Goal: Task Accomplishment & Management: Use online tool/utility

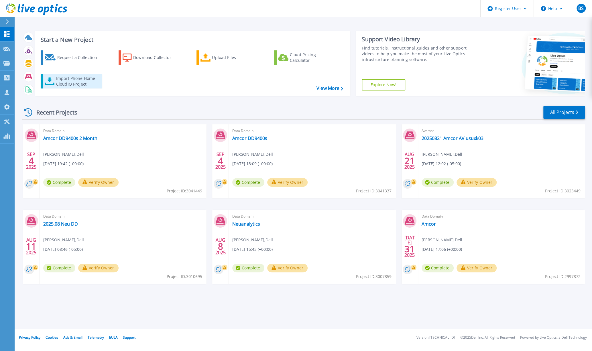
click at [70, 78] on div "Import Phone Home CloudIQ Project" at bounding box center [78, 81] width 45 height 11
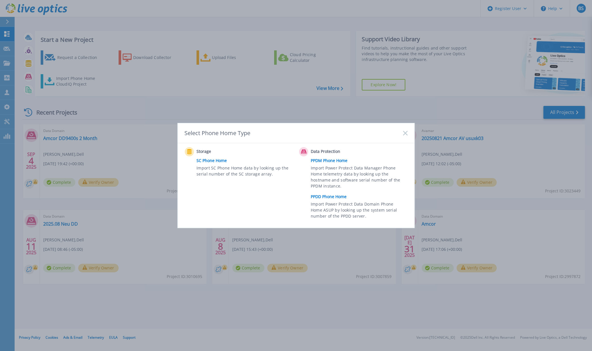
click at [337, 196] on link "PPDD Phone Home" at bounding box center [361, 197] width 100 height 9
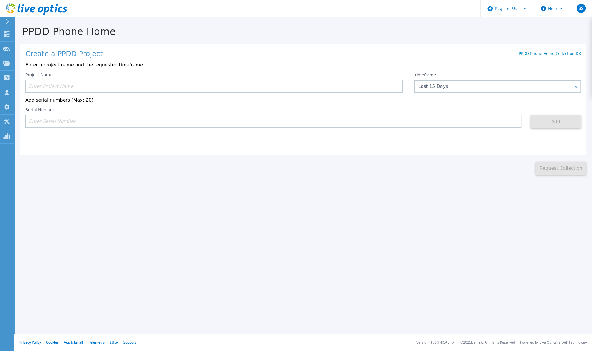
click at [94, 84] on input at bounding box center [213, 86] width 377 height 13
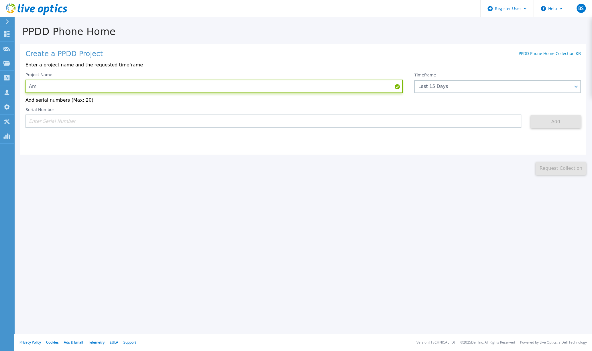
type input "A"
type input "[DATE] Amcor LATAM 1-20"
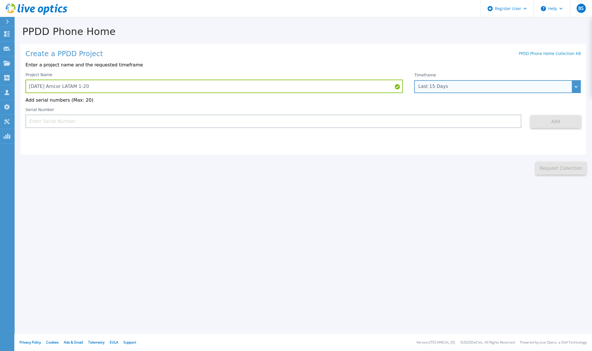
click at [576, 87] on div "Last 15 Days" at bounding box center [497, 86] width 167 height 13
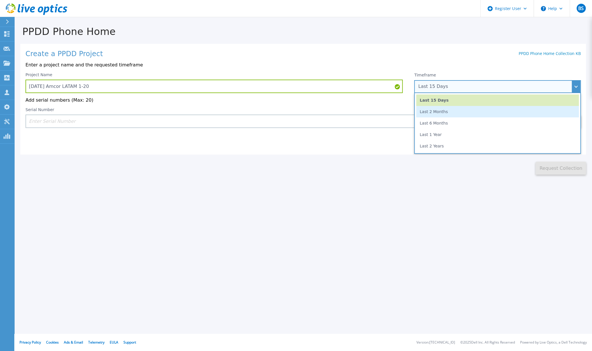
click at [460, 113] on li "Last 2 Months" at bounding box center [497, 111] width 163 height 11
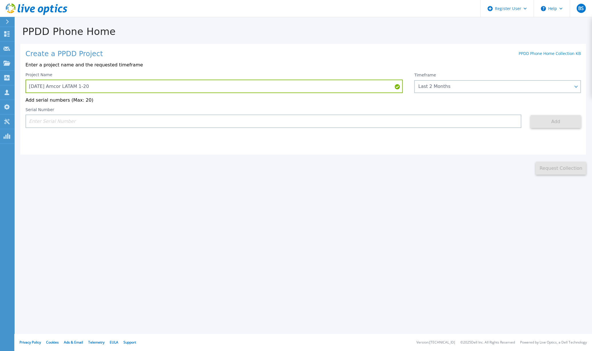
click at [70, 121] on input at bounding box center [273, 121] width 496 height 13
paste input "DE300224115139"
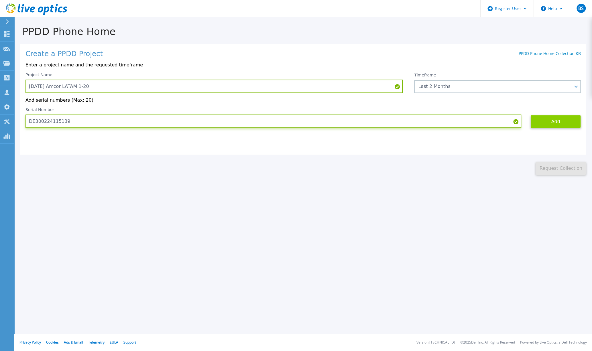
type input "DE300224115139"
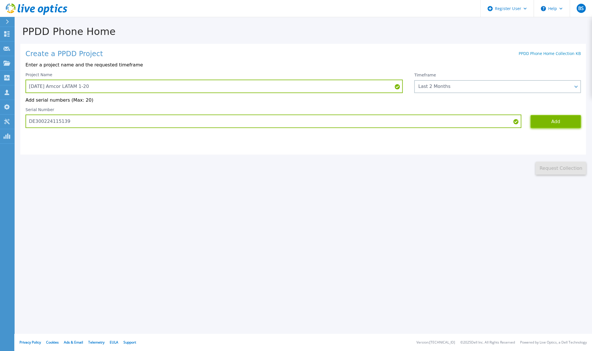
click at [542, 122] on button "Add" at bounding box center [556, 121] width 50 height 13
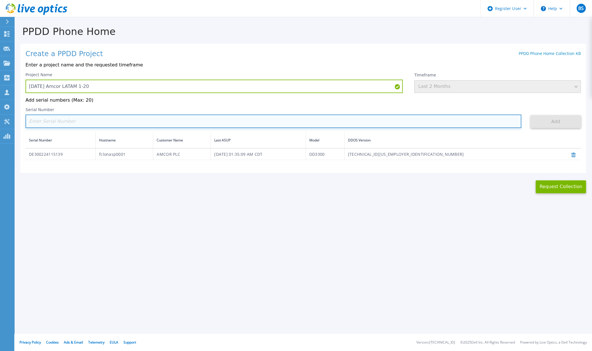
click at [115, 122] on input at bounding box center [273, 121] width 496 height 13
paste input "DE300224600082"
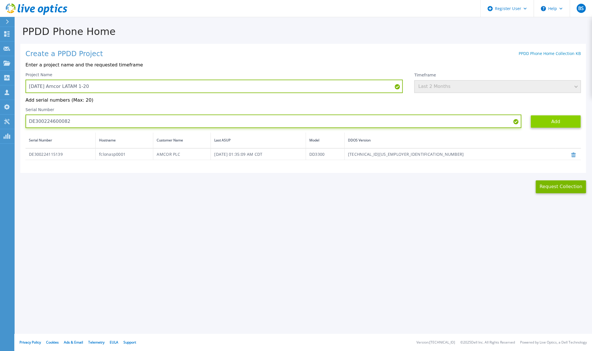
type input "DE300224600082"
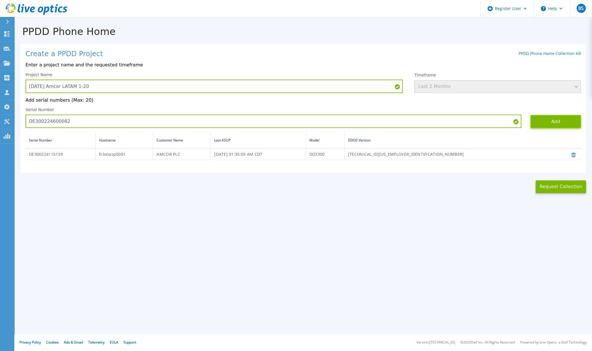
click at [544, 122] on button "Add" at bounding box center [556, 121] width 50 height 13
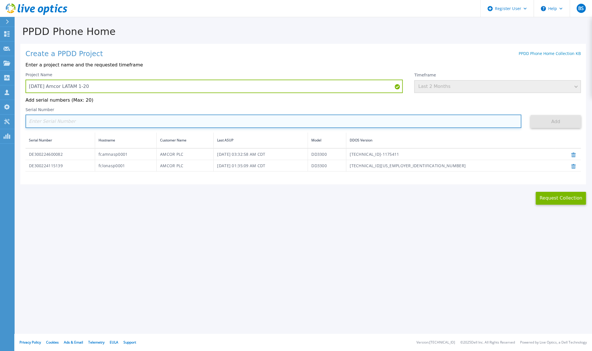
click at [362, 121] on input at bounding box center [273, 121] width 496 height 13
paste input "DE300224520755"
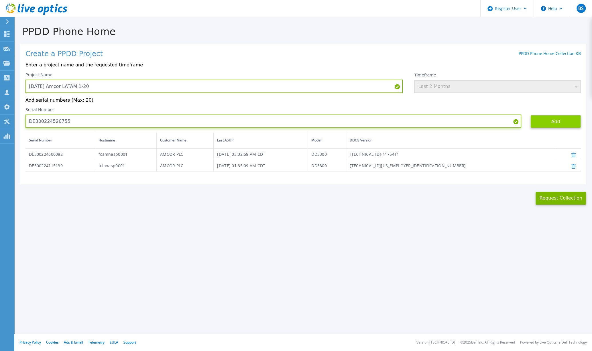
type input "DE300224520755"
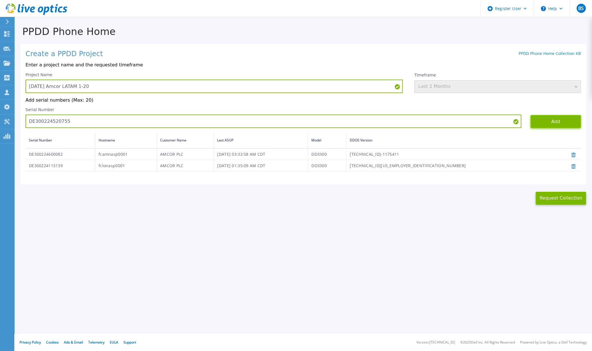
click at [558, 123] on button "Add" at bounding box center [556, 121] width 50 height 13
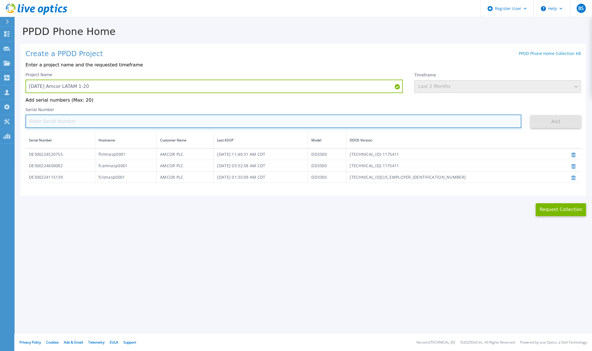
click at [433, 122] on input at bounding box center [273, 121] width 496 height 13
paste input "DE300225000044"
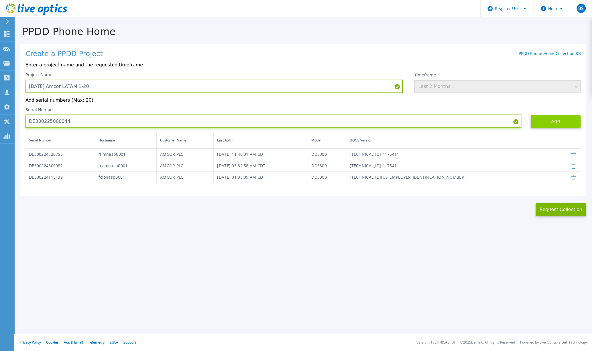
type input "DE300225000044"
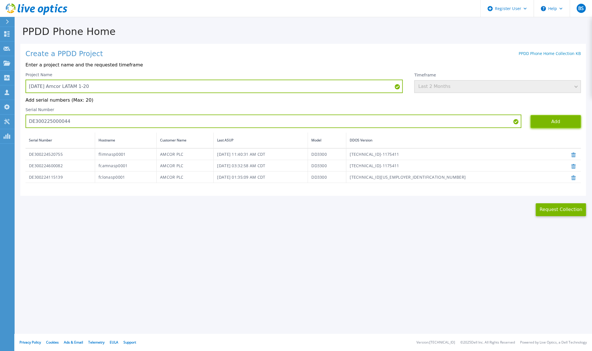
click at [547, 117] on button "Add" at bounding box center [556, 121] width 50 height 13
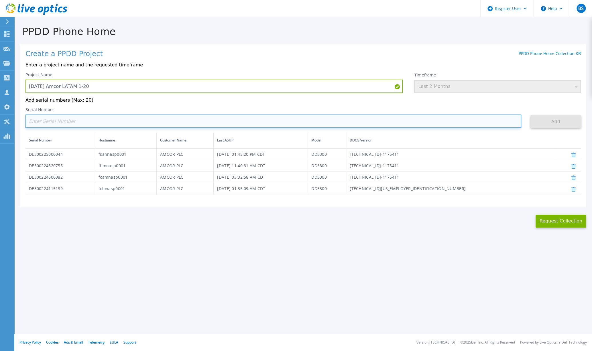
click at [137, 122] on input at bounding box center [273, 121] width 496 height 13
paste input "DE300224116371"
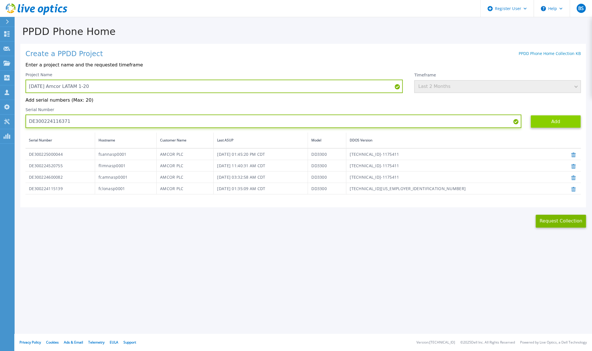
type input "DE300224116371"
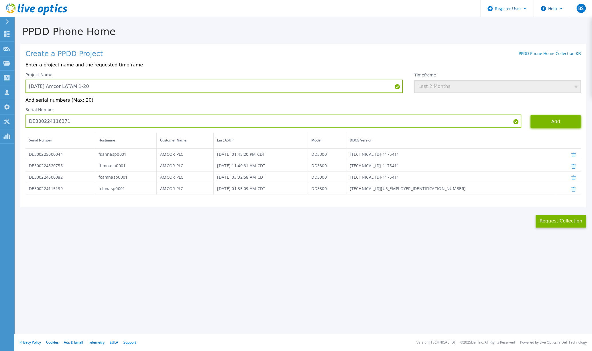
click at [548, 124] on button "Add" at bounding box center [556, 121] width 50 height 13
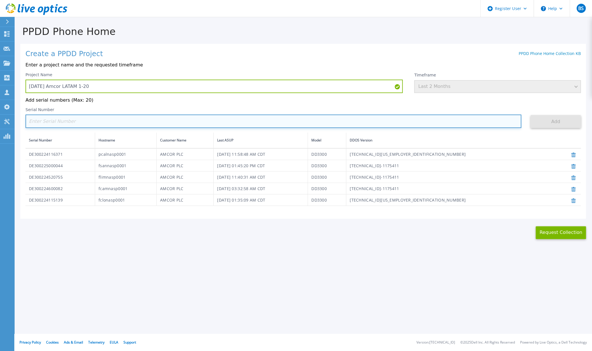
click at [92, 125] on input at bounding box center [273, 121] width 496 height 13
paste input "DE300224115140"
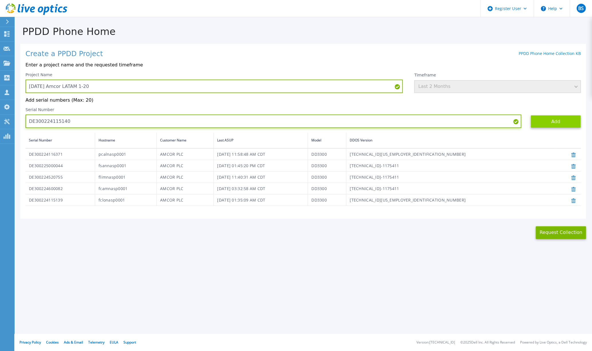
type input "DE300224115140"
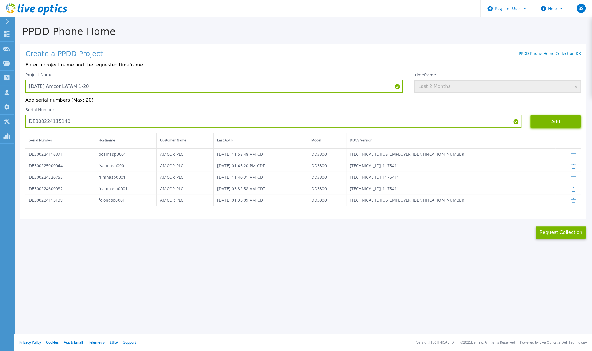
click at [552, 121] on button "Add" at bounding box center [556, 121] width 50 height 13
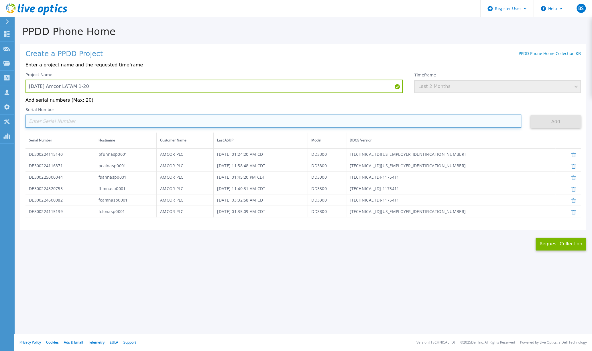
click at [139, 122] on input at bounding box center [273, 121] width 496 height 13
paste input "DE300225000113"
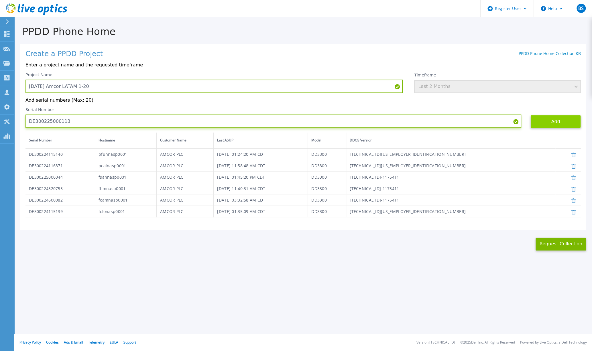
type input "DE300225000113"
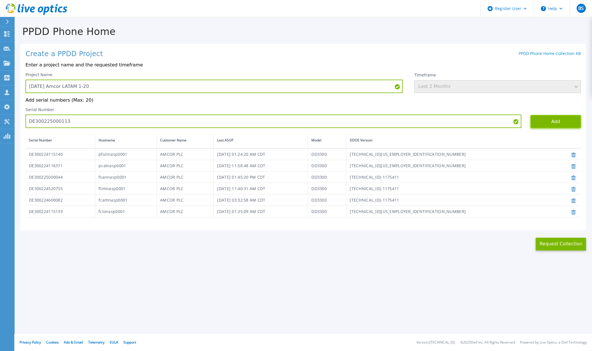
click at [548, 123] on button "Add" at bounding box center [556, 121] width 50 height 13
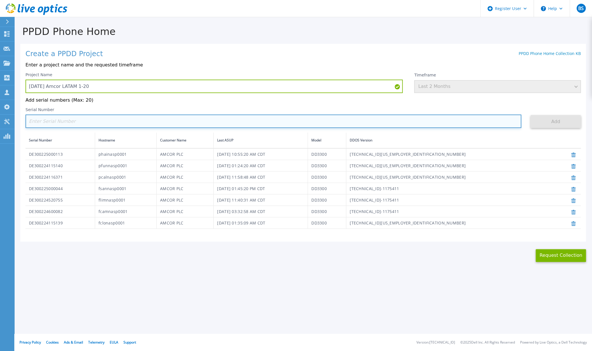
click at [299, 121] on input at bounding box center [273, 121] width 496 height 13
paste input "DE300224600083"
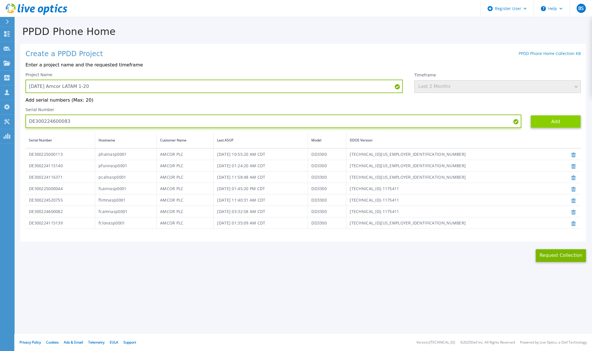
type input "DE300224600083"
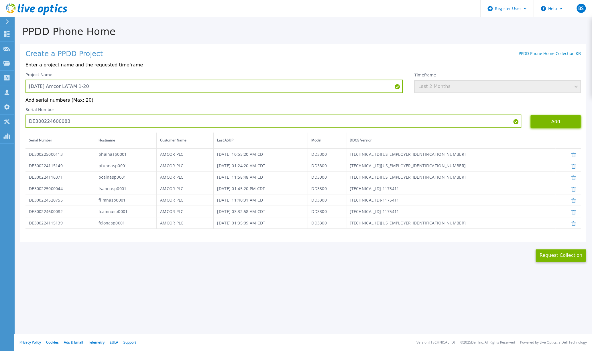
click at [545, 119] on button "Add" at bounding box center [556, 121] width 50 height 13
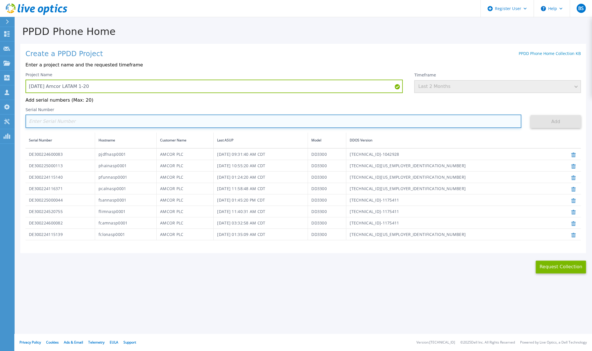
click at [98, 121] on input at bounding box center [273, 121] width 496 height 13
paste input "DE300224520754"
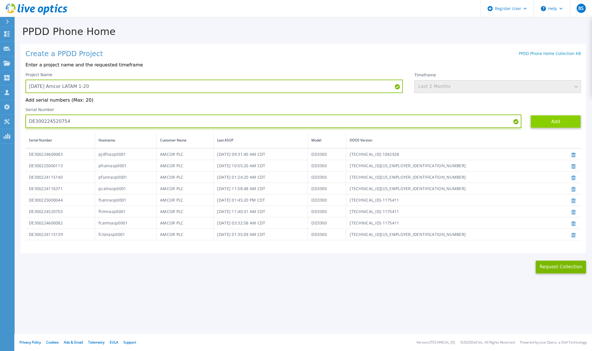
type input "DE300224520754"
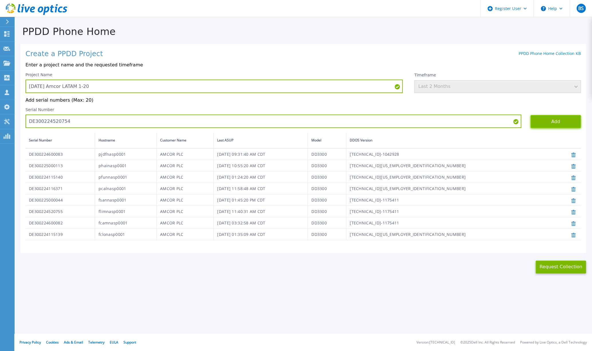
click at [548, 120] on button "Add" at bounding box center [556, 121] width 50 height 13
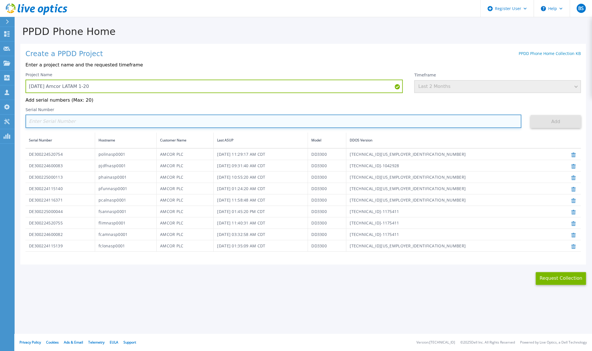
click at [138, 125] on input at bounding box center [273, 121] width 496 height 13
paste input "DE300224600074"
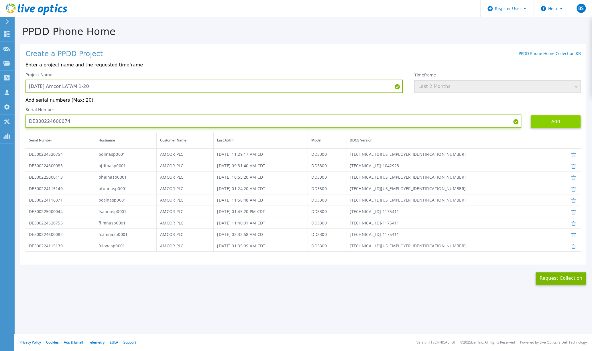
type input "DE300224600074"
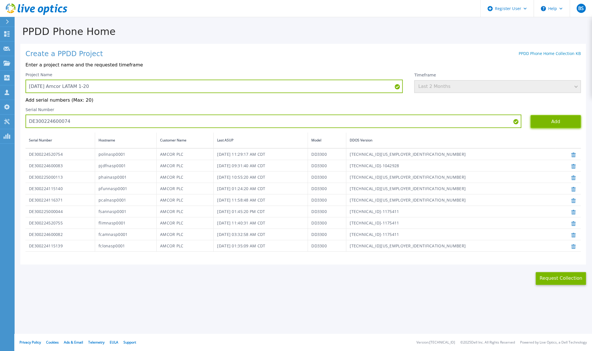
click at [564, 119] on button "Add" at bounding box center [556, 121] width 50 height 13
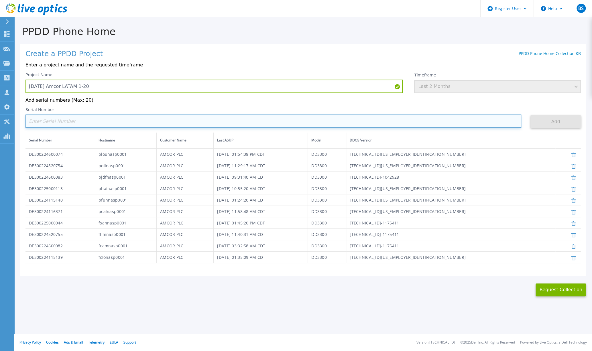
click at [72, 119] on input at bounding box center [273, 121] width 496 height 13
paste input "DE300224600084"
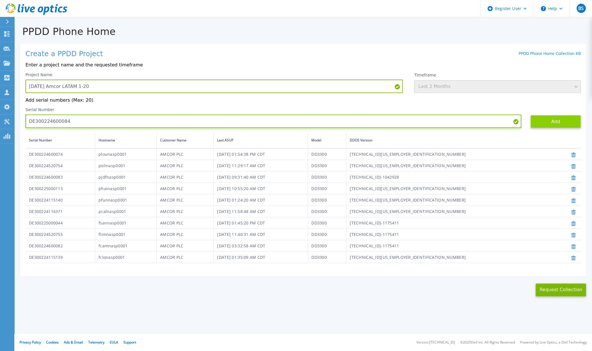
type input "DE300224600084"
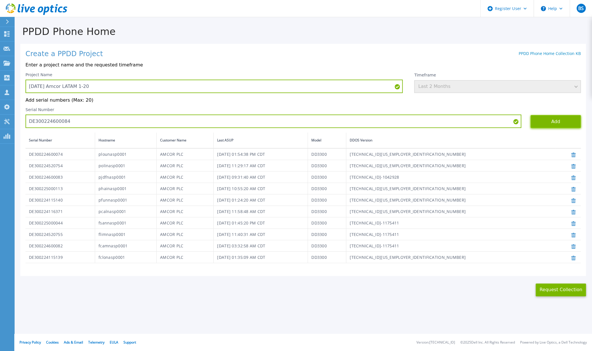
click at [547, 117] on button "Add" at bounding box center [556, 121] width 50 height 13
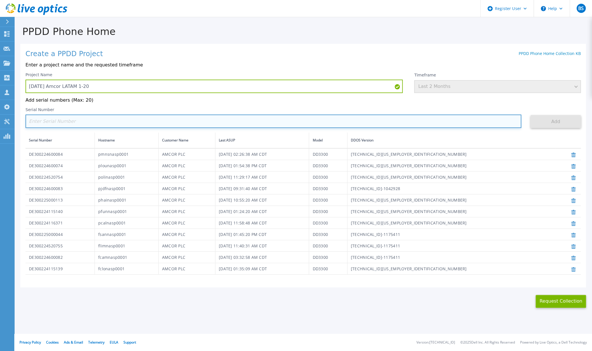
click at [74, 124] on input at bounding box center [273, 121] width 496 height 13
paste input "DE300224520484"
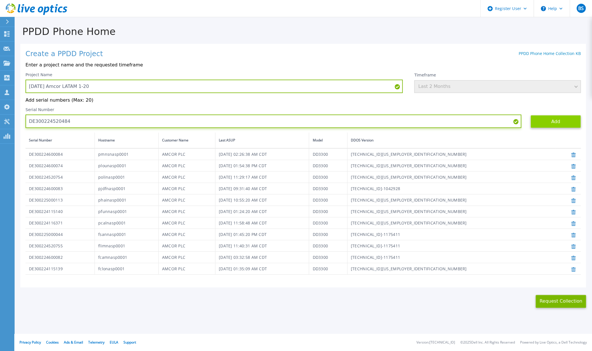
type input "DE300224520484"
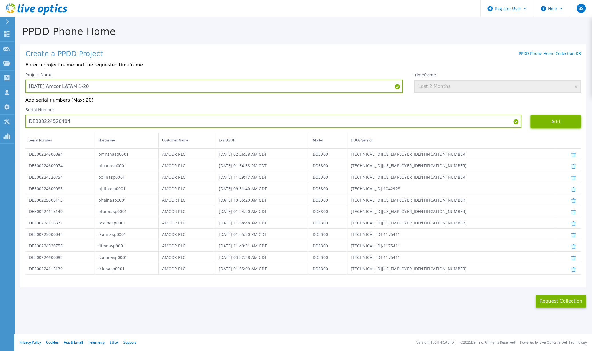
click at [548, 121] on button "Add" at bounding box center [556, 121] width 50 height 13
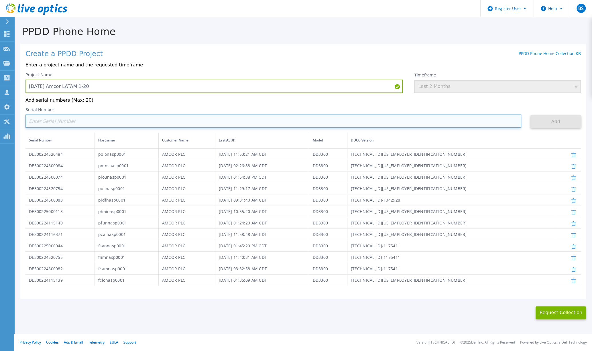
click at [85, 121] on input at bounding box center [273, 121] width 496 height 13
paste input "DE300224600080"
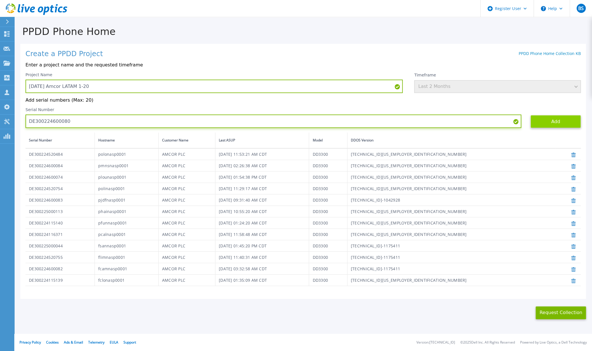
type input "DE300224600080"
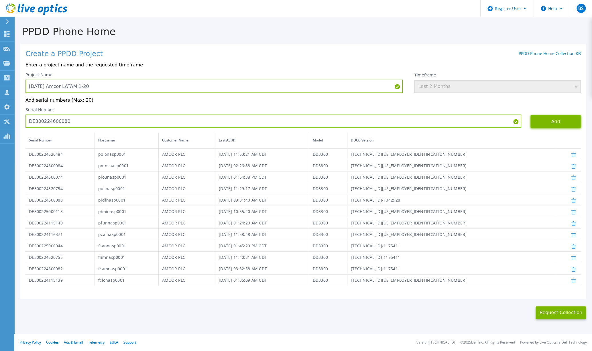
click at [545, 119] on button "Add" at bounding box center [556, 121] width 50 height 13
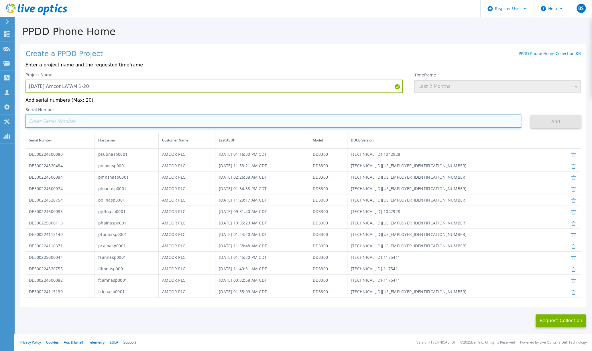
click at [90, 122] on input at bounding box center [273, 121] width 496 height 13
paste input "DE300223106140"
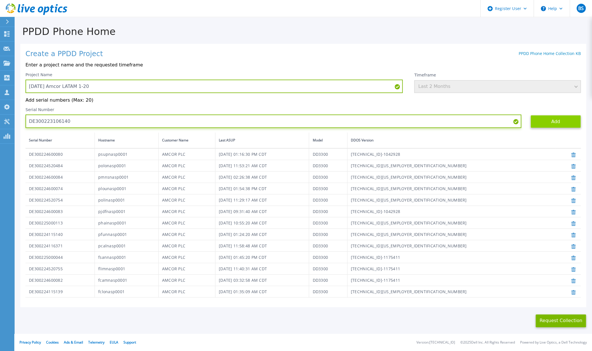
type input "DE300223106140"
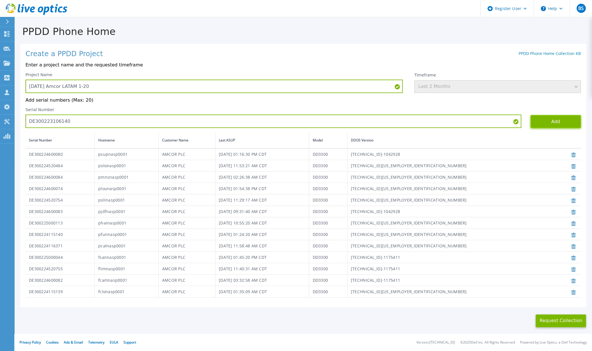
click at [539, 122] on button "Add" at bounding box center [556, 121] width 50 height 13
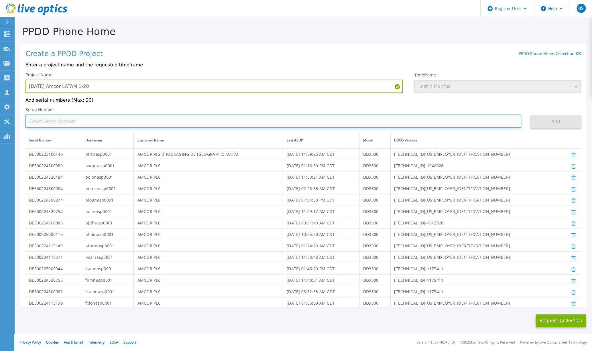
click at [90, 125] on input at bounding box center [273, 121] width 496 height 13
paste input "DE300225000120"
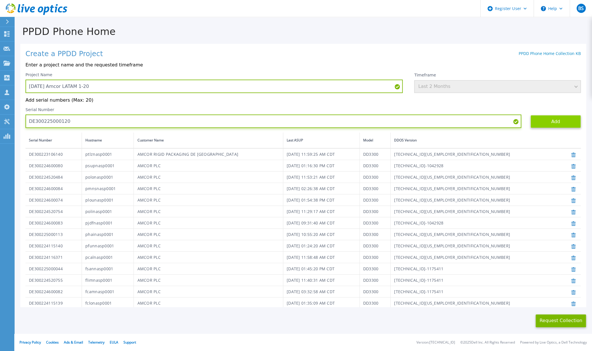
type input "DE300225000120"
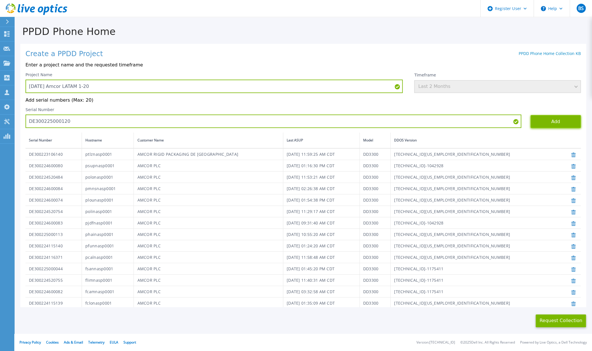
click at [553, 118] on button "Add" at bounding box center [556, 121] width 50 height 13
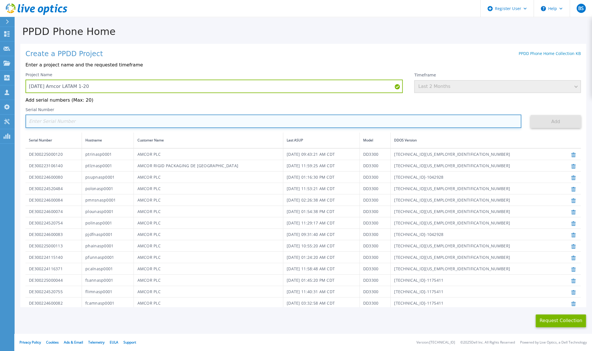
click at [71, 123] on input at bounding box center [273, 121] width 496 height 13
paste input "DE300224317698"
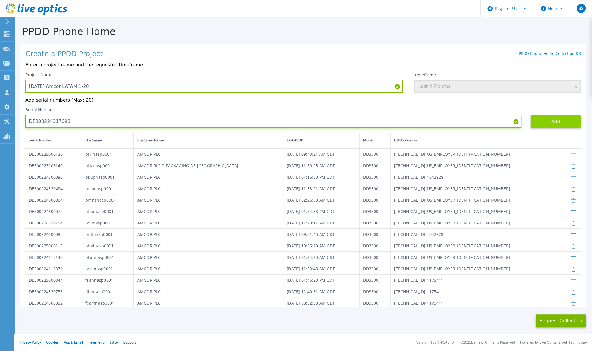
type input "DE300224317698"
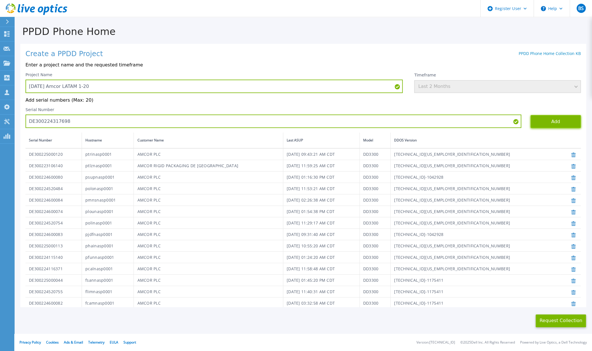
click at [554, 121] on button "Add" at bounding box center [556, 121] width 50 height 13
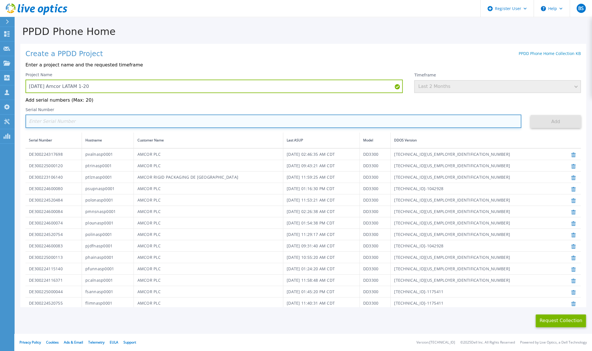
click at [77, 121] on input at bounding box center [273, 121] width 496 height 13
paste input "DE300224115142"
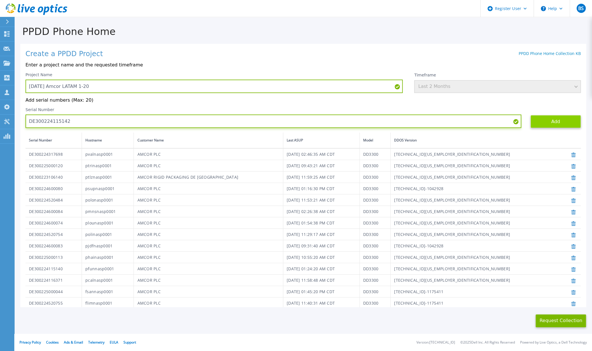
type input "DE300224115142"
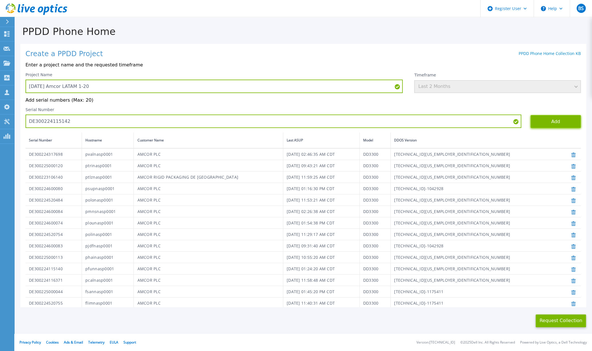
click at [533, 120] on button "Add" at bounding box center [556, 121] width 50 height 13
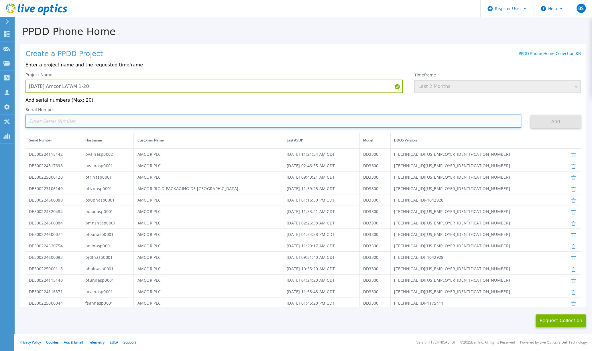
click at [113, 122] on input at bounding box center [273, 121] width 496 height 13
paste input "DE300223106143"
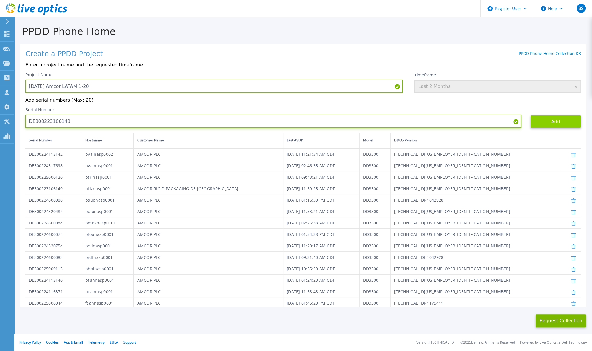
type input "DE300223106143"
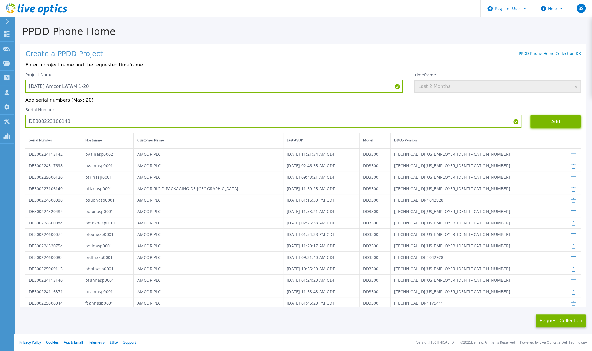
click at [542, 119] on button "Add" at bounding box center [556, 121] width 50 height 13
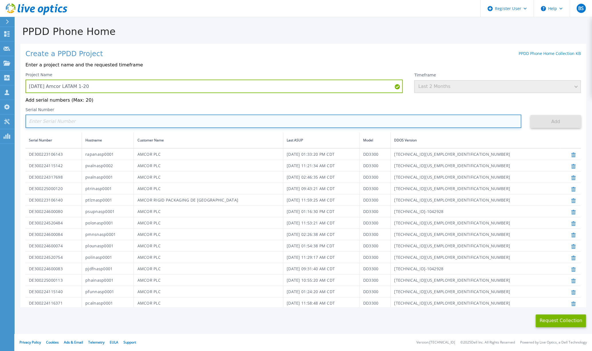
click at [46, 123] on input at bounding box center [273, 121] width 496 height 13
paste input "DE300224317479"
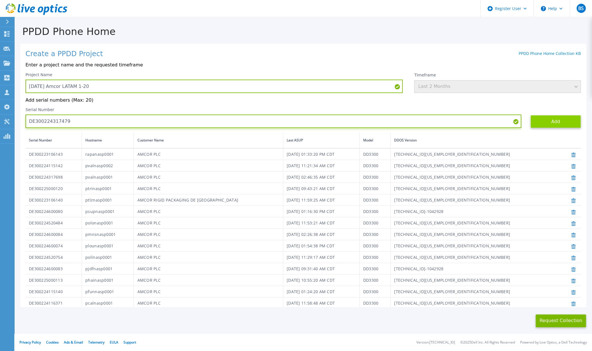
type input "DE300224317479"
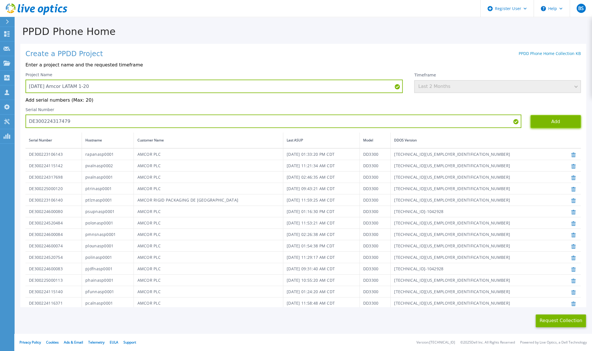
click at [531, 117] on button "Add" at bounding box center [556, 121] width 50 height 13
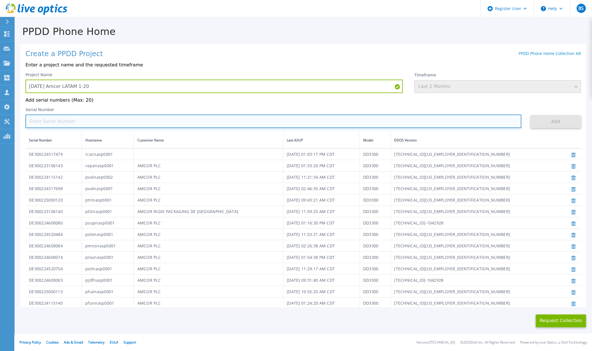
click at [105, 120] on input at bounding box center [273, 121] width 496 height 13
paste input "DE300231400083"
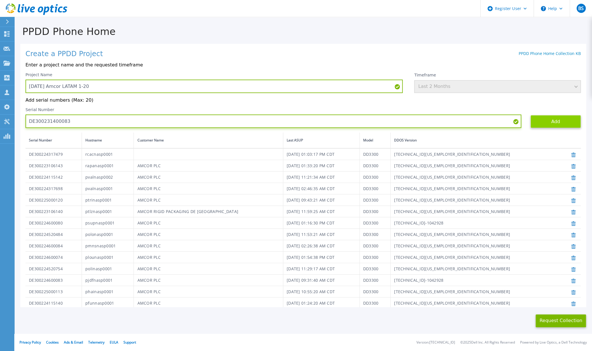
type input "DE300231400083"
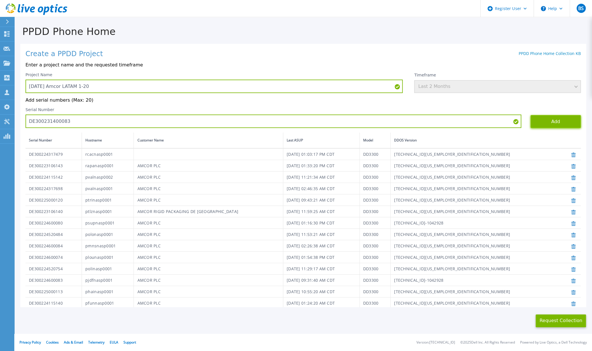
click at [540, 121] on button "Add" at bounding box center [556, 121] width 50 height 13
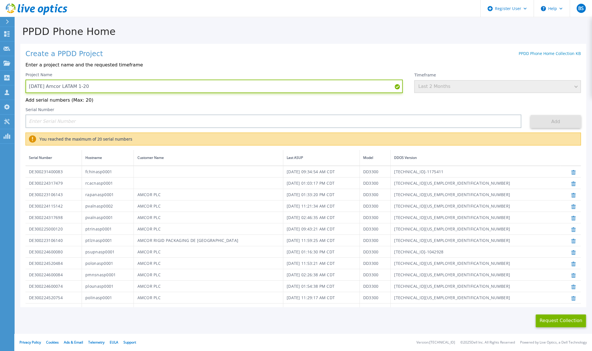
drag, startPoint x: 109, startPoint y: 85, endPoint x: 23, endPoint y: 86, distance: 86.0
click at [23, 86] on div "Create a PPDD Project PPDD Phone Home Collection KB Enter a project name and th…" at bounding box center [303, 176] width 566 height 264
click at [557, 319] on button "Request Collection" at bounding box center [561, 321] width 50 height 13
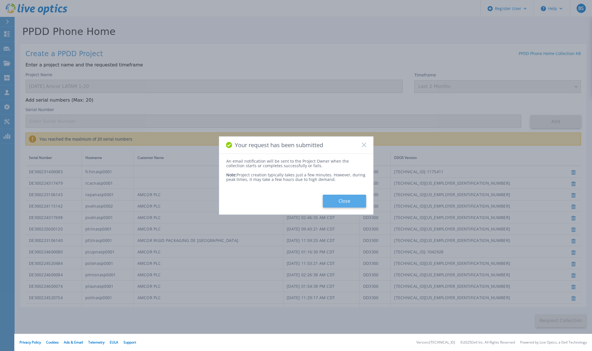
click at [343, 202] on button "Close" at bounding box center [344, 201] width 43 height 13
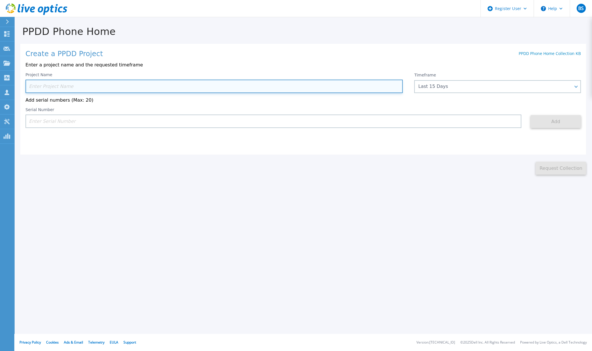
click at [56, 88] on input at bounding box center [213, 86] width 377 height 13
paste input "[DATE] Amcor LATAM 1-20"
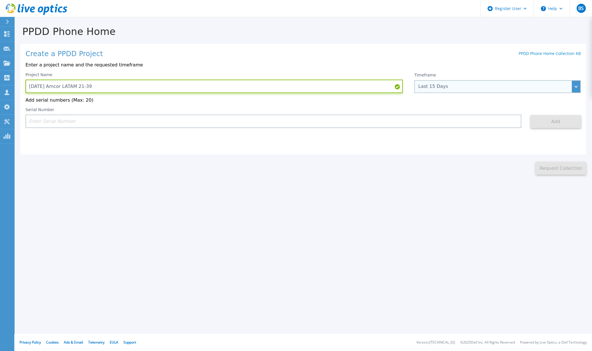
type input "[DATE] Amcor LATAM 21-39"
click at [468, 86] on div "Last 15 Days" at bounding box center [494, 86] width 152 height 5
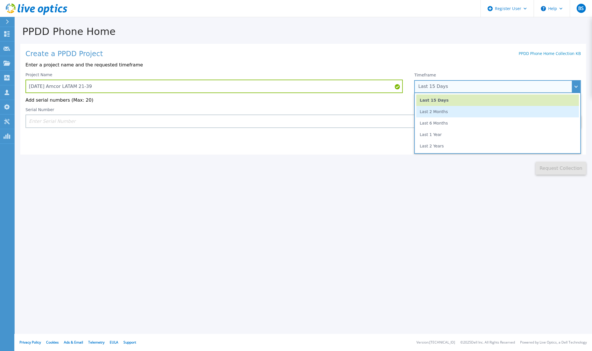
click at [457, 110] on li "Last 2 Months" at bounding box center [497, 111] width 163 height 11
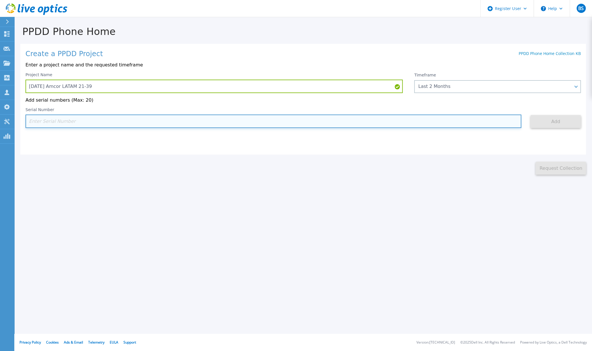
click at [56, 117] on input at bounding box center [273, 121] width 496 height 13
click at [60, 124] on input at bounding box center [273, 121] width 496 height 13
paste input "DE300232500240"
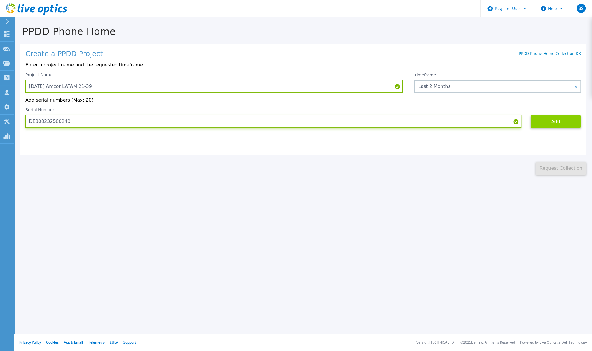
type input "DE300232500240"
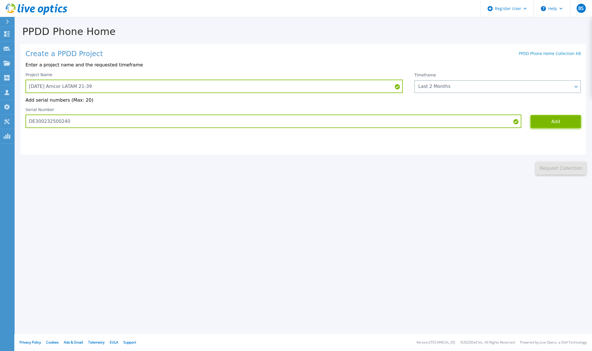
click at [540, 119] on button "Add" at bounding box center [556, 121] width 50 height 13
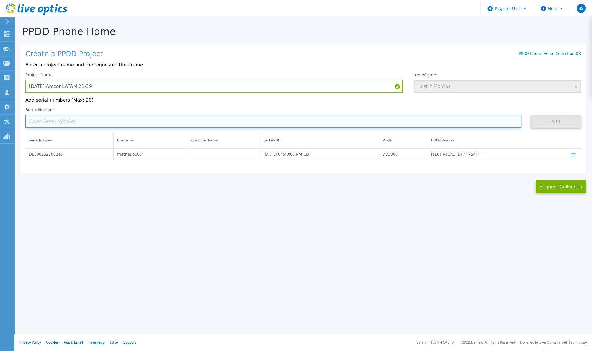
click at [96, 121] on input at bounding box center [273, 121] width 496 height 13
paste input "DE300232500237"
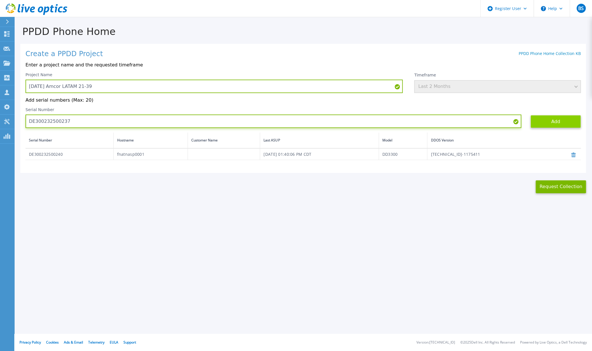
type input "DE300232500237"
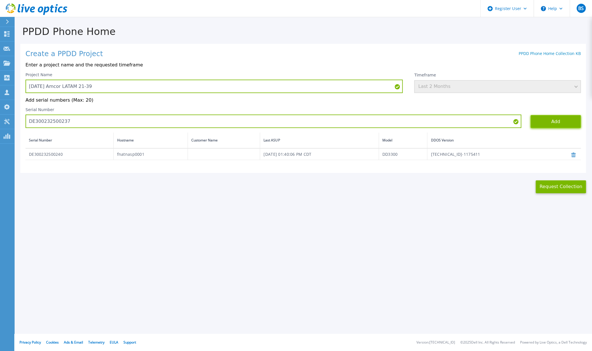
click at [547, 121] on button "Add" at bounding box center [556, 121] width 50 height 13
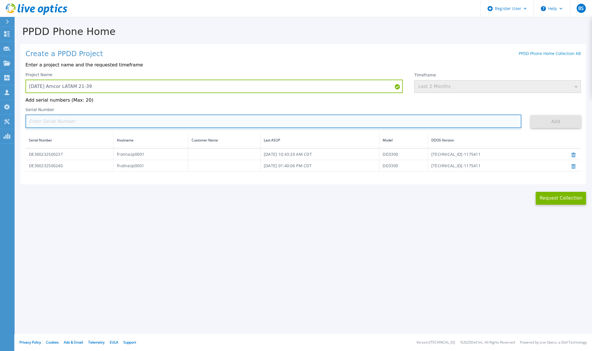
click at [88, 124] on input at bounding box center [273, 121] width 496 height 13
paste input "DE300232500239"
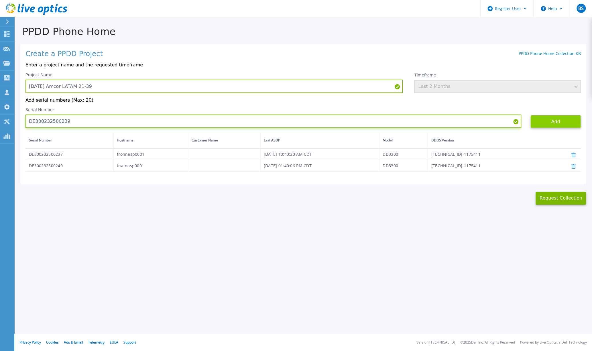
type input "DE300232500239"
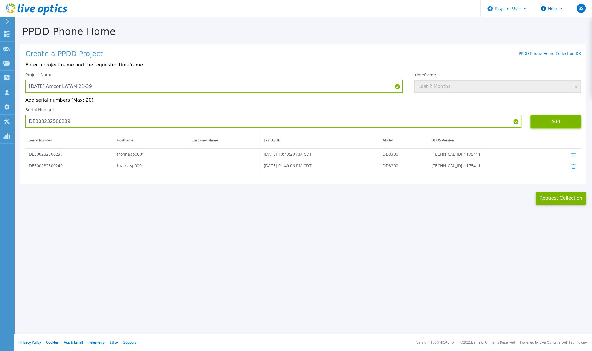
click at [556, 121] on button "Add" at bounding box center [556, 121] width 50 height 13
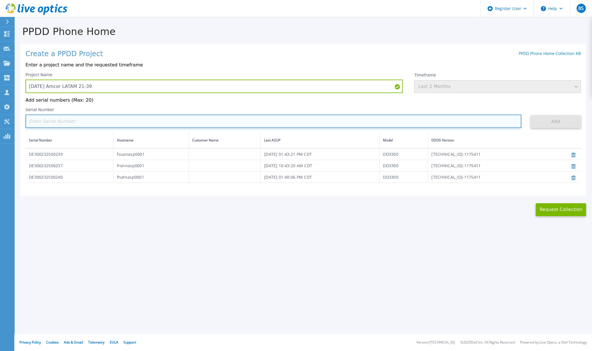
click at [75, 121] on input at bounding box center [273, 121] width 496 height 13
paste input "DE300232500241"
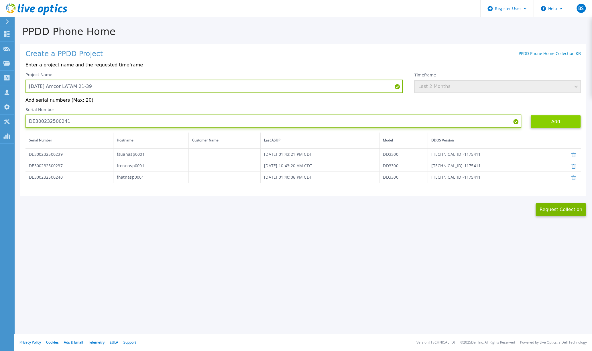
type input "DE300232500241"
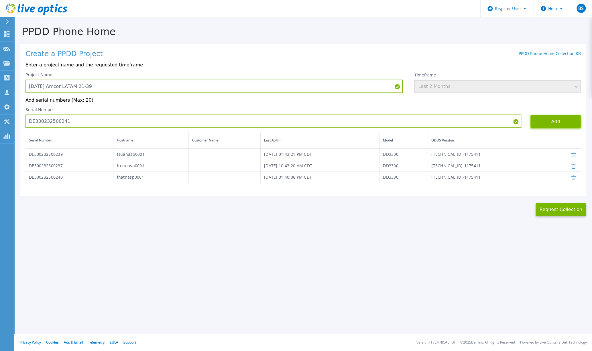
click at [538, 121] on button "Add" at bounding box center [556, 121] width 50 height 13
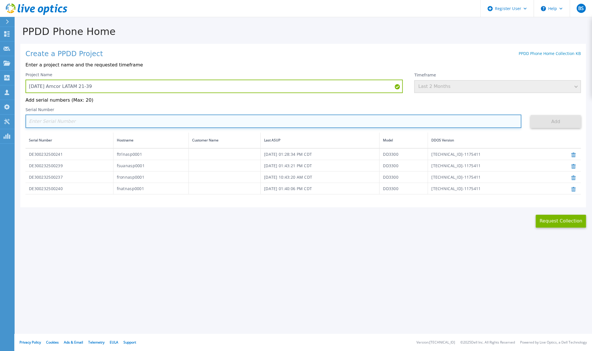
click at [170, 118] on input at bounding box center [273, 121] width 496 height 13
paste input "DE300232500242"
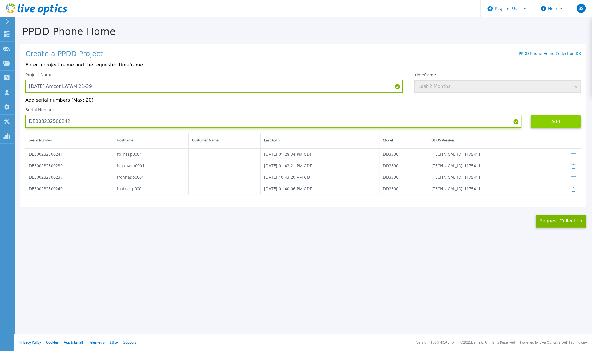
type input "DE300232500242"
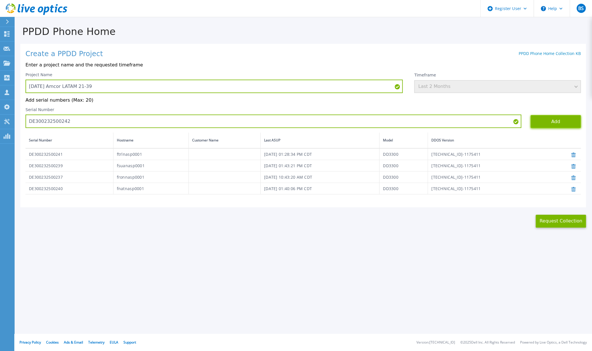
click at [543, 121] on button "Add" at bounding box center [556, 121] width 50 height 13
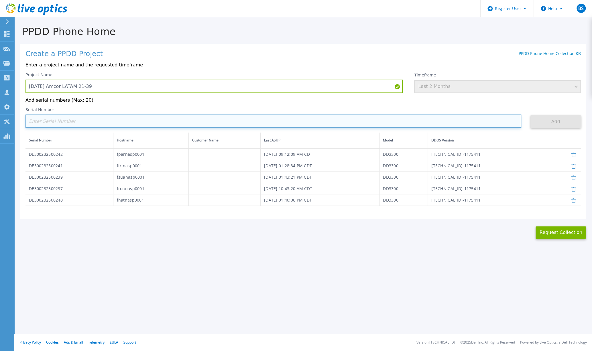
click at [79, 119] on input at bounding box center [273, 121] width 496 height 13
paste input "DE300232500235"
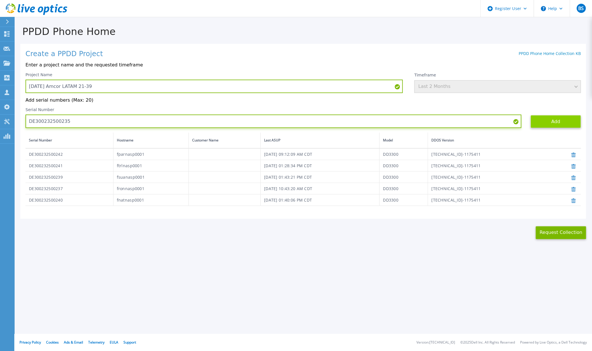
type input "DE300232500235"
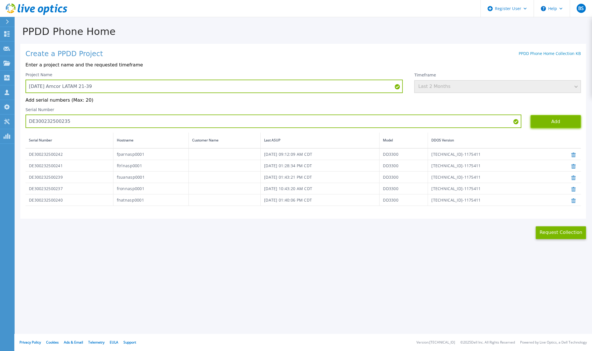
click at [553, 119] on button "Add" at bounding box center [556, 121] width 50 height 13
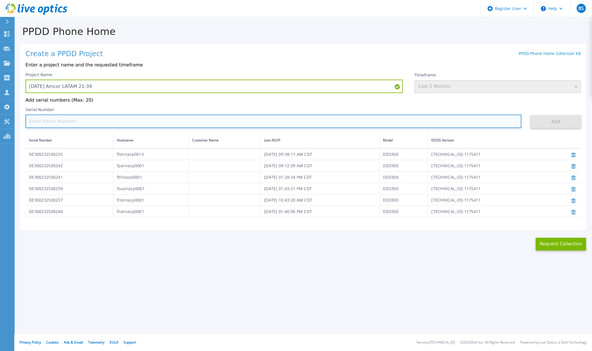
click at [169, 121] on input at bounding box center [273, 121] width 496 height 13
paste input "DE300232500238"
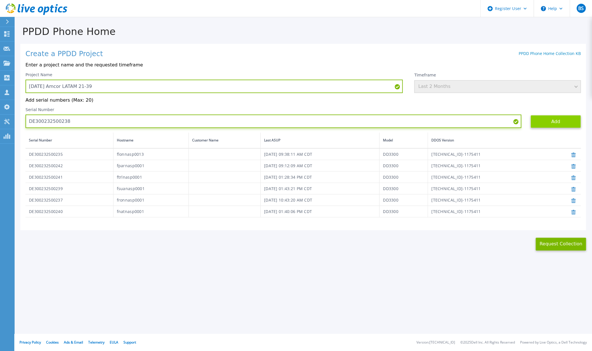
type input "DE300232500238"
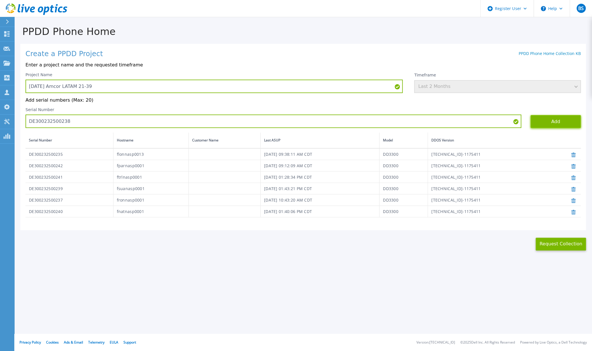
click at [545, 124] on button "Add" at bounding box center [556, 121] width 50 height 13
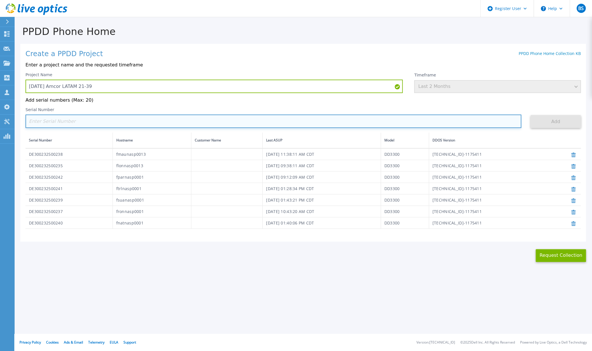
click at [80, 123] on input at bounding box center [273, 121] width 496 height 13
paste input "DE300231400080"
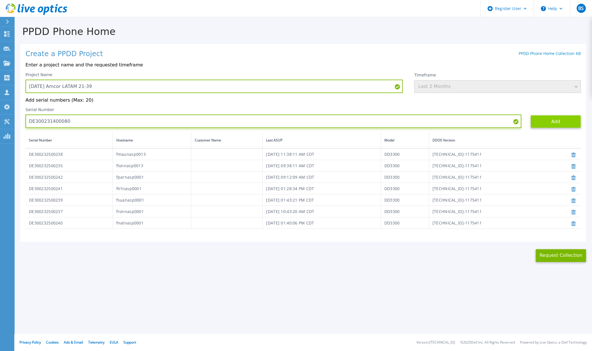
type input "DE300231400080"
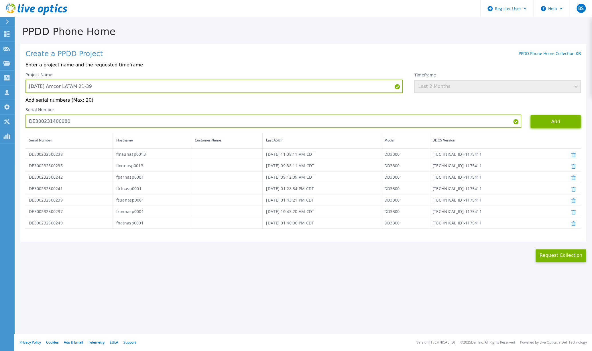
click at [563, 119] on button "Add" at bounding box center [556, 121] width 50 height 13
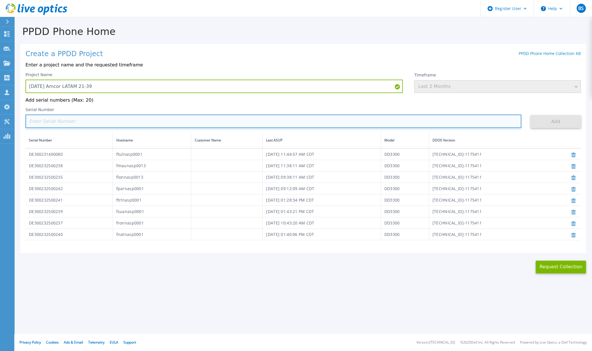
click at [90, 123] on input at bounding box center [273, 121] width 496 height 13
paste input "DE300231400078"
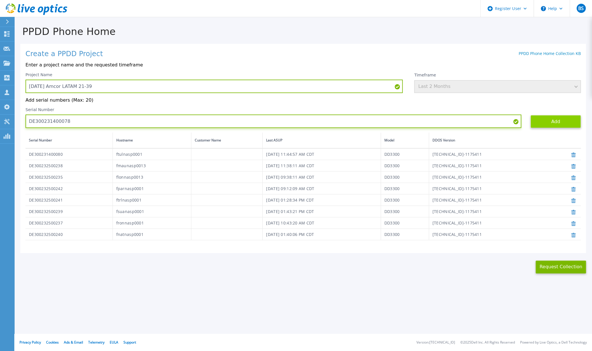
type input "DE300231400078"
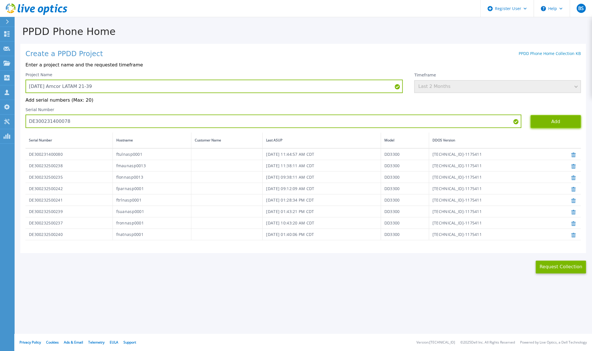
click at [553, 118] on button "Add" at bounding box center [556, 121] width 50 height 13
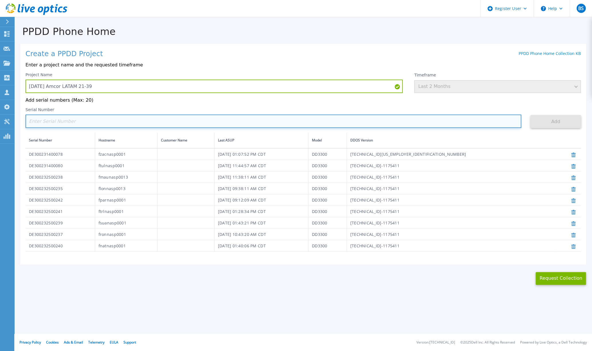
click at [166, 121] on input at bounding box center [273, 121] width 496 height 13
paste input "DE300231400079"
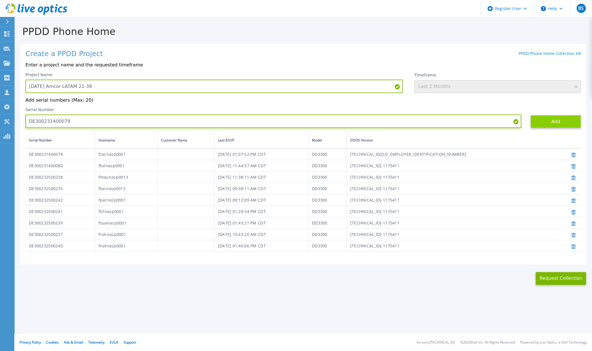
type input "DE300231400079"
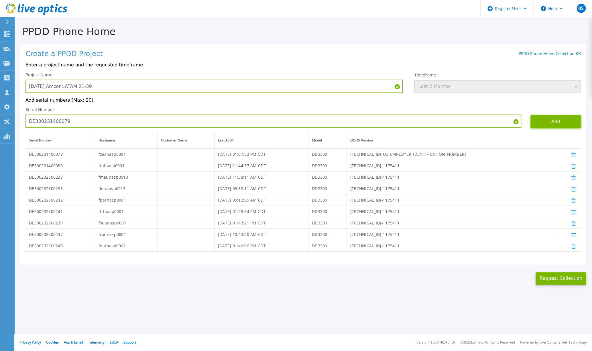
click at [555, 123] on button "Add" at bounding box center [556, 121] width 50 height 13
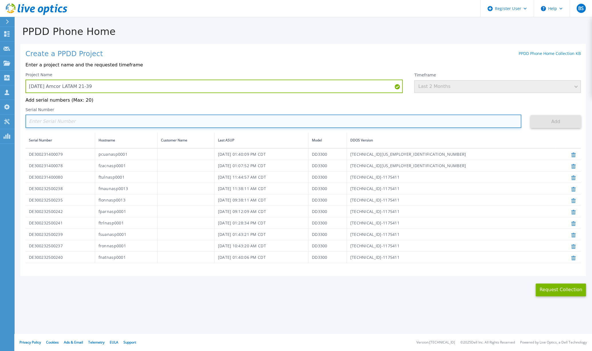
click at [100, 123] on input at bounding box center [273, 121] width 496 height 13
paste input "DE300231400077"
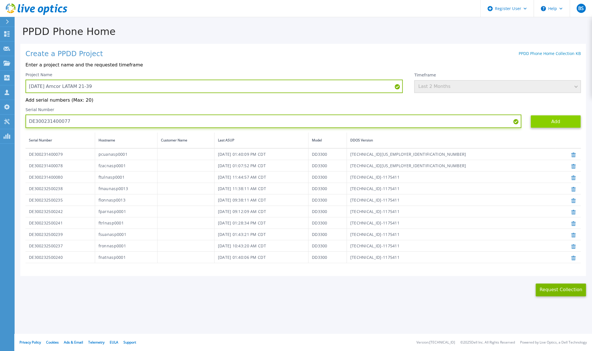
type input "DE300231400077"
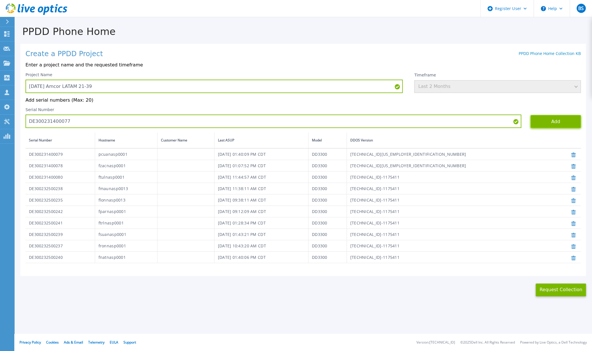
click at [548, 122] on button "Add" at bounding box center [556, 121] width 50 height 13
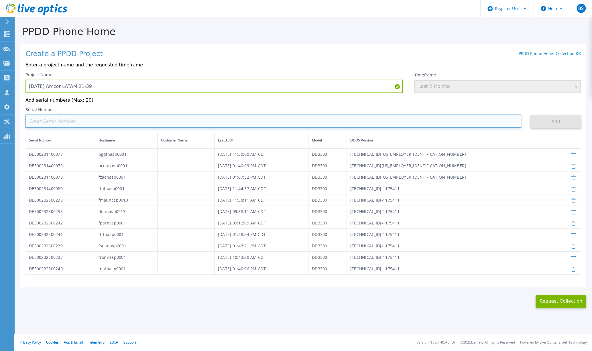
click at [113, 123] on input at bounding box center [273, 121] width 496 height 13
paste input "DE300231400081"
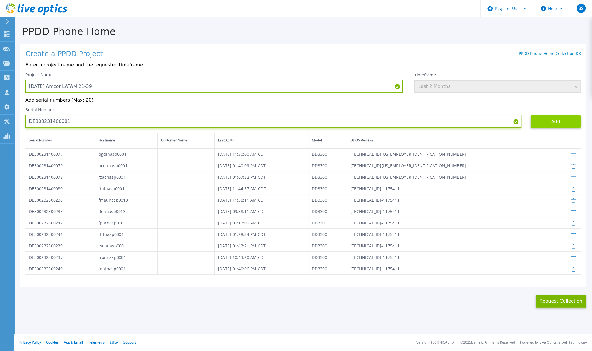
type input "DE300231400081"
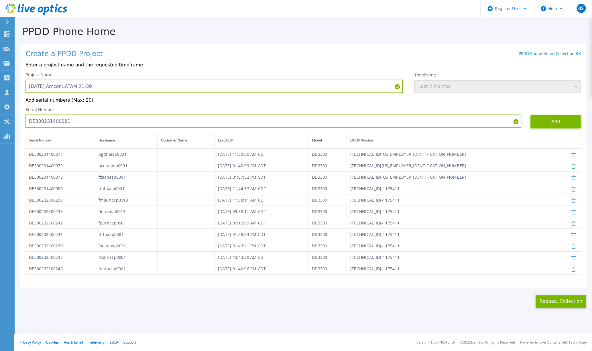
click at [543, 120] on button "Add" at bounding box center [556, 121] width 50 height 13
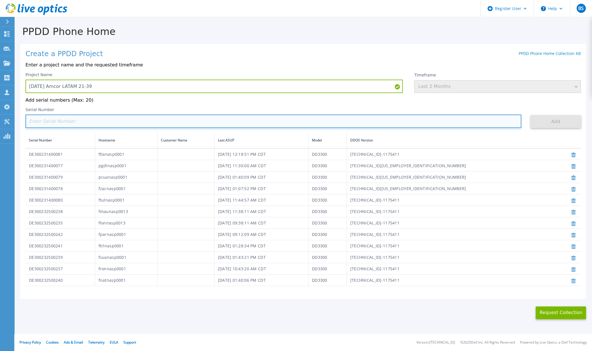
click at [74, 123] on input at bounding box center [273, 121] width 496 height 13
paste input "DE300231600799"
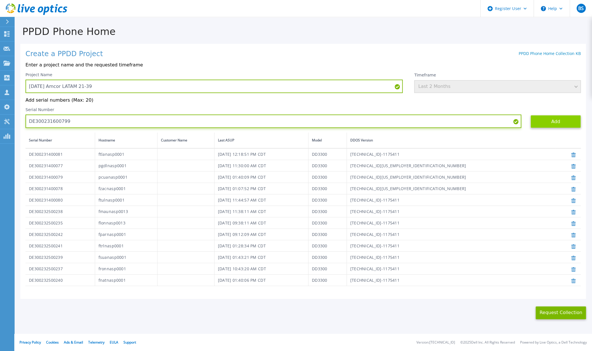
type input "DE300231600799"
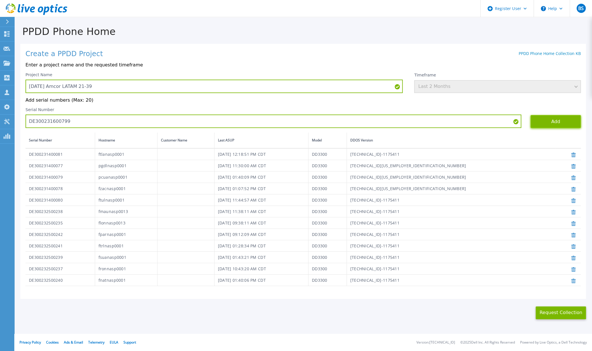
click at [542, 120] on button "Add" at bounding box center [556, 121] width 50 height 13
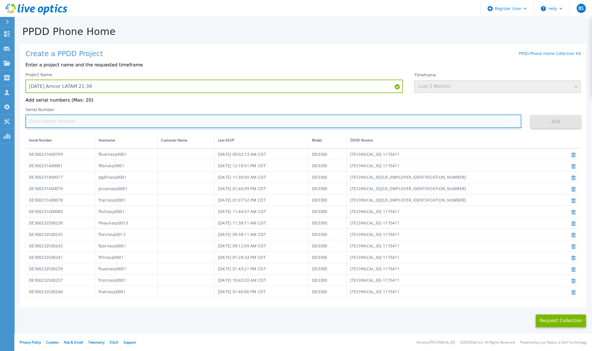
click at [83, 122] on input at bounding box center [273, 121] width 496 height 13
paste input "DE300231600811"
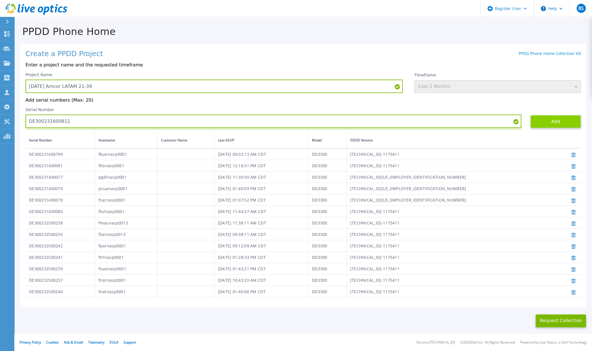
type input "DE300231600811"
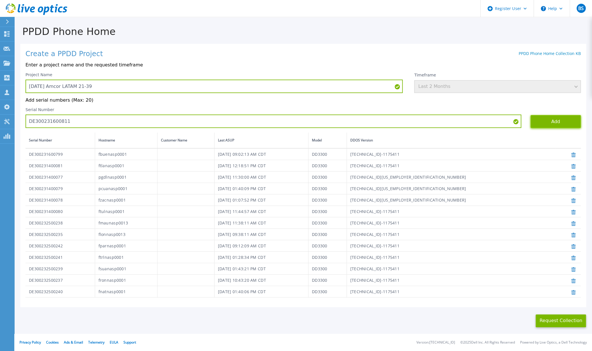
click at [539, 120] on button "Add" at bounding box center [556, 121] width 50 height 13
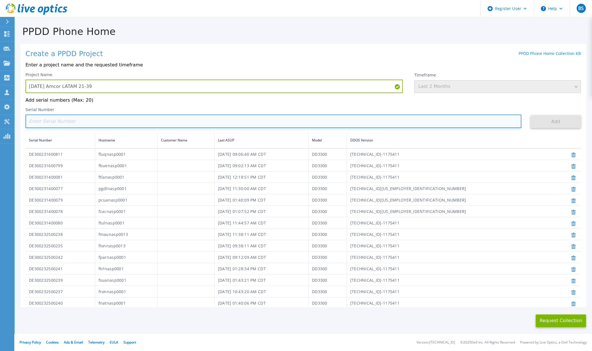
click at [88, 124] on input at bounding box center [273, 121] width 496 height 13
paste input "DE300231600814"
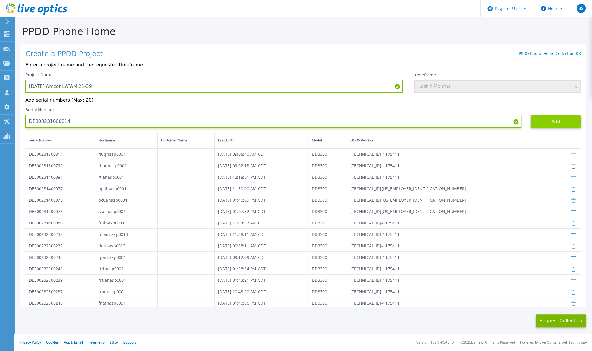
type input "DE300231600814"
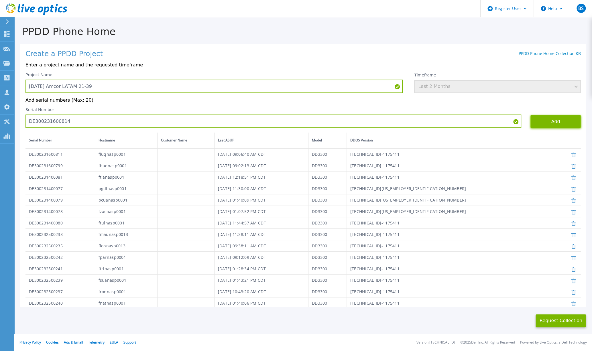
click at [552, 121] on button "Add" at bounding box center [556, 121] width 50 height 13
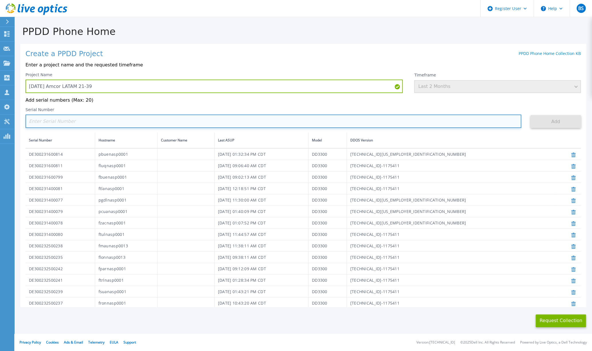
click at [103, 121] on input at bounding box center [273, 121] width 496 height 13
paste input "DE300231700273"
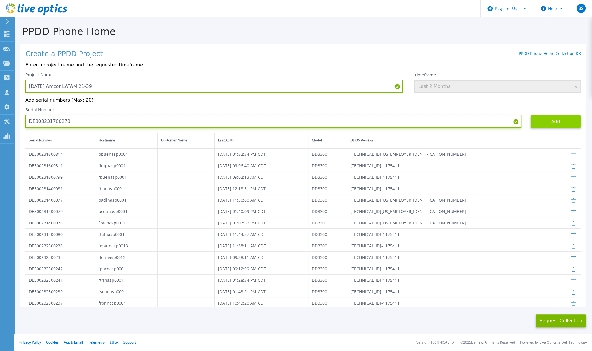
type input "DE300231700273"
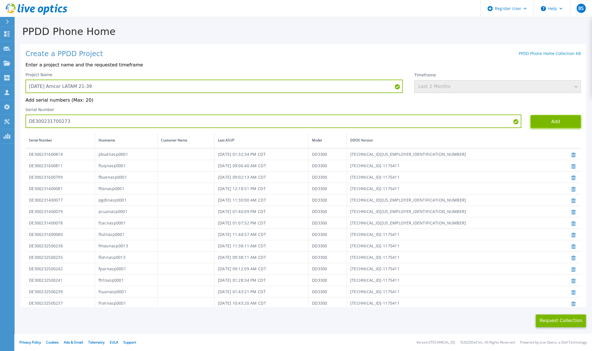
click at [537, 121] on button "Add" at bounding box center [556, 121] width 50 height 13
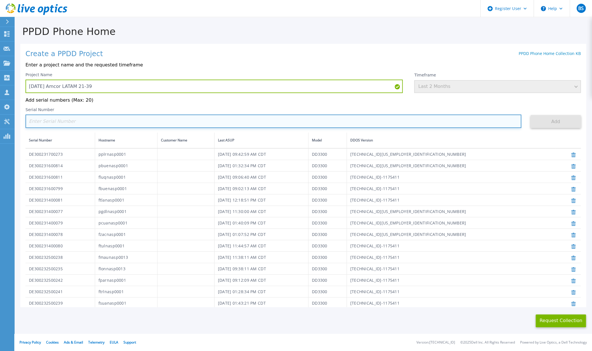
click at [80, 125] on input at bounding box center [273, 121] width 496 height 13
paste input "DE300231700261"
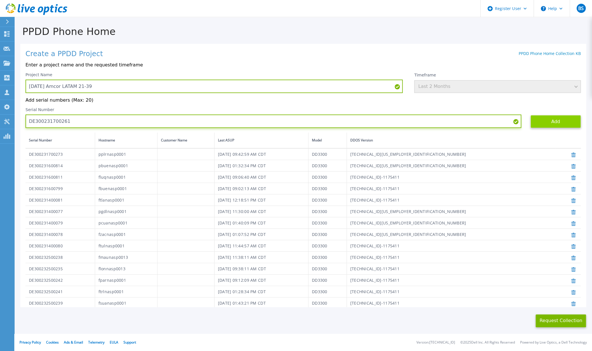
type input "DE300231700261"
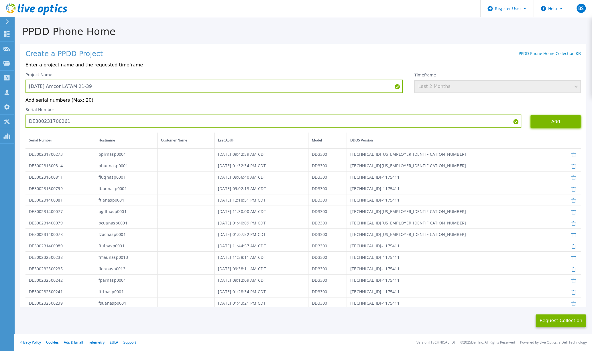
click at [531, 117] on button "Add" at bounding box center [556, 121] width 50 height 13
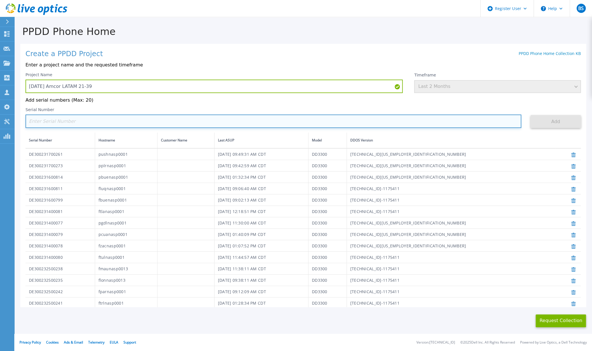
click at [84, 124] on input at bounding box center [273, 121] width 496 height 13
paste input "DE300231600796"
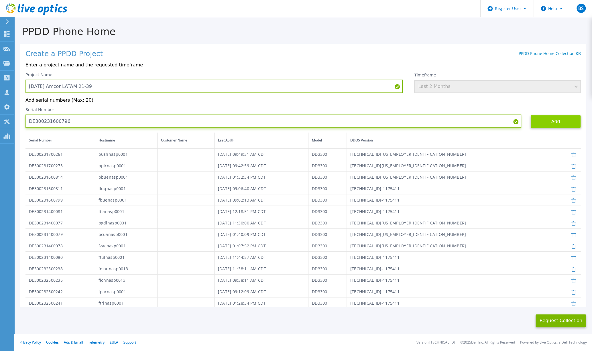
type input "DE300231600796"
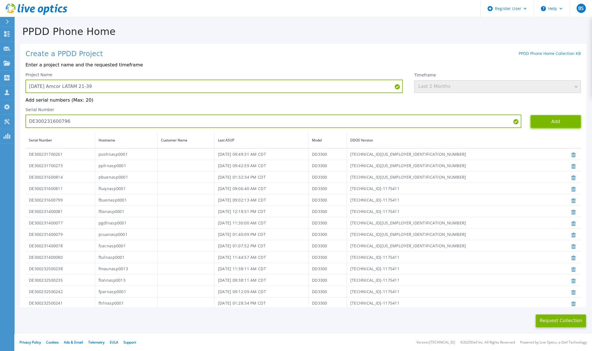
click at [550, 120] on button "Add" at bounding box center [556, 121] width 50 height 13
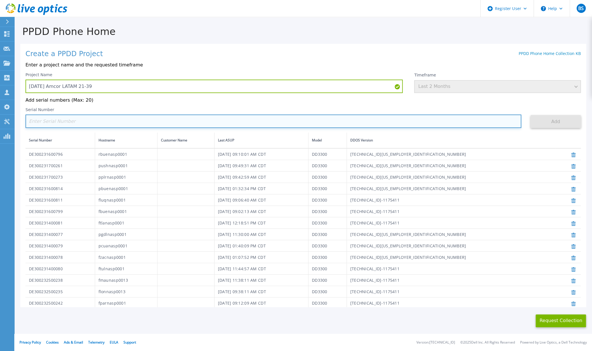
click at [96, 123] on input at bounding box center [273, 121] width 496 height 13
paste input "DE300242400258"
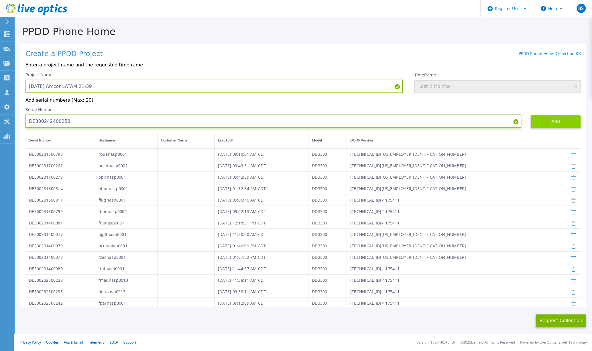
type input "DE300242400258"
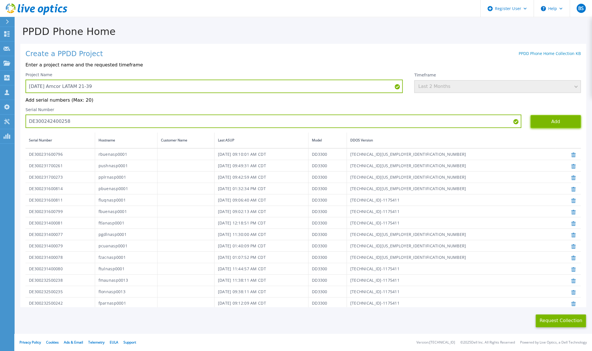
click at [537, 120] on button "Add" at bounding box center [556, 121] width 50 height 13
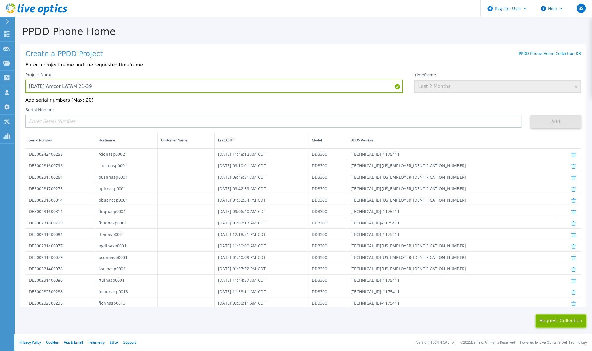
click at [551, 318] on button "Request Collection" at bounding box center [561, 321] width 50 height 13
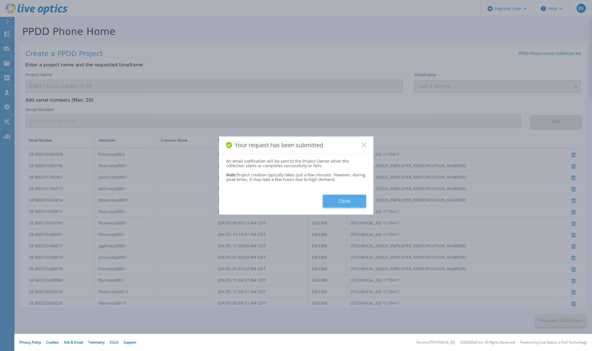
click at [338, 203] on button "Close" at bounding box center [344, 201] width 43 height 13
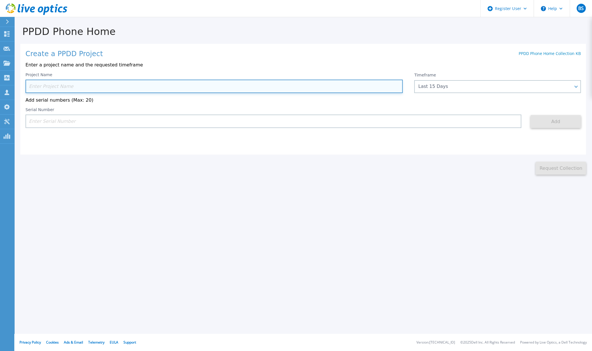
click at [187, 85] on input at bounding box center [213, 86] width 377 height 13
paste input "[DATE] Amcor LATAM 1-20"
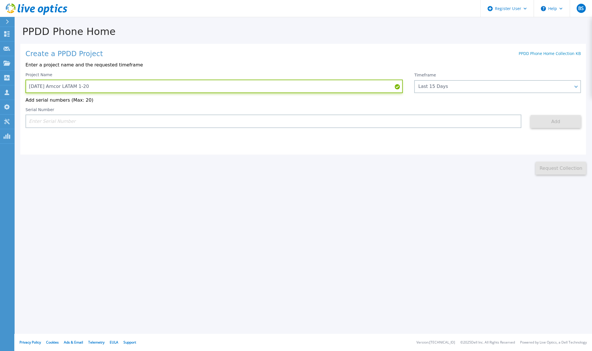
click at [71, 87] on input "[DATE] Amcor LATAM 1-20" at bounding box center [213, 86] width 377 height 13
type input "[DATE] Amcor NA 1-20"
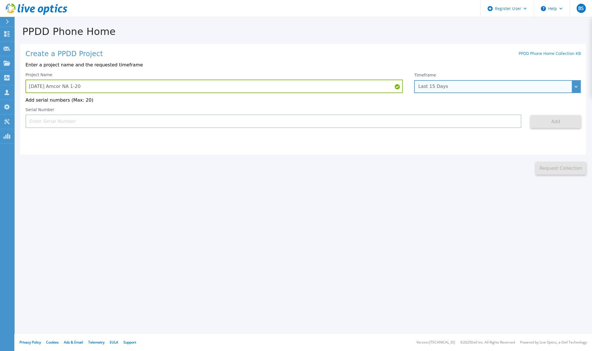
click at [447, 85] on div "Last 15 Days" at bounding box center [494, 86] width 152 height 5
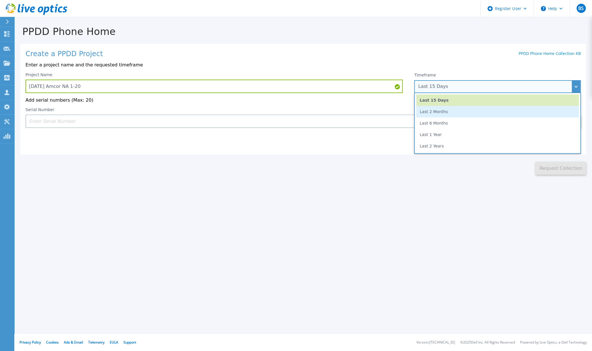
click at [440, 111] on li "Last 2 Months" at bounding box center [497, 111] width 163 height 11
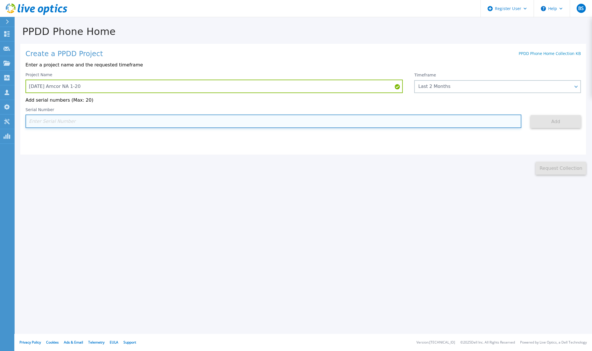
click at [110, 121] on input at bounding box center [273, 121] width 496 height 13
paste input "APM01204401890"
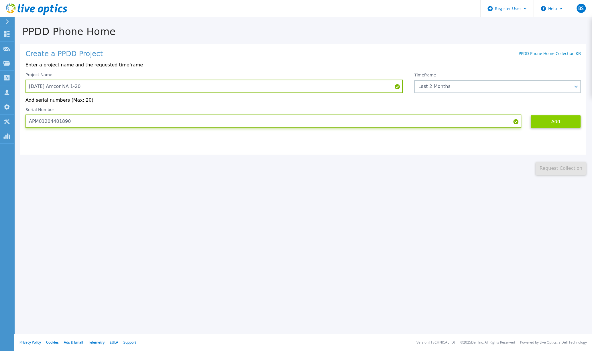
type input "APM01204401890"
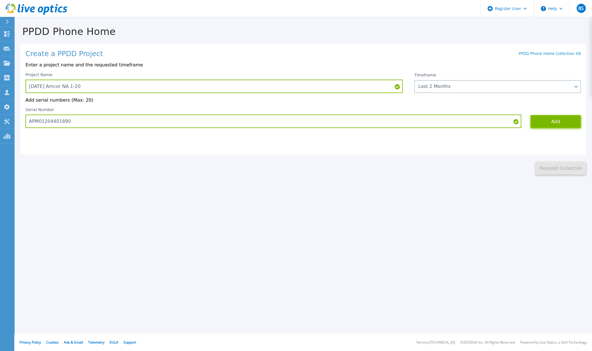
click at [542, 120] on button "Add" at bounding box center [556, 121] width 50 height 13
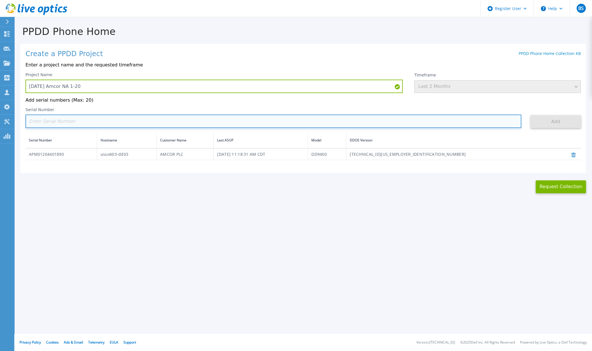
click at [118, 121] on input at bounding box center [273, 121] width 496 height 13
paste input "APM01204401891"
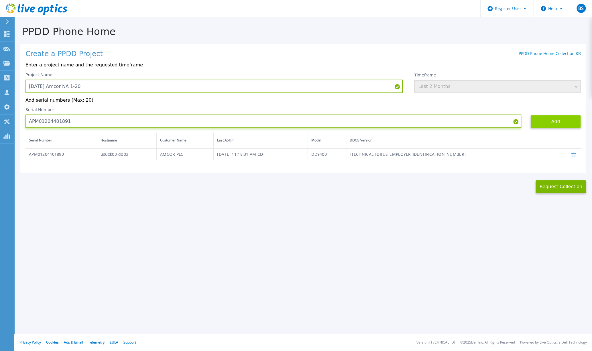
type input "APM01204401891"
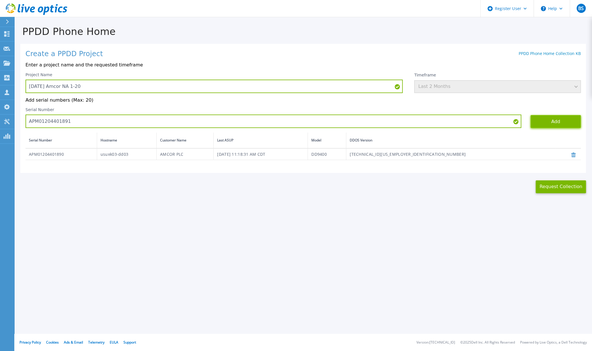
click at [555, 121] on button "Add" at bounding box center [556, 121] width 50 height 13
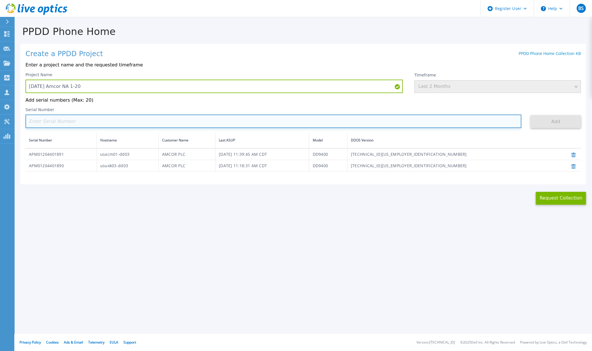
click at [115, 123] on input at bounding box center [273, 121] width 496 height 13
paste input "DE300214868689"
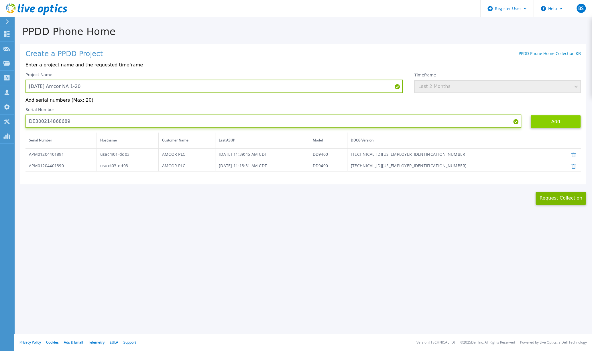
type input "DE300214868689"
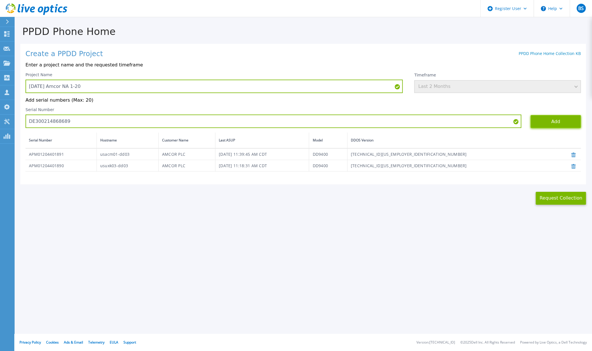
click at [545, 123] on button "Add" at bounding box center [556, 121] width 50 height 13
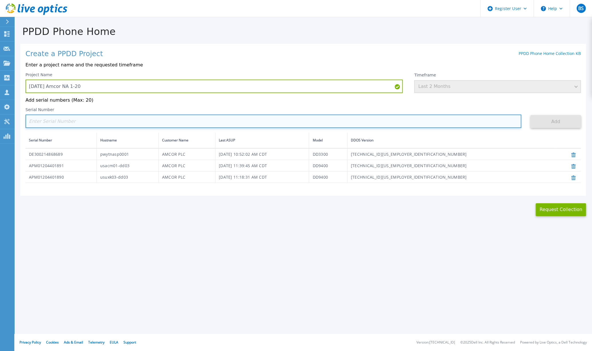
click at [130, 122] on input at bounding box center [273, 121] width 496 height 13
paste input "DE300220478699"
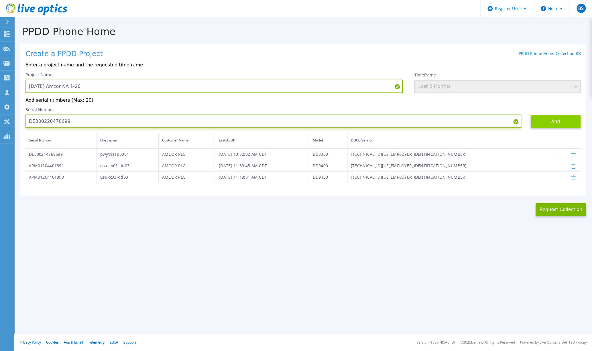
type input "DE300220478699"
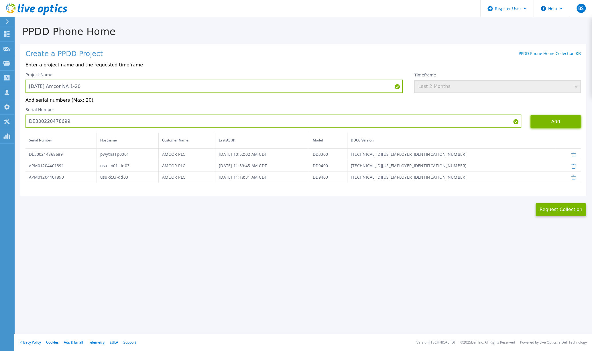
click at [545, 120] on button "Add" at bounding box center [556, 121] width 50 height 13
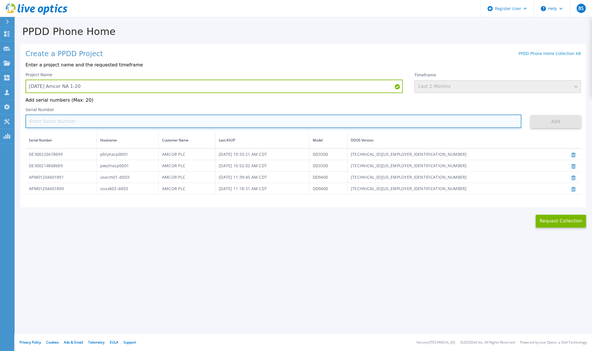
click at [136, 124] on input at bounding box center [273, 121] width 496 height 13
paste input "DE300220478700"
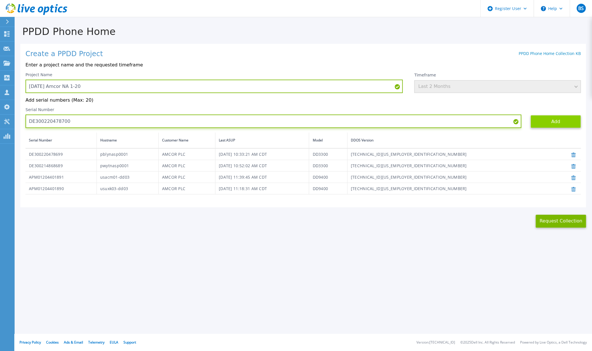
type input "DE300220478700"
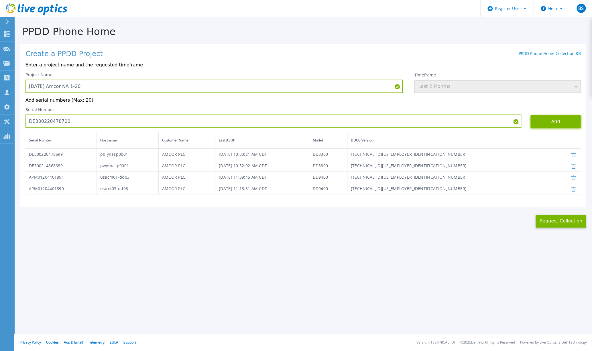
click at [551, 120] on button "Add" at bounding box center [556, 121] width 50 height 13
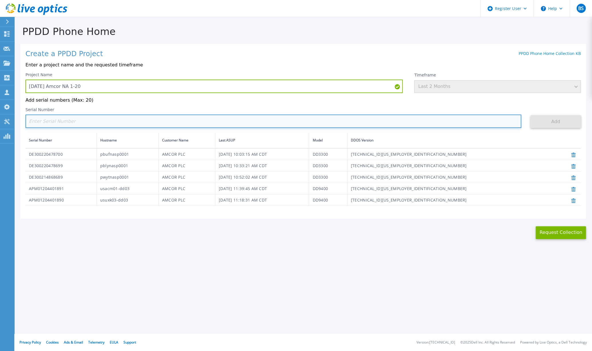
click at [108, 122] on input at bounding box center [273, 121] width 496 height 13
paste input "DE300220478701"
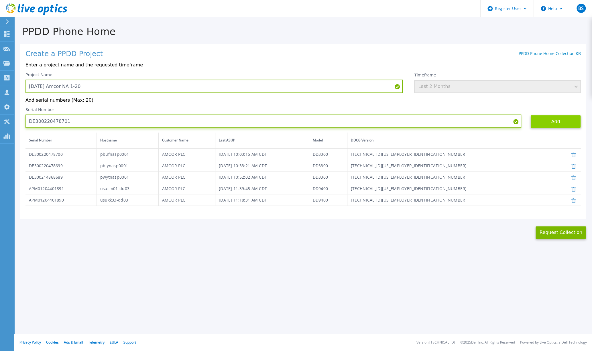
type input "DE300220478701"
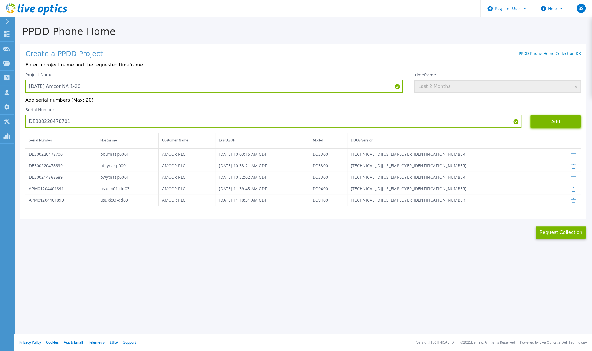
click at [539, 121] on button "Add" at bounding box center [556, 121] width 50 height 13
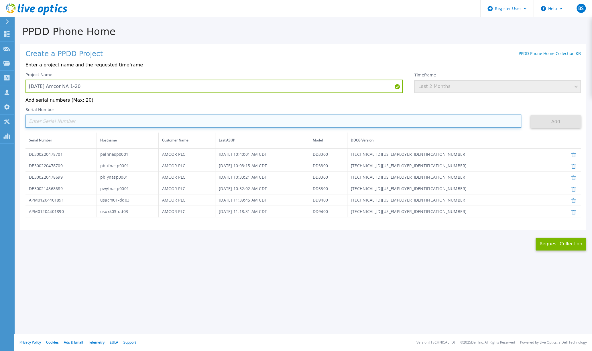
click at [55, 120] on input at bounding box center [273, 121] width 496 height 13
paste input "DE300214868688"
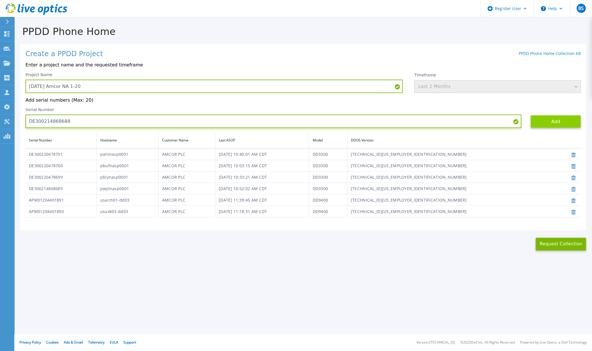
type input "DE300214868688"
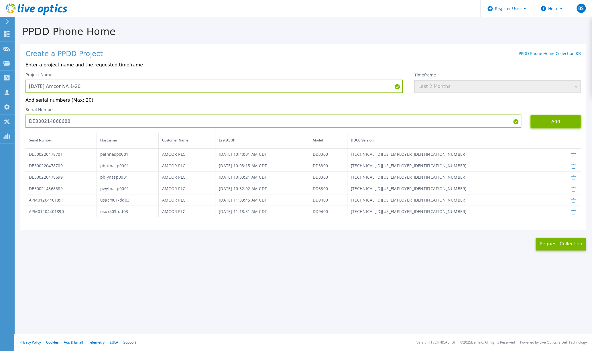
click at [540, 120] on button "Add" at bounding box center [556, 121] width 50 height 13
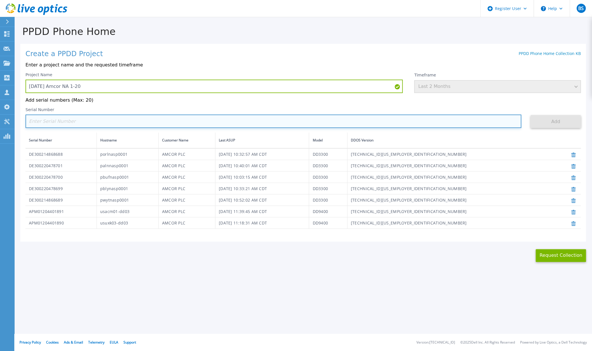
click at [192, 122] on input at bounding box center [273, 121] width 496 height 13
paste input "DE300222297121"
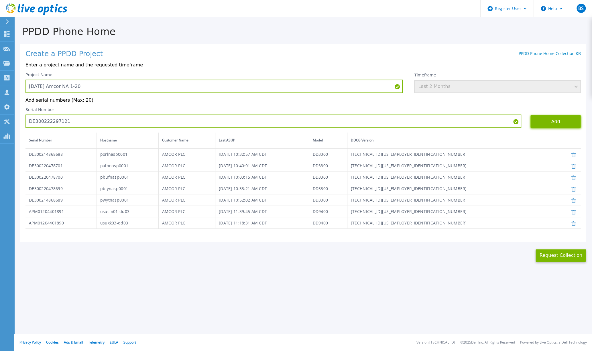
click at [552, 122] on button "Add" at bounding box center [556, 121] width 50 height 13
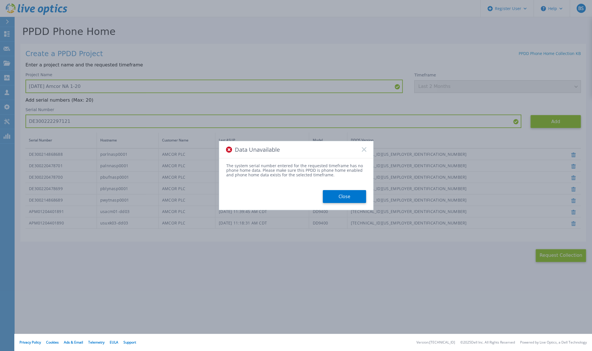
click at [333, 190] on div "The system serial number entered for the requested timeframe has no phone home …" at bounding box center [296, 184] width 154 height 40
click at [334, 193] on button "Close" at bounding box center [344, 196] width 43 height 13
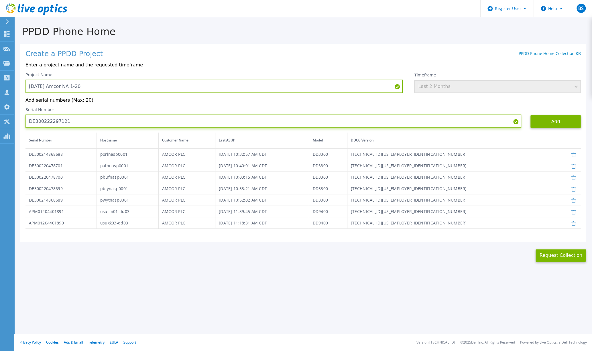
click at [46, 121] on input "DE300222297121" at bounding box center [273, 121] width 496 height 13
paste input "2"
type input "DE300222297122"
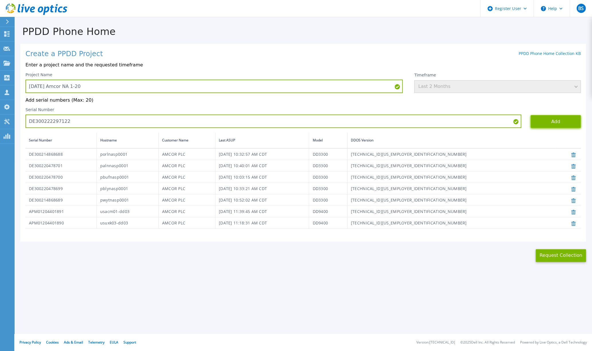
click at [548, 120] on button "Add" at bounding box center [556, 121] width 50 height 13
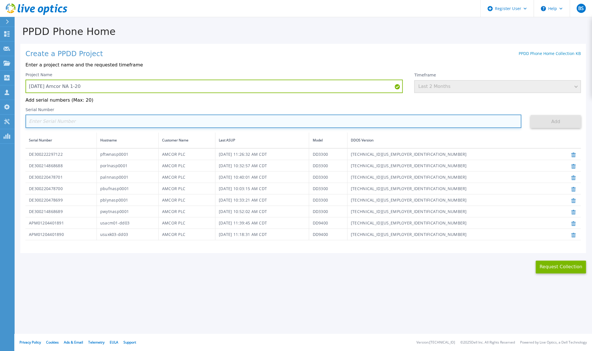
click at [85, 124] on input at bounding box center [273, 121] width 496 height 13
paste input "DE300222297287"
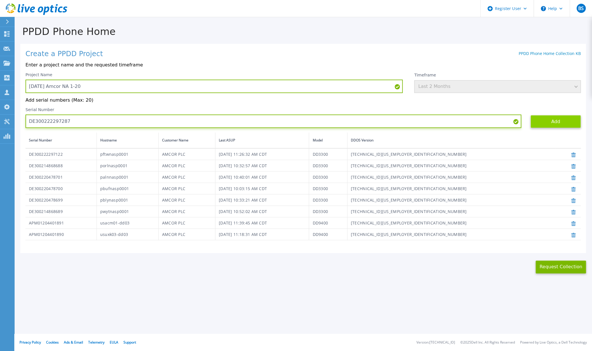
type input "DE300222297287"
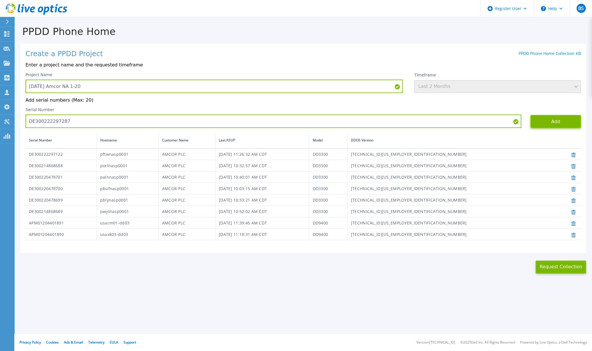
click at [551, 120] on button "Add" at bounding box center [556, 121] width 50 height 13
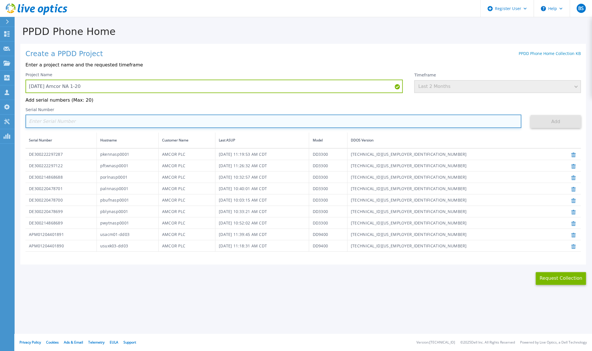
click at [115, 125] on input at bounding box center [273, 121] width 496 height 13
paste input "DE300222297290"
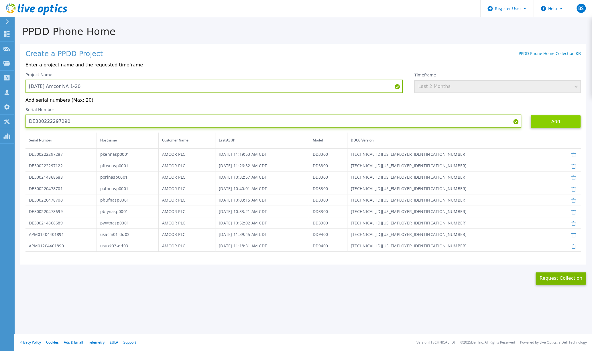
type input "DE300222297290"
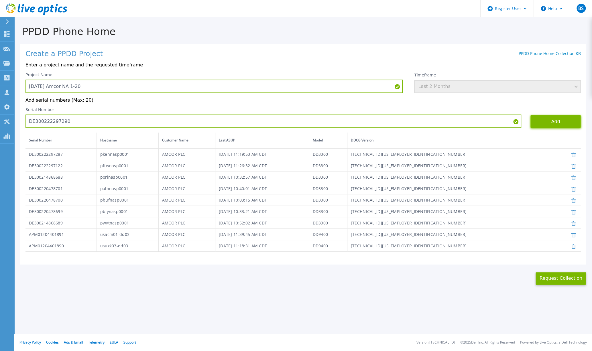
click at [547, 121] on button "Add" at bounding box center [556, 121] width 50 height 13
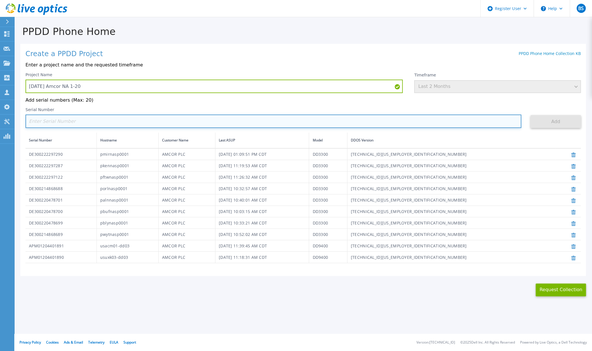
drag, startPoint x: 106, startPoint y: 123, endPoint x: 110, endPoint y: 122, distance: 4.2
click at [106, 123] on input at bounding box center [273, 121] width 496 height 13
paste input "DE300222297293"
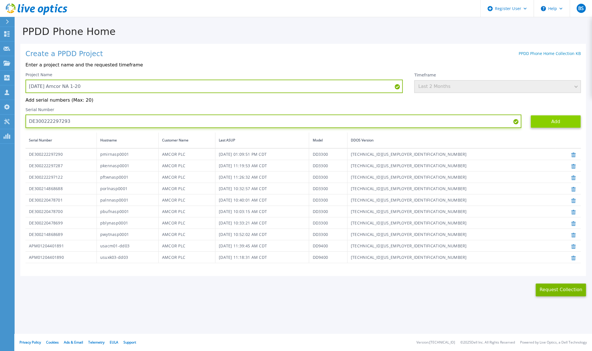
type input "DE300222297293"
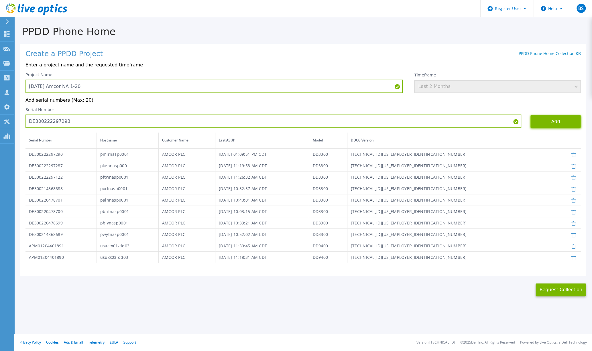
click at [559, 123] on button "Add" at bounding box center [556, 121] width 50 height 13
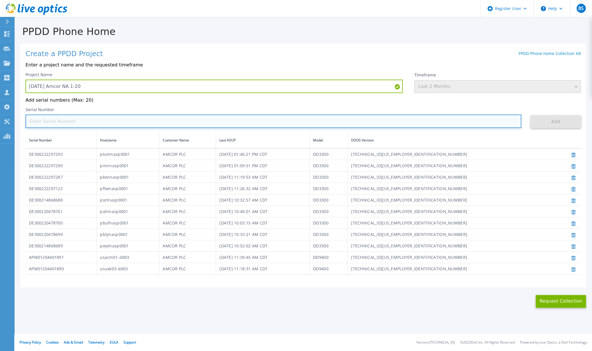
click at [85, 123] on input at bounding box center [273, 121] width 496 height 13
paste input "DE300222297300"
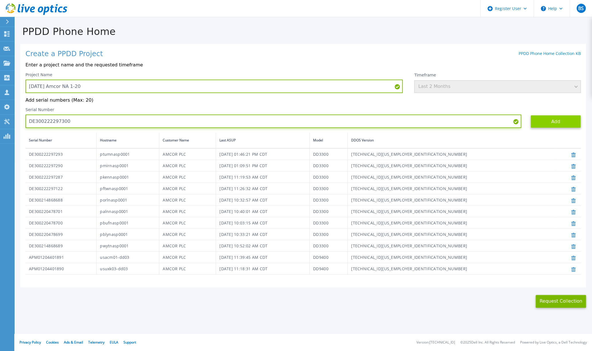
type input "DE300222297300"
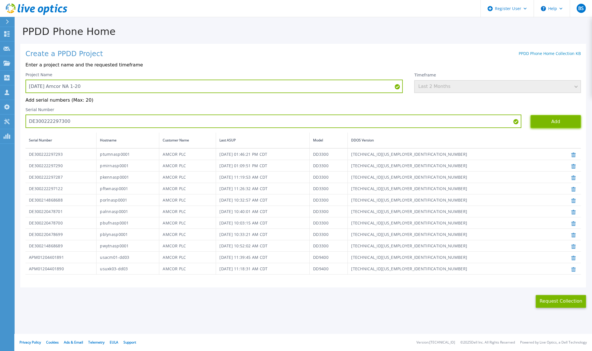
click at [546, 119] on button "Add" at bounding box center [556, 121] width 50 height 13
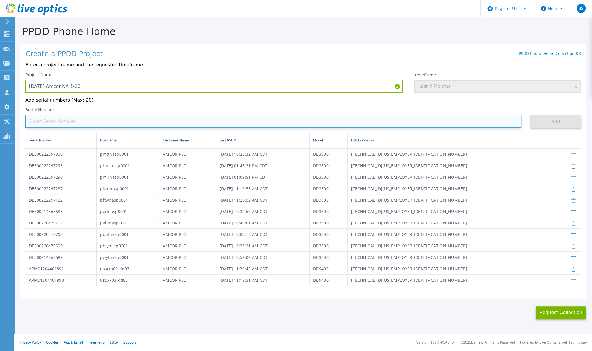
click at [171, 120] on input at bounding box center [273, 121] width 496 height 13
paste input "DE300222297301"
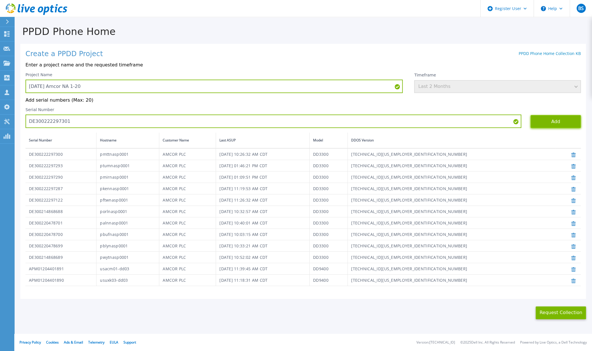
click at [549, 123] on button "Add" at bounding box center [556, 121] width 50 height 13
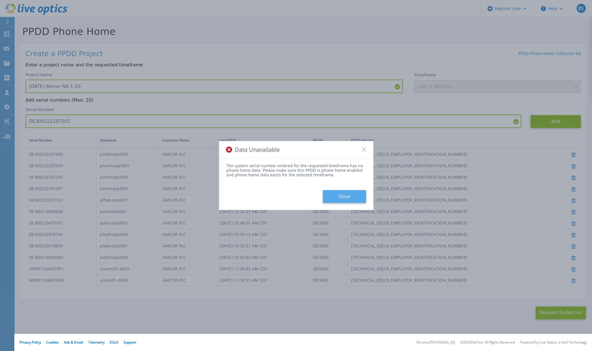
click at [357, 191] on button "Close" at bounding box center [344, 196] width 43 height 13
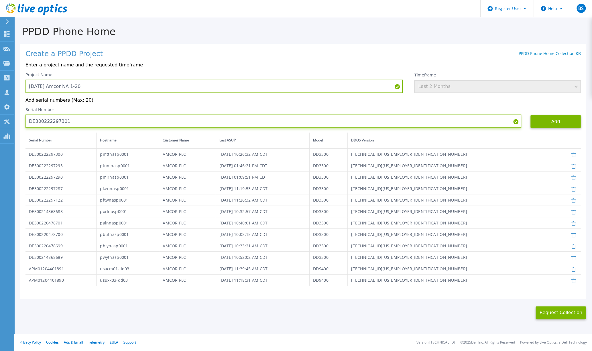
click at [34, 118] on input "DE300222297301" at bounding box center [273, 121] width 496 height 13
paste input "18"
type input "DE300222297318"
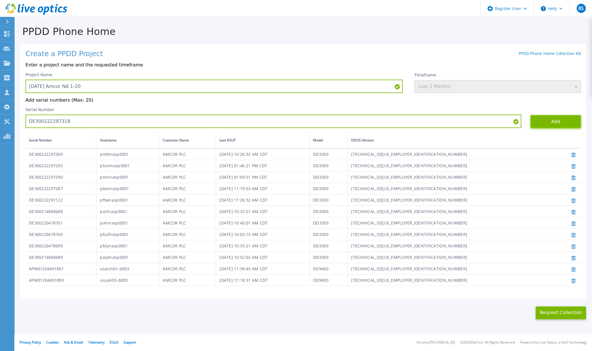
click at [542, 120] on button "Add" at bounding box center [556, 121] width 50 height 13
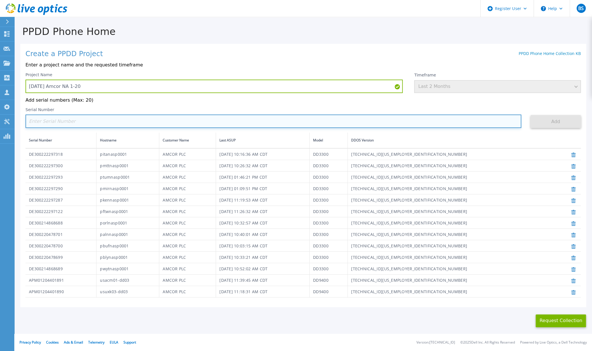
click at [46, 122] on input at bounding box center [273, 121] width 496 height 13
paste input "DE300222297307"
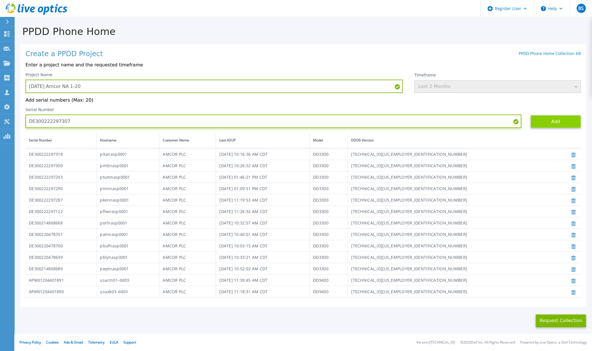
type input "DE300222297307"
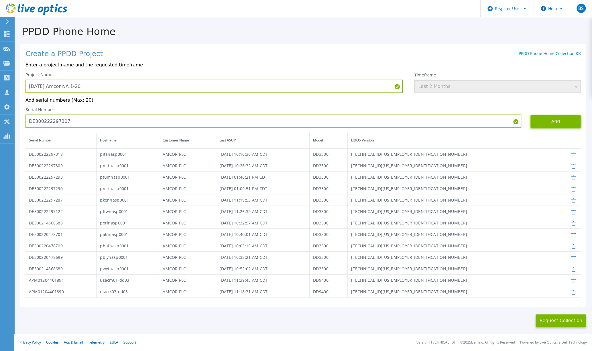
click at [543, 119] on button "Add" at bounding box center [556, 121] width 50 height 13
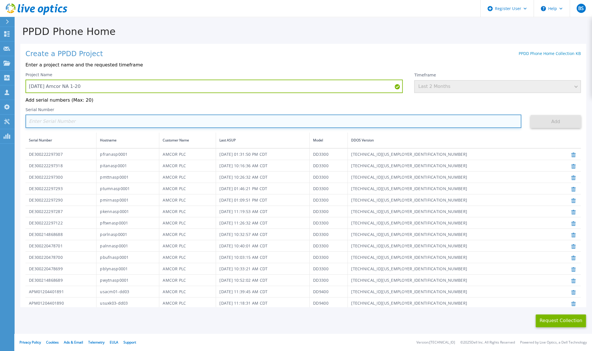
click at [50, 121] on input at bounding box center [273, 121] width 496 height 13
paste input "DE300214868690"
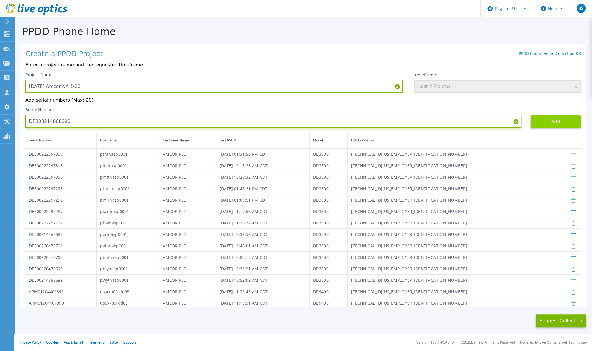
type input "DE300214868690"
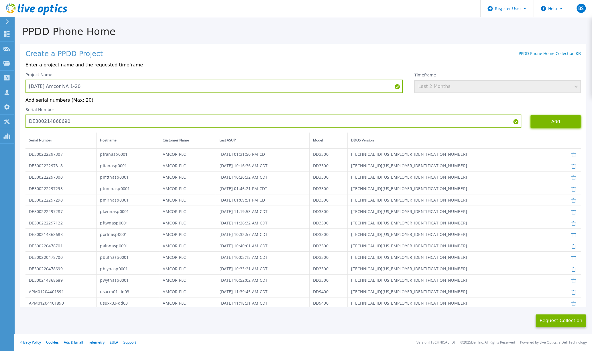
click at [548, 123] on button "Add" at bounding box center [556, 121] width 50 height 13
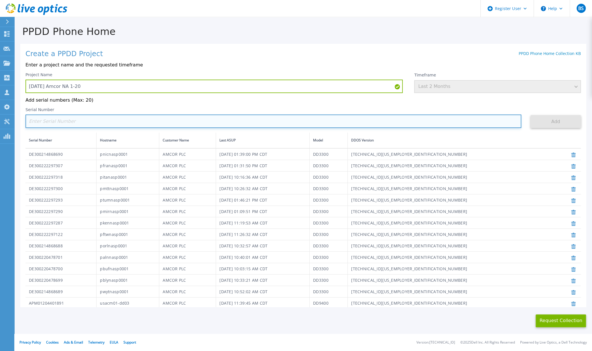
click at [65, 125] on input at bounding box center [273, 121] width 496 height 13
paste input "DE300222297310"
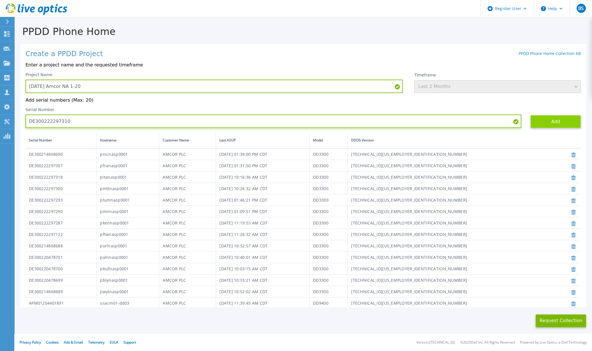
type input "DE300222297310"
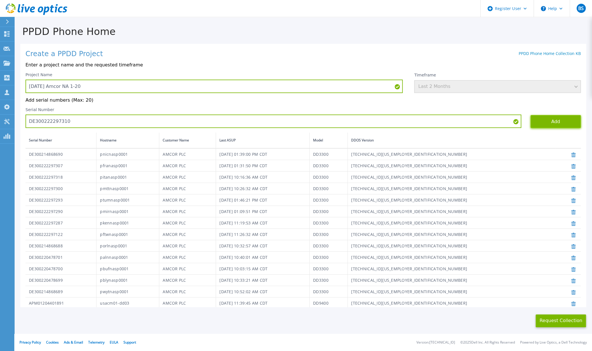
click at [547, 121] on button "Add" at bounding box center [556, 121] width 50 height 13
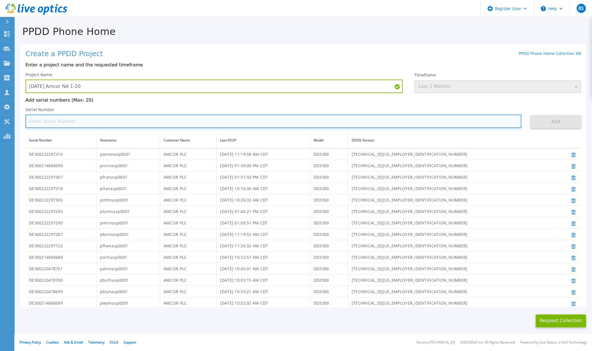
click at [66, 123] on input at bounding box center [273, 121] width 496 height 13
paste input "DE300222297315"
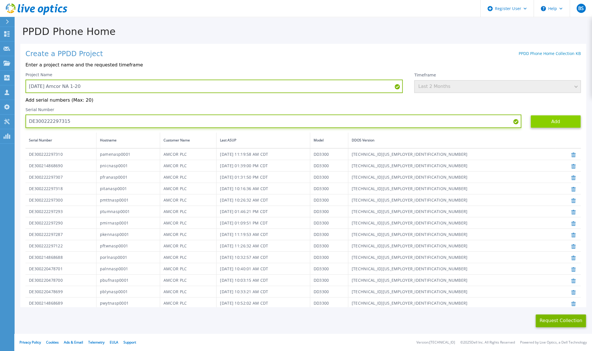
type input "DE300222297315"
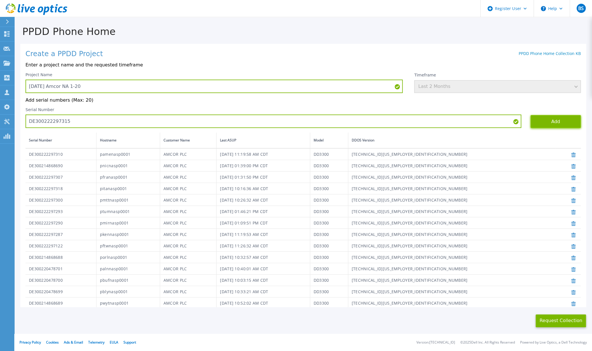
click at [537, 118] on button "Add" at bounding box center [556, 121] width 50 height 13
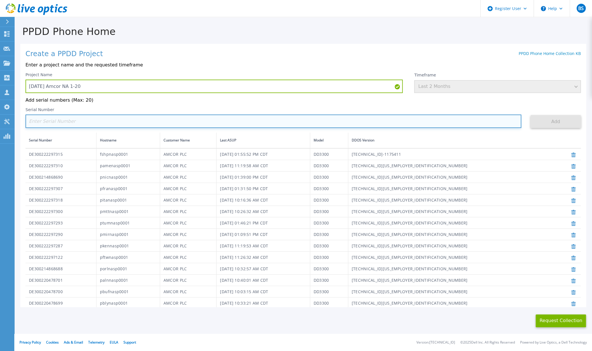
click at [110, 124] on input at bounding box center [273, 121] width 496 height 13
paste input "DE300222297291"
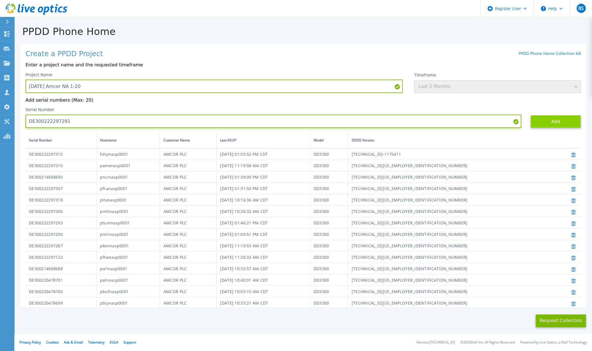
type input "DE300222297291"
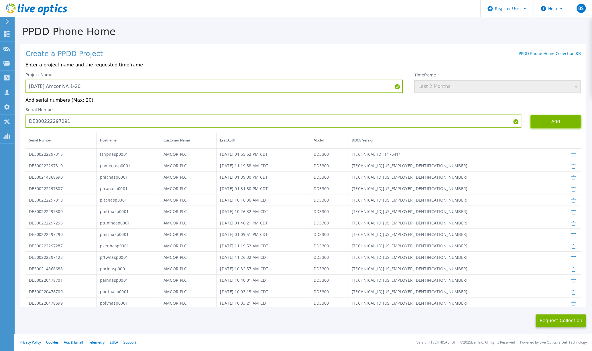
click at [532, 121] on button "Add" at bounding box center [556, 121] width 50 height 13
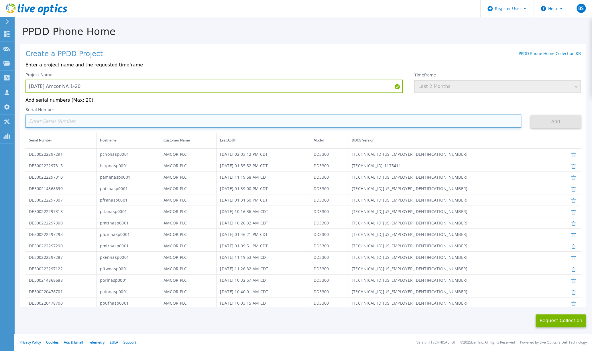
click at [116, 121] on input at bounding box center [273, 121] width 496 height 13
paste input "DE300222297115"
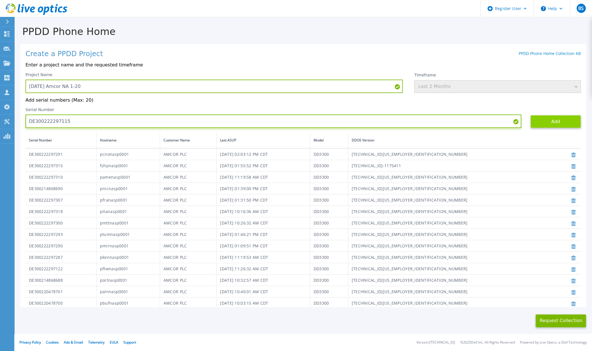
type input "DE300222297115"
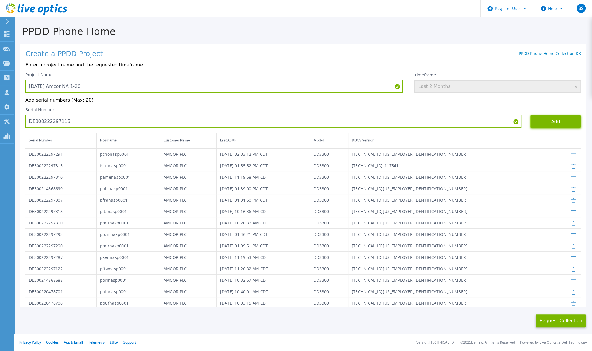
click at [541, 122] on button "Add" at bounding box center [556, 121] width 50 height 13
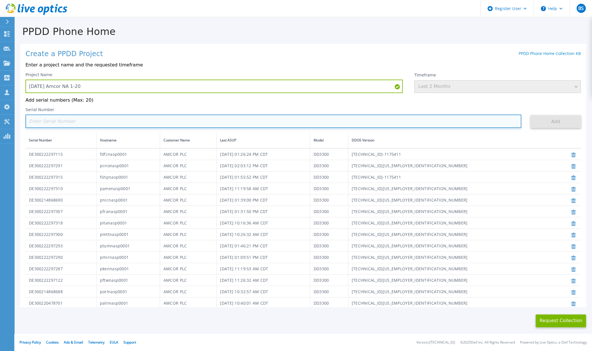
click at [87, 121] on input at bounding box center [273, 121] width 496 height 13
paste input "DE300222297286"
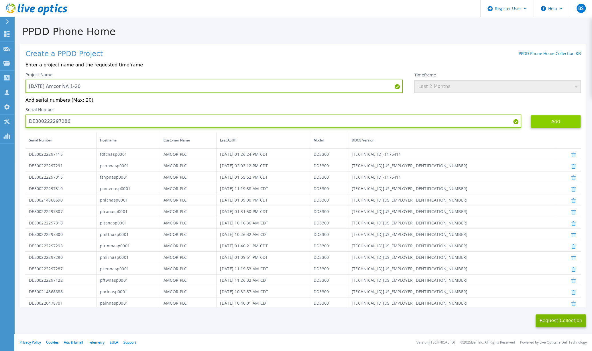
type input "DE300222297286"
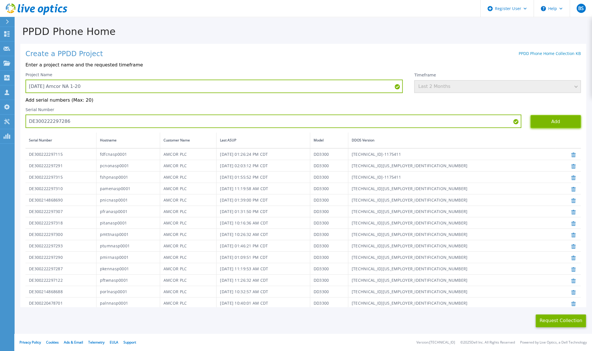
click at [536, 120] on button "Add" at bounding box center [556, 121] width 50 height 13
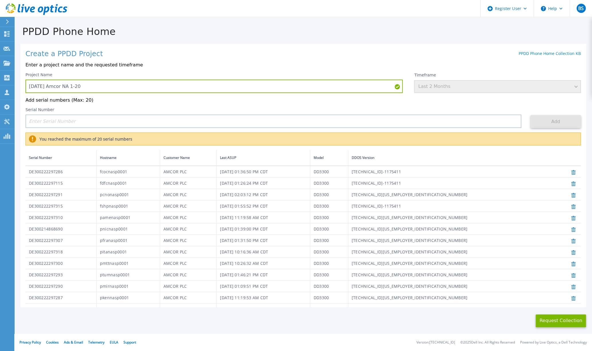
click at [472, 52] on div "Create a PPDD Project PPDD Phone Home Collection KB" at bounding box center [302, 54] width 555 height 8
drag, startPoint x: 90, startPoint y: 85, endPoint x: 23, endPoint y: 88, distance: 66.5
click at [23, 88] on div "Create a PPDD Project PPDD Phone Home Collection KB Enter a project name and th…" at bounding box center [303, 176] width 566 height 264
click at [567, 322] on button "Request Collection" at bounding box center [561, 321] width 50 height 13
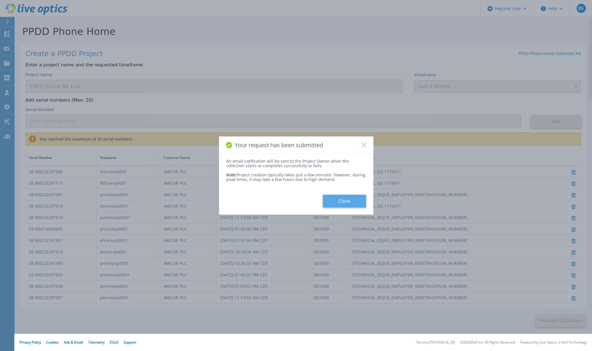
click at [339, 206] on button "Close" at bounding box center [344, 201] width 43 height 13
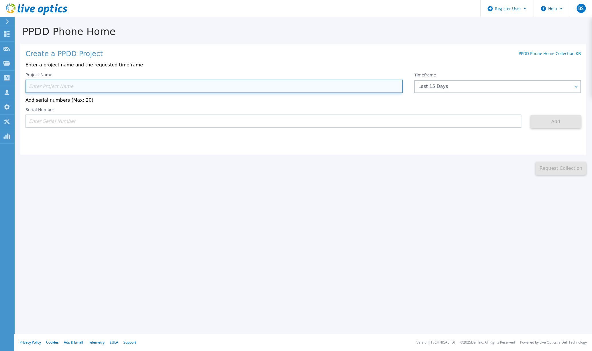
click at [90, 90] on input at bounding box center [213, 86] width 377 height 13
paste input "[DATE] Amcor NA 1-20"
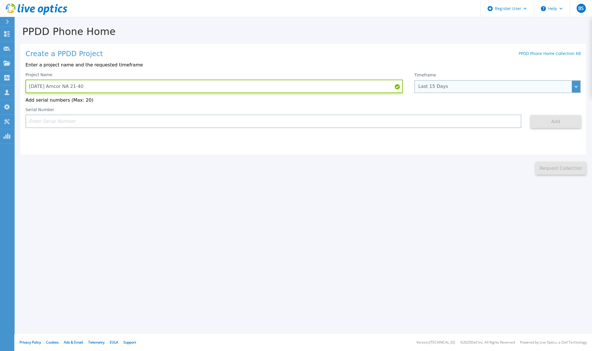
type input "[DATE] Amcor NA 21-40"
click at [463, 89] on div "Last 15 Days" at bounding box center [494, 86] width 152 height 5
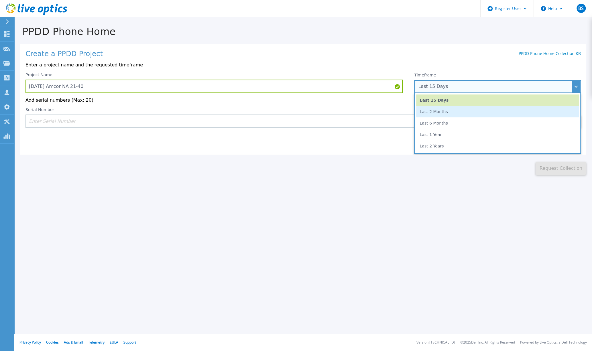
click at [448, 113] on li "Last 2 Months" at bounding box center [497, 111] width 163 height 11
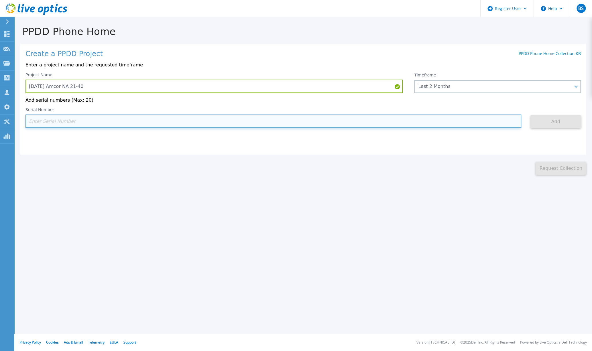
click at [81, 125] on input at bounding box center [273, 121] width 496 height 13
paste input "DE300222297292"
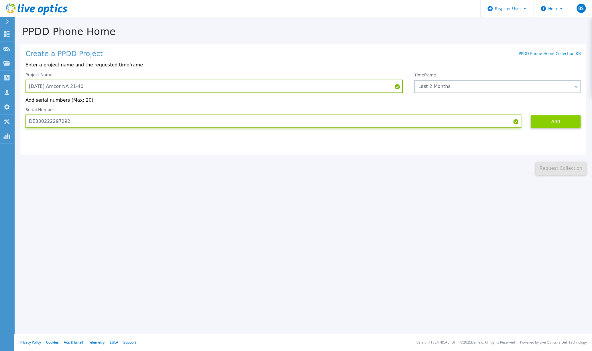
type input "DE300222297292"
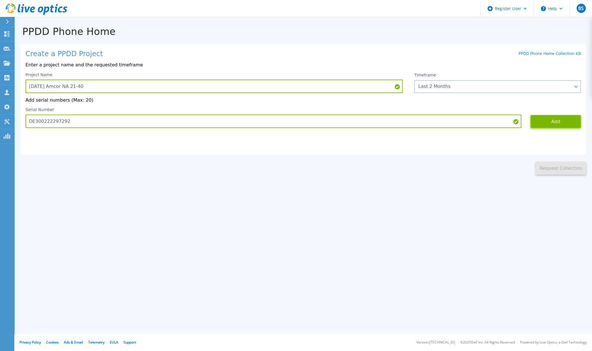
click at [553, 118] on button "Add" at bounding box center [556, 121] width 50 height 13
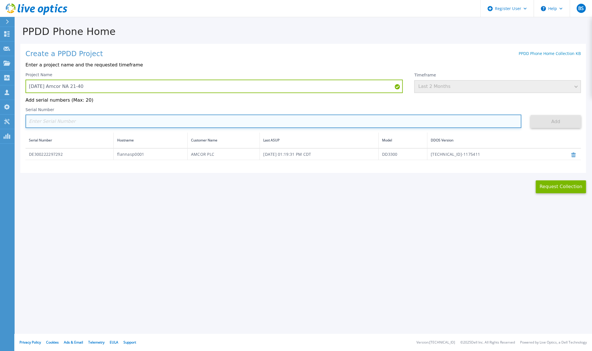
click at [65, 123] on input at bounding box center [273, 121] width 496 height 13
paste input "DE300222297281"
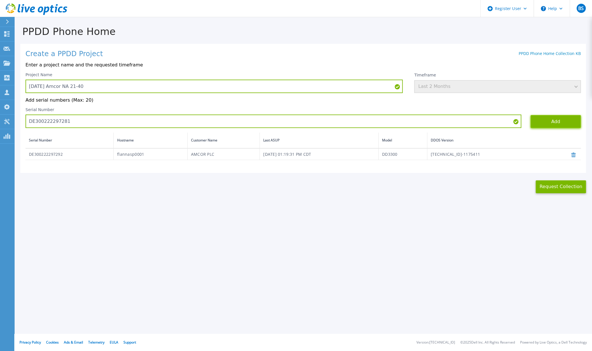
click at [565, 121] on button "Add" at bounding box center [556, 121] width 50 height 13
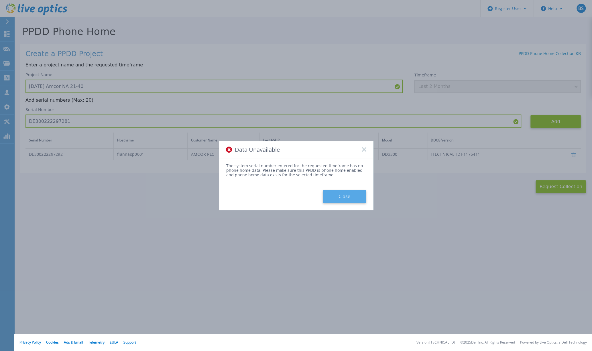
click at [343, 197] on button "Close" at bounding box center [344, 196] width 43 height 13
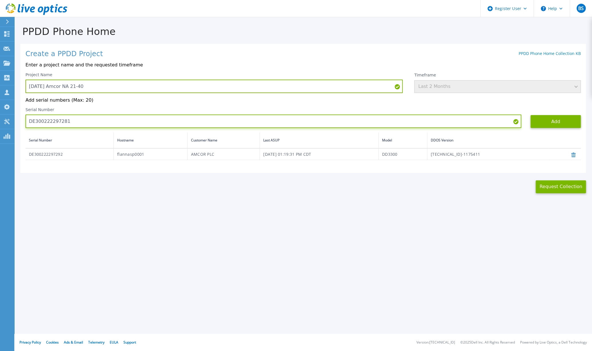
click at [43, 120] on input "DE300222297281" at bounding box center [273, 121] width 496 height 13
paste input "3"
type input "DE300222297283"
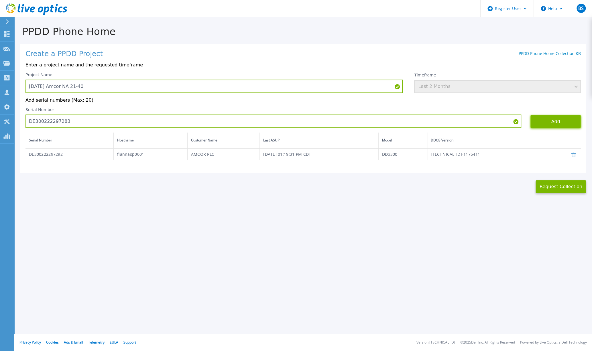
click at [551, 120] on button "Add" at bounding box center [556, 121] width 50 height 13
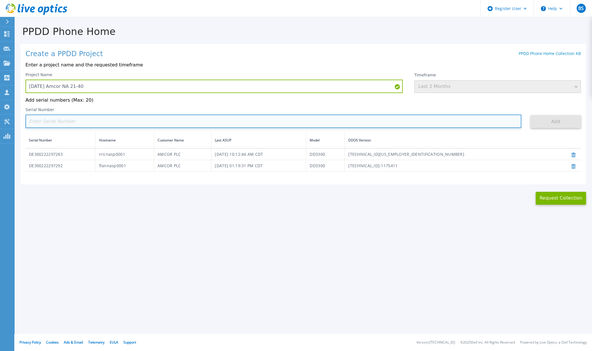
drag, startPoint x: 63, startPoint y: 118, endPoint x: 80, endPoint y: 120, distance: 17.5
click at [63, 118] on input at bounding box center [273, 121] width 496 height 13
paste input "DE300220478702"
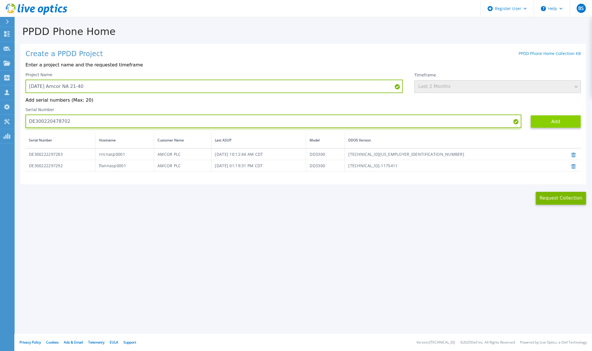
type input "DE300220478702"
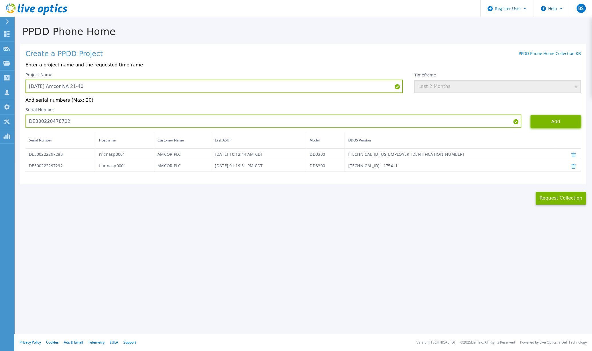
click at [548, 119] on button "Add" at bounding box center [556, 121] width 50 height 13
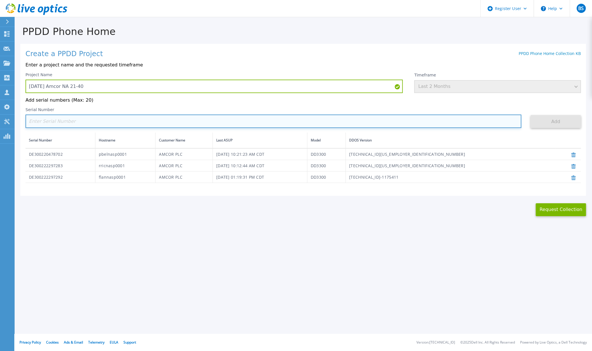
click at [81, 124] on input at bounding box center [273, 121] width 496 height 13
paste input "DE300222297303"
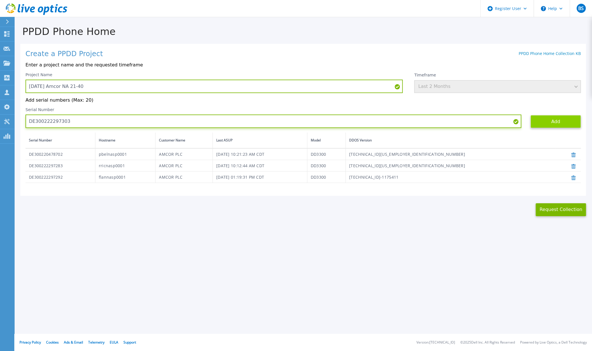
type input "DE300222297303"
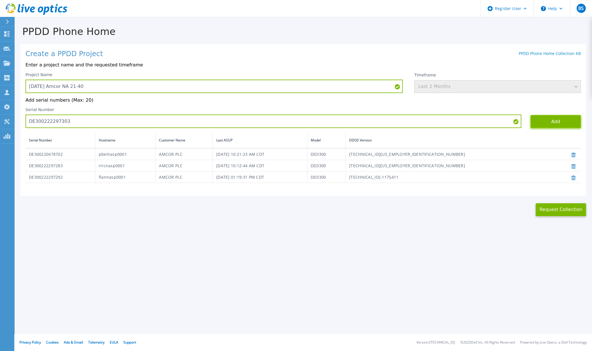
click at [556, 119] on button "Add" at bounding box center [556, 121] width 50 height 13
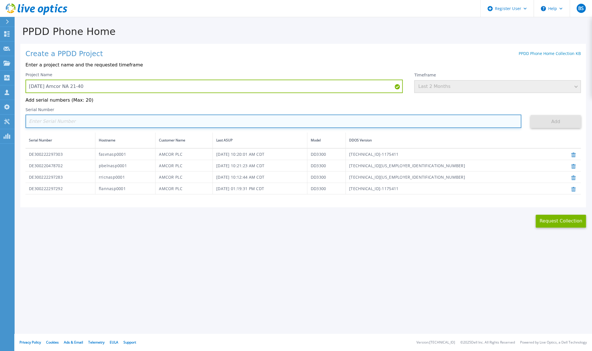
click at [56, 127] on input at bounding box center [273, 121] width 496 height 13
paste input "DE300223106136"
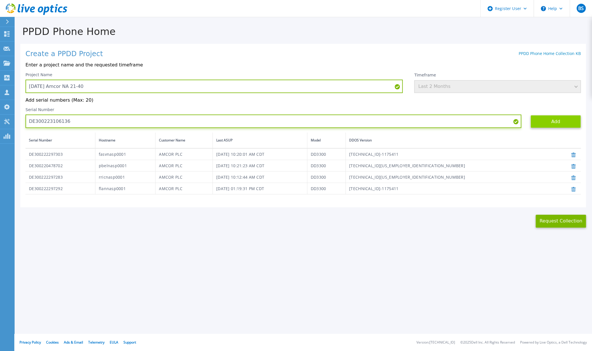
type input "DE300223106136"
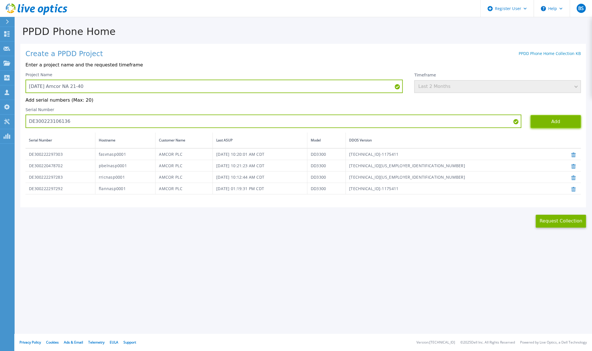
click at [564, 121] on button "Add" at bounding box center [556, 121] width 50 height 13
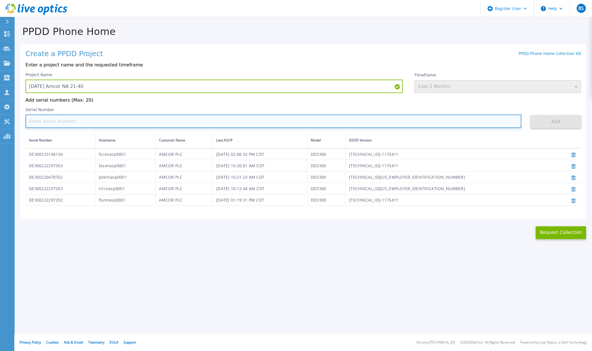
click at [74, 122] on input at bounding box center [273, 121] width 496 height 13
paste input "DE300222297322"
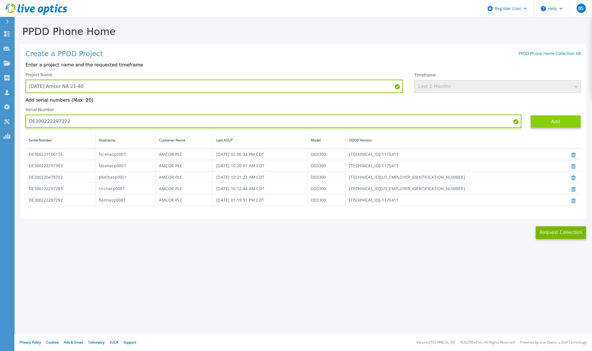
type input "DE300222297322"
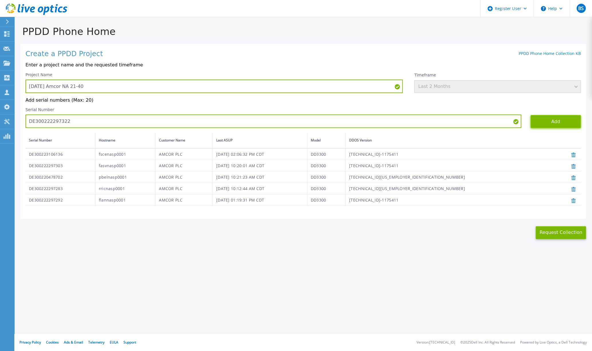
click at [552, 117] on button "Add" at bounding box center [556, 121] width 50 height 13
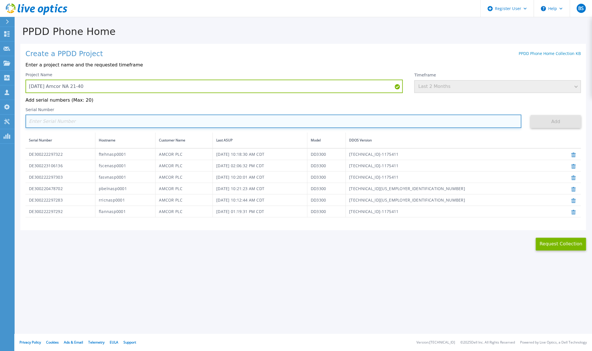
click at [98, 121] on input at bounding box center [273, 121] width 496 height 13
paste input "DE300222297308"
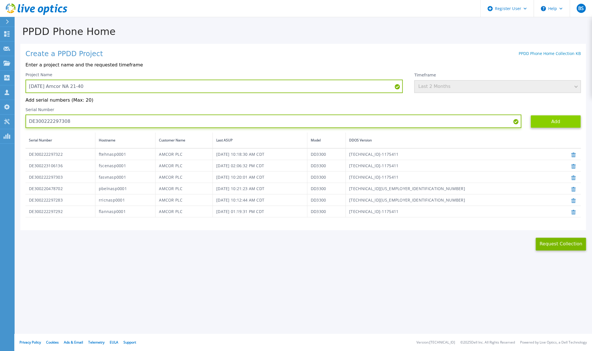
type input "DE300222297308"
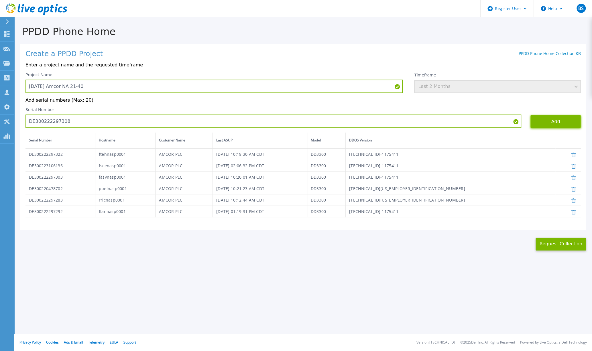
click at [553, 123] on button "Add" at bounding box center [556, 121] width 50 height 13
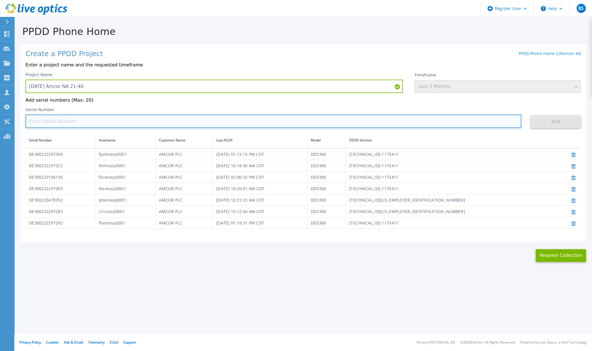
click at [91, 121] on input at bounding box center [273, 121] width 496 height 13
paste input "DE300223106132"
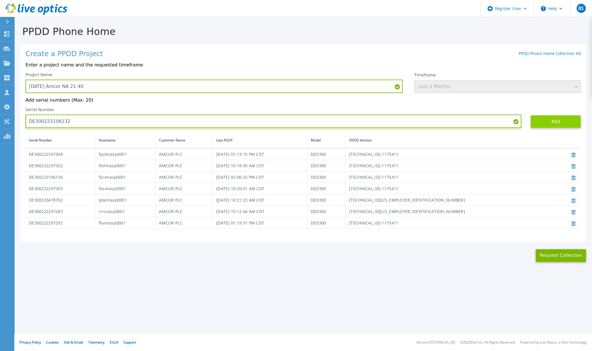
type input "DE300223106132"
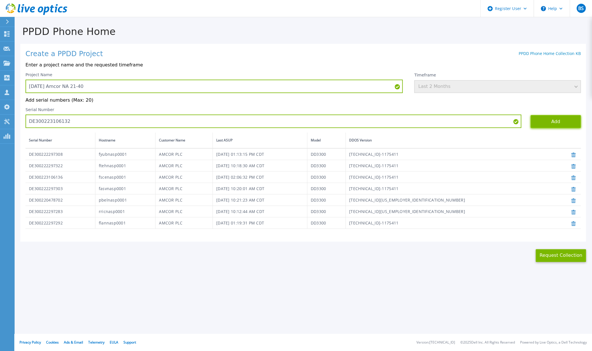
click at [549, 121] on button "Add" at bounding box center [556, 121] width 50 height 13
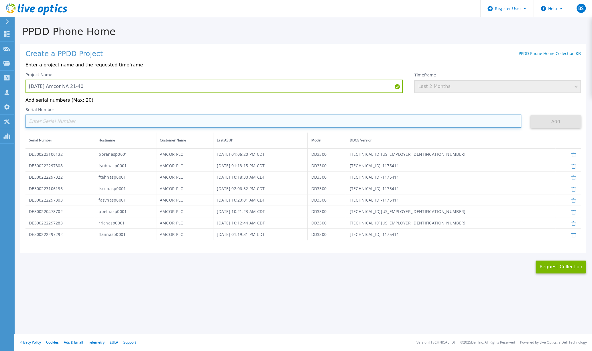
click at [103, 123] on input at bounding box center [273, 121] width 496 height 13
paste input "DE300223106134"
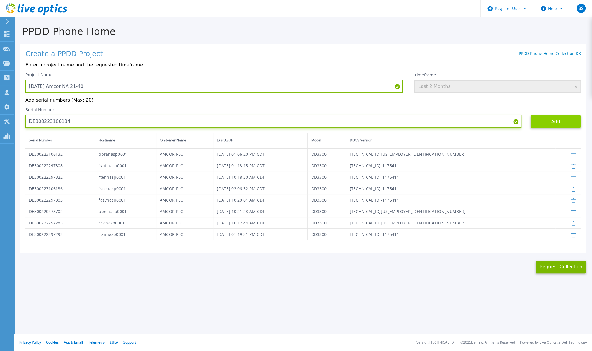
type input "DE300223106134"
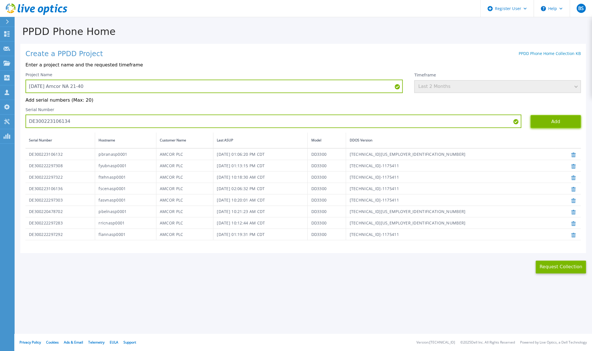
click at [551, 121] on button "Add" at bounding box center [556, 121] width 50 height 13
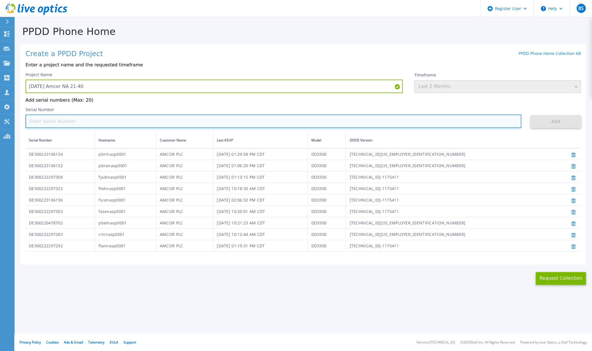
click at [133, 123] on input at bounding box center [273, 121] width 496 height 13
paste input "DE300222297289"
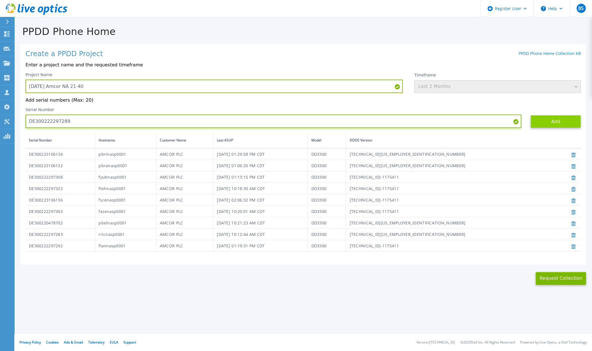
type input "DE300222297289"
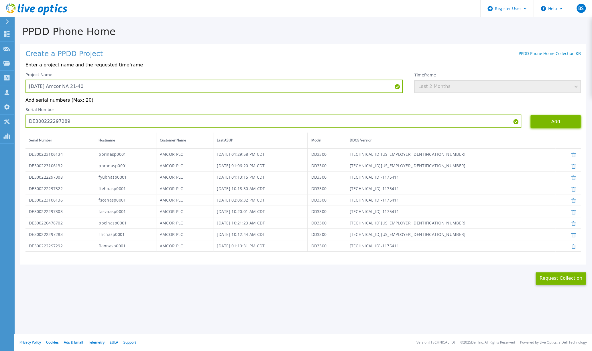
click at [542, 120] on button "Add" at bounding box center [556, 121] width 50 height 13
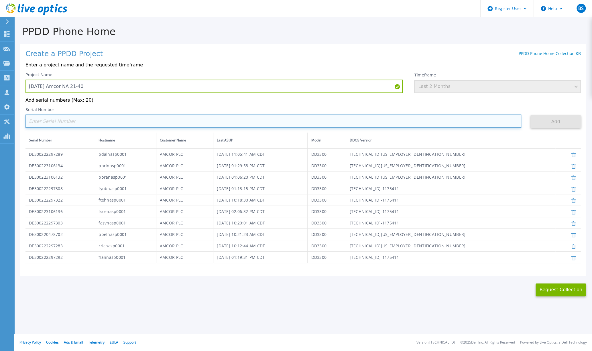
click at [147, 119] on input at bounding box center [273, 121] width 496 height 13
paste input "APX00221713180"
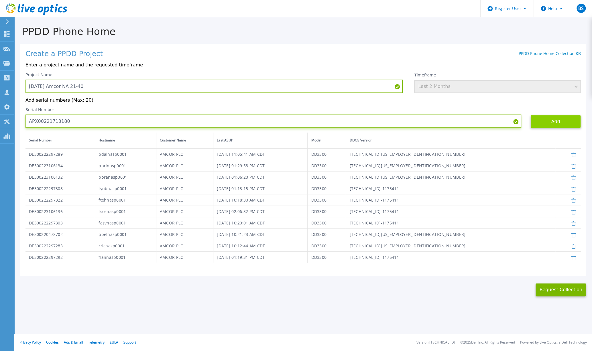
type input "APX00221713180"
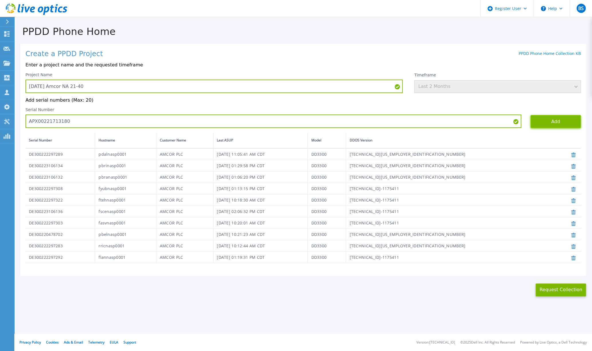
click at [549, 121] on button "Add" at bounding box center [556, 121] width 50 height 13
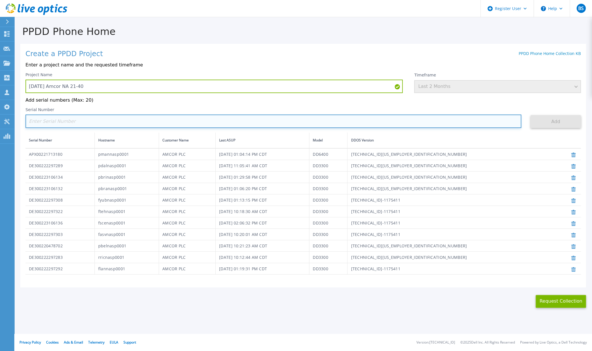
click at [56, 123] on input at bounding box center [273, 121] width 496 height 13
paste input "DE300223913603"
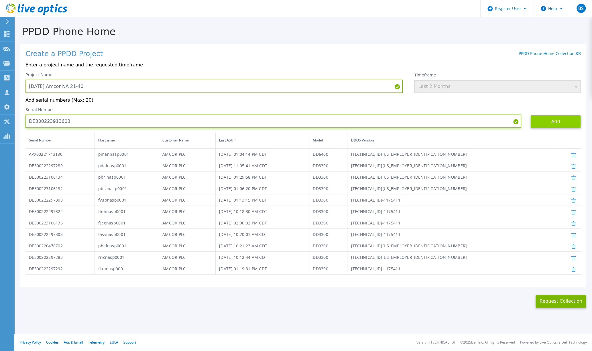
type input "DE300223913603"
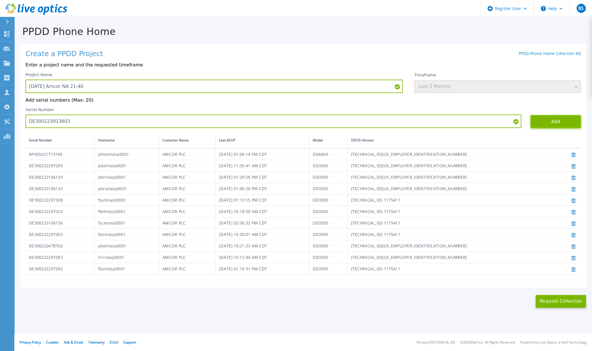
click at [548, 122] on button "Add" at bounding box center [556, 121] width 50 height 13
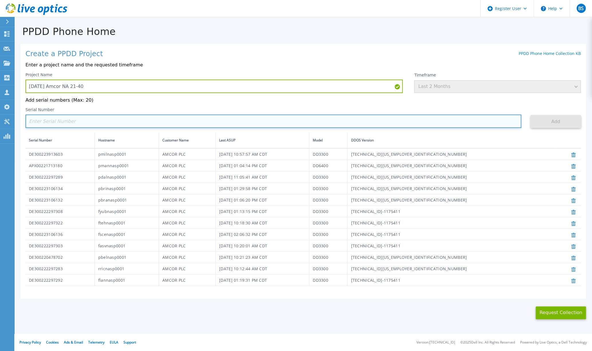
click at [73, 121] on input at bounding box center [273, 121] width 496 height 13
paste input "DE300222297306"
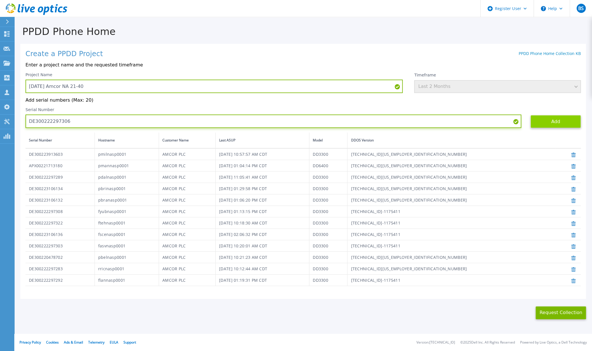
type input "DE300222297306"
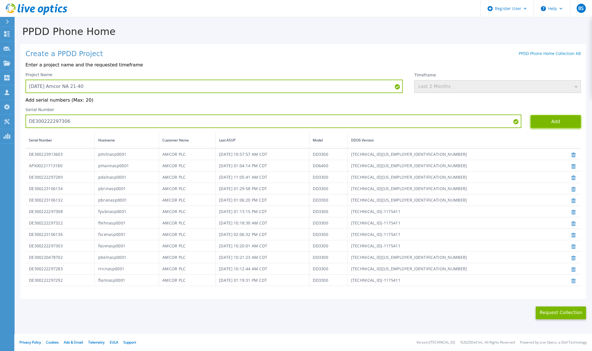
click at [560, 120] on button "Add" at bounding box center [556, 121] width 50 height 13
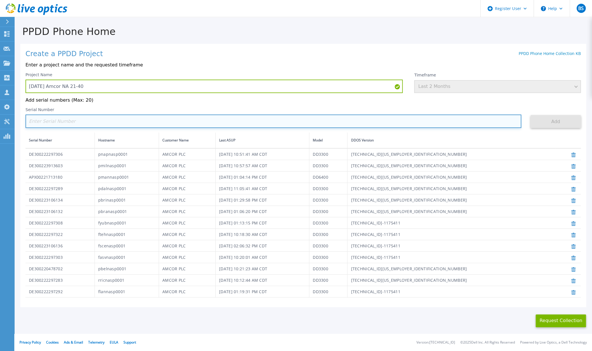
click at [89, 120] on input at bounding box center [273, 121] width 496 height 13
paste input "DE300222297197"
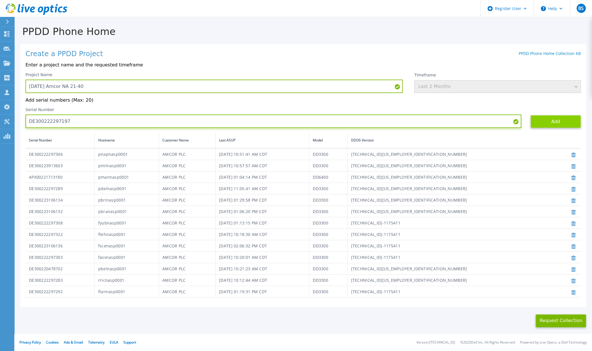
type input "DE300222297197"
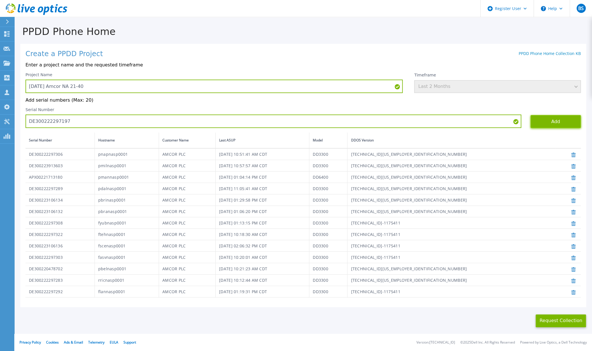
click at [531, 120] on button "Add" at bounding box center [556, 121] width 50 height 13
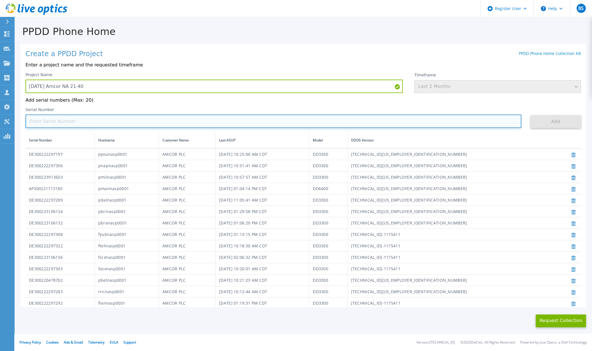
click at [109, 123] on input at bounding box center [273, 121] width 496 height 13
paste input "DE300222297302"
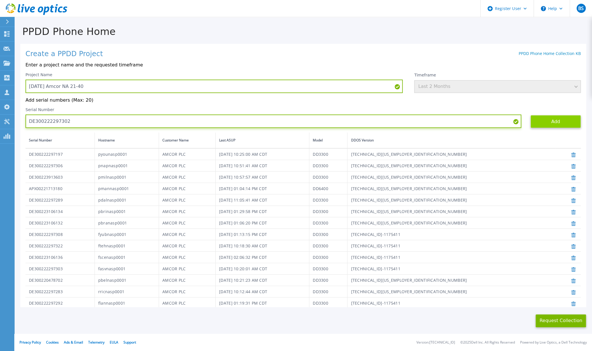
type input "DE300222297302"
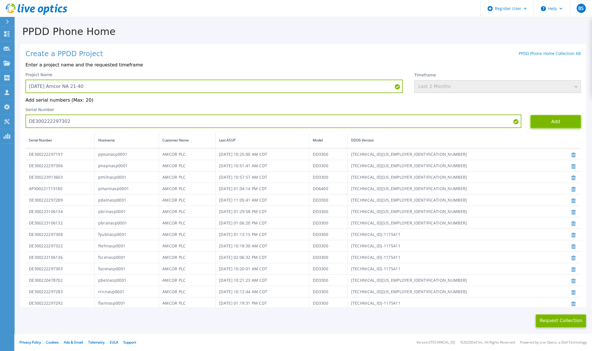
click at [531, 119] on button "Add" at bounding box center [556, 121] width 50 height 13
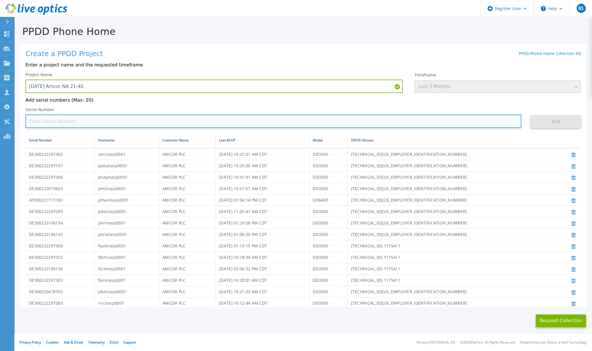
click at [78, 121] on input at bounding box center [273, 121] width 496 height 13
paste input "DE300222297190"
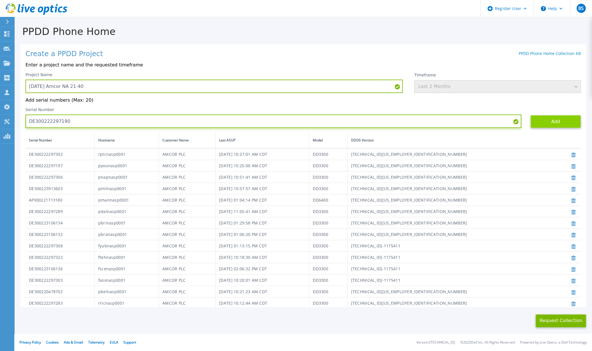
type input "DE300222297190"
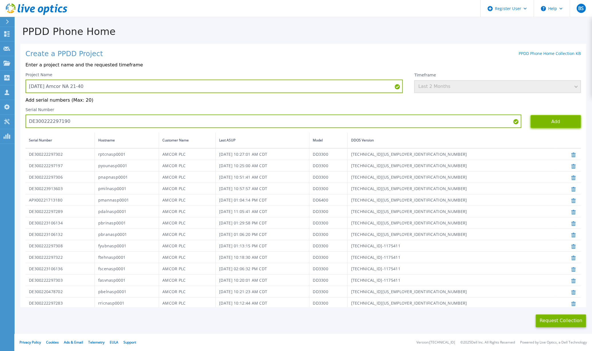
click at [540, 121] on button "Add" at bounding box center [556, 121] width 50 height 13
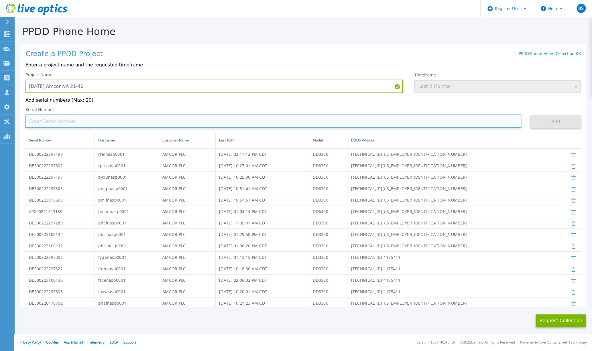
click at [99, 125] on input at bounding box center [273, 121] width 496 height 13
paste input "DE300222297284"
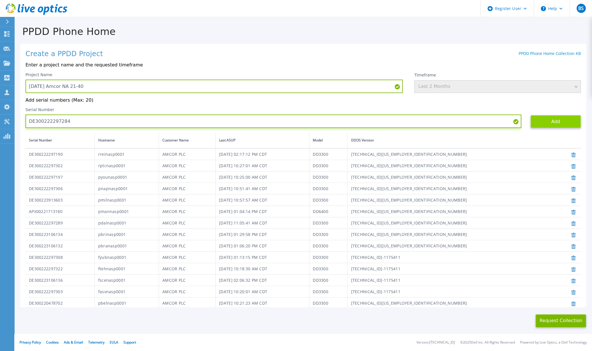
type input "DE300222297284"
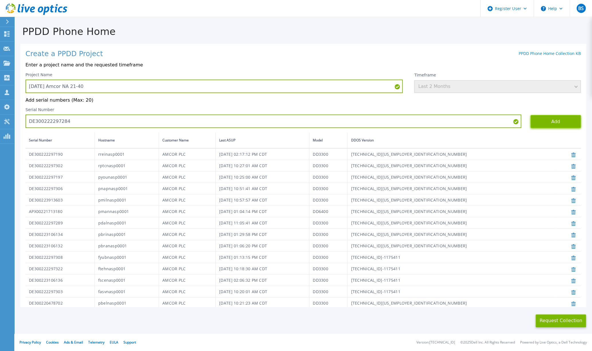
click at [537, 120] on button "Add" at bounding box center [556, 121] width 50 height 13
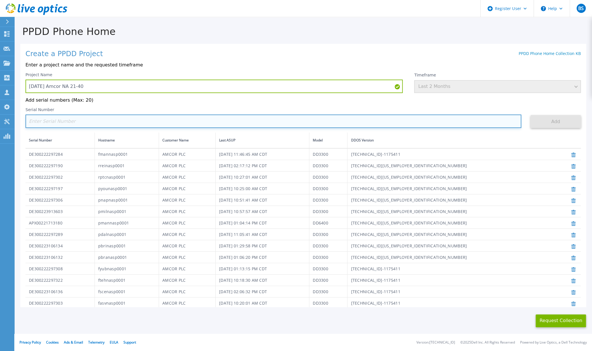
click at [90, 122] on input at bounding box center [273, 121] width 496 height 13
paste input "DE300222297285"
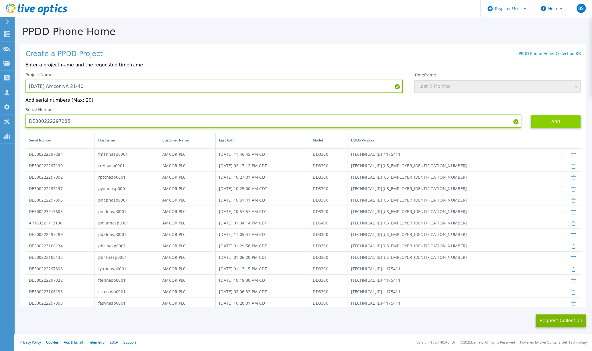
type input "DE300222297285"
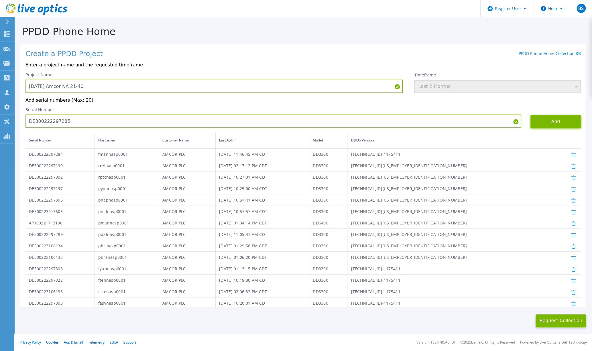
click at [551, 122] on button "Add" at bounding box center [556, 121] width 50 height 13
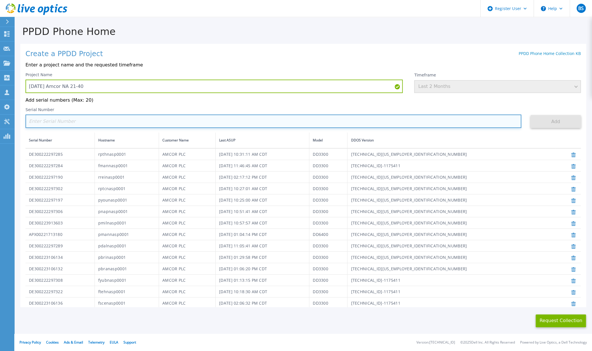
click at [150, 121] on input at bounding box center [273, 121] width 496 height 13
paste input "DE300231500120"
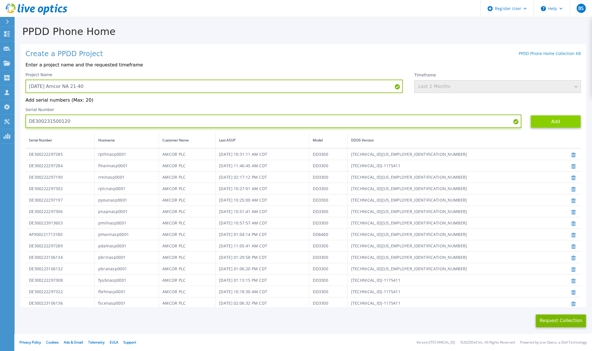
type input "DE300231500120"
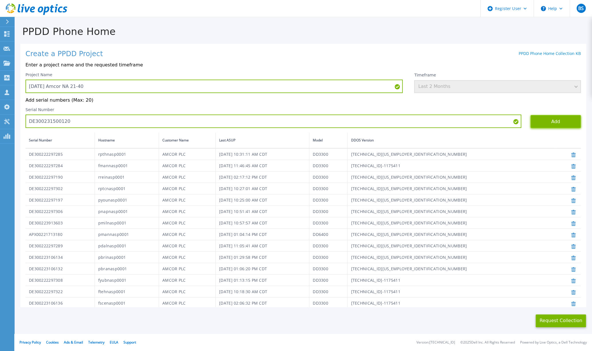
click at [540, 119] on button "Add" at bounding box center [556, 121] width 50 height 13
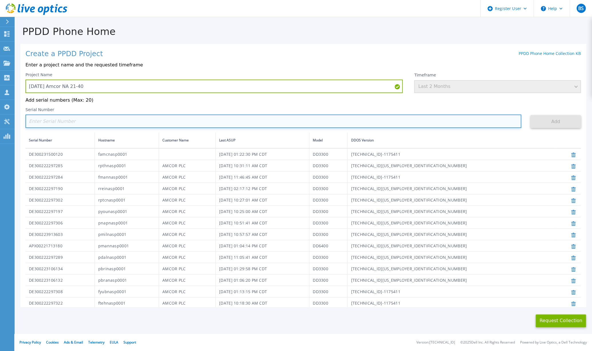
click at [69, 122] on input at bounding box center [273, 121] width 496 height 13
paste input "DE300231500399"
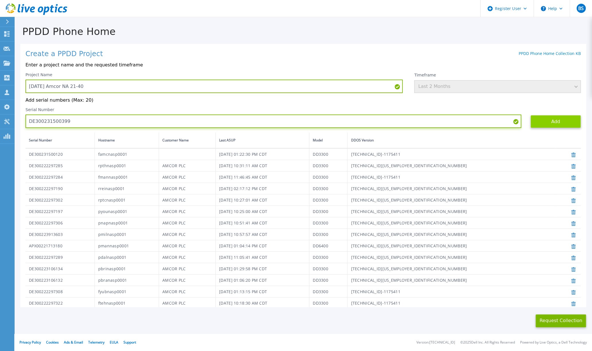
type input "DE300231500399"
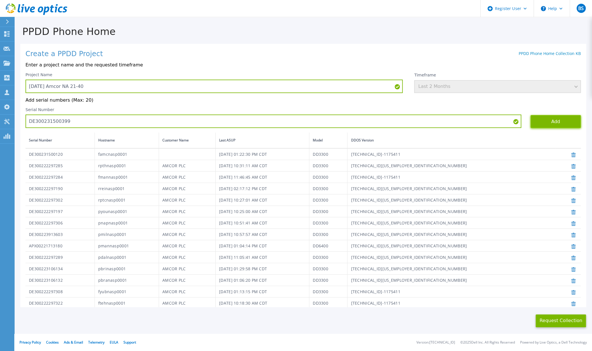
click at [538, 118] on button "Add" at bounding box center [556, 121] width 50 height 13
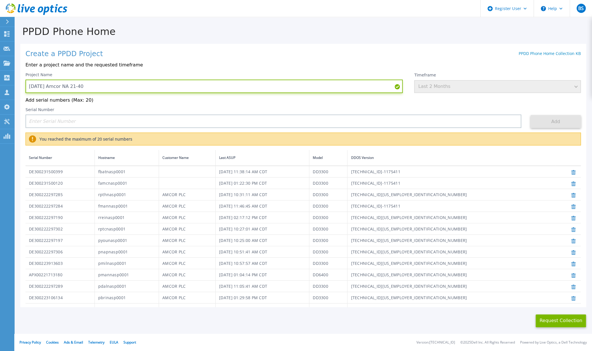
drag, startPoint x: 94, startPoint y: 84, endPoint x: 19, endPoint y: 85, distance: 75.6
click at [19, 85] on div "PPDD Phone Home Create a PPDD Project PPDD Phone Home Collection KB Enter a pro…" at bounding box center [303, 172] width 578 height 310
click at [563, 319] on button "Request Collection" at bounding box center [561, 321] width 50 height 13
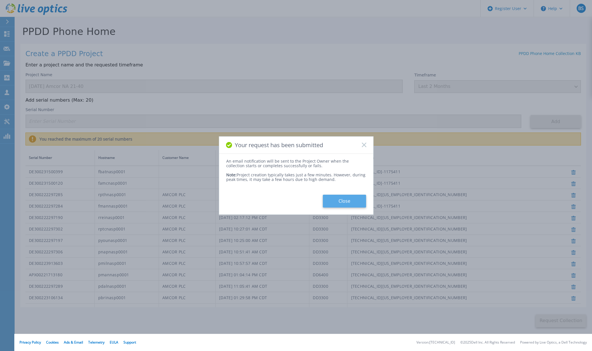
click at [348, 200] on button "Close" at bounding box center [344, 201] width 43 height 13
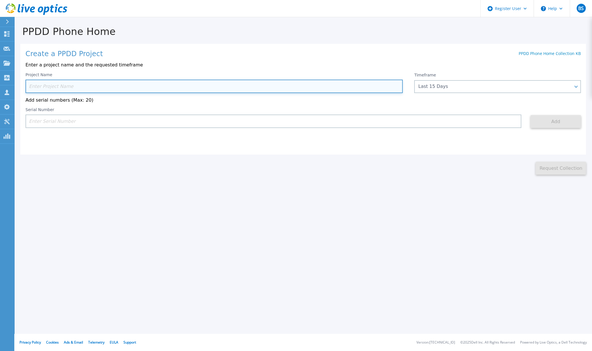
click at [113, 85] on input at bounding box center [213, 86] width 377 height 13
paste input "[DATE] Amcor NA 21-40"
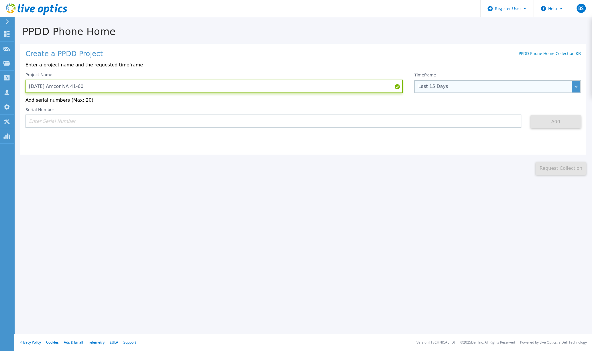
type input "[DATE] Amcor NA 41-60"
click at [475, 85] on div "Last 15 Days" at bounding box center [494, 86] width 152 height 5
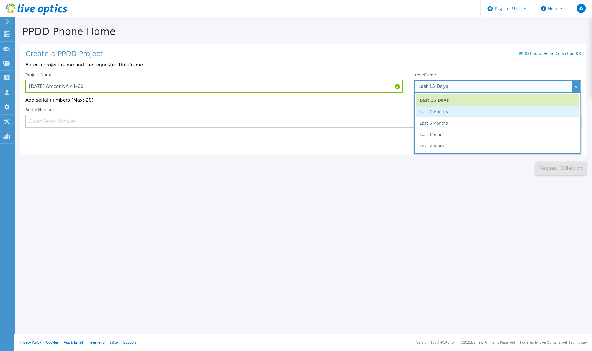
click at [449, 111] on li "Last 2 Months" at bounding box center [497, 111] width 163 height 11
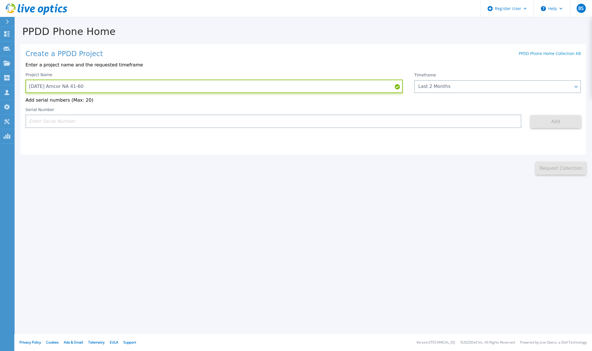
drag, startPoint x: 100, startPoint y: 86, endPoint x: 17, endPoint y: 87, distance: 82.8
click at [17, 87] on div "PPDD Phone Home Create a PPDD Project PPDD Phone Home Collection KB Enter a pro…" at bounding box center [303, 95] width 578 height 157
click at [404, 32] on h1 "PPDD Phone Home" at bounding box center [303, 31] width 578 height 11
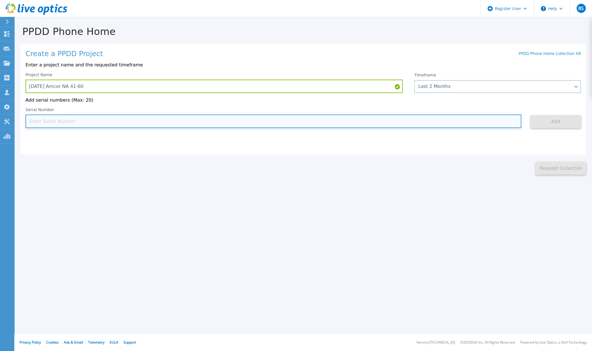
click at [209, 120] on input at bounding box center [273, 121] width 496 height 13
paste input "DE300231500394"
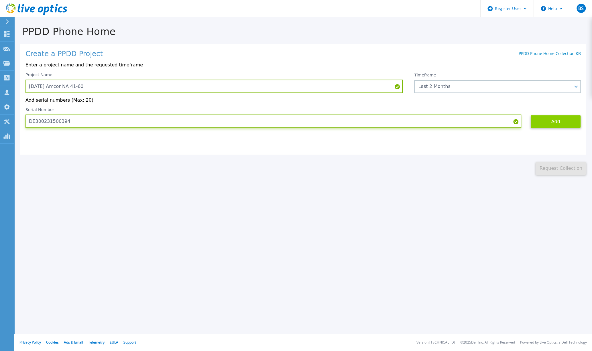
type input "DE300231500394"
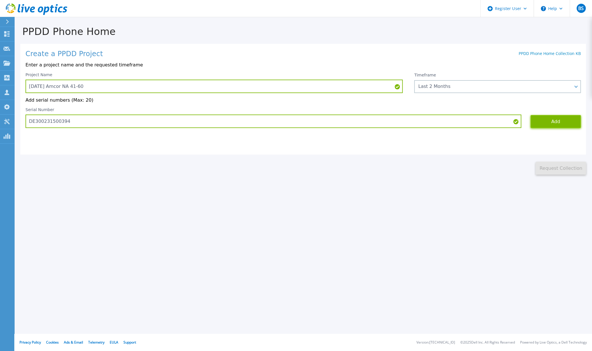
click at [552, 123] on button "Add" at bounding box center [556, 121] width 50 height 13
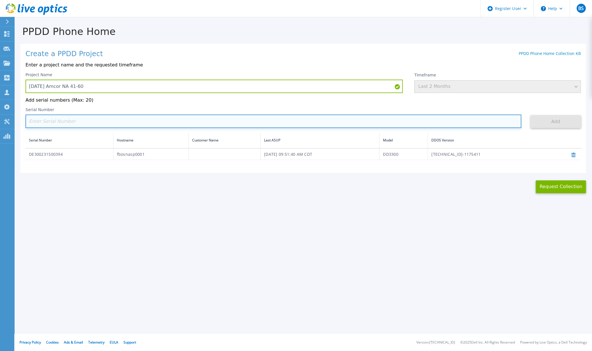
click at [94, 122] on input at bounding box center [273, 121] width 496 height 13
paste input "DE300231500117"
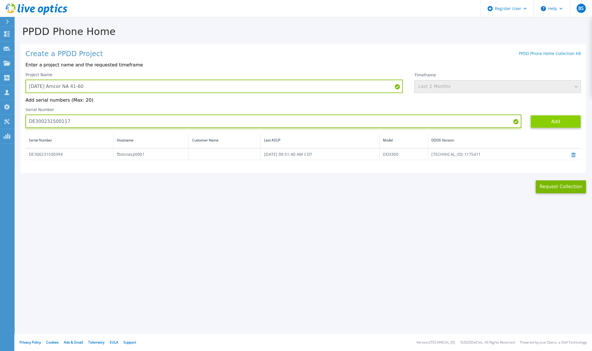
type input "DE300231500117"
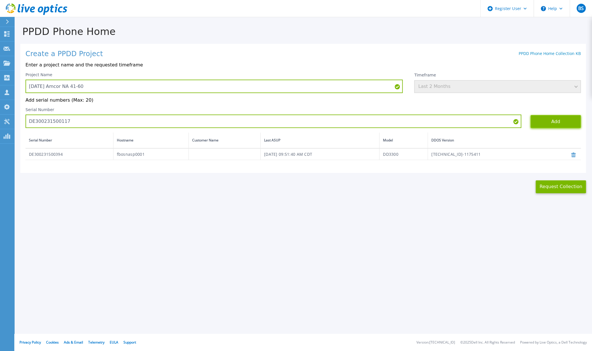
click at [548, 122] on button "Add" at bounding box center [556, 121] width 50 height 13
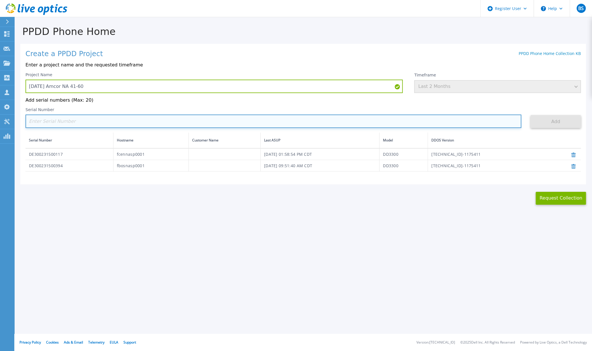
click at [55, 123] on input at bounding box center [273, 121] width 496 height 13
paste input "DE300231500395"
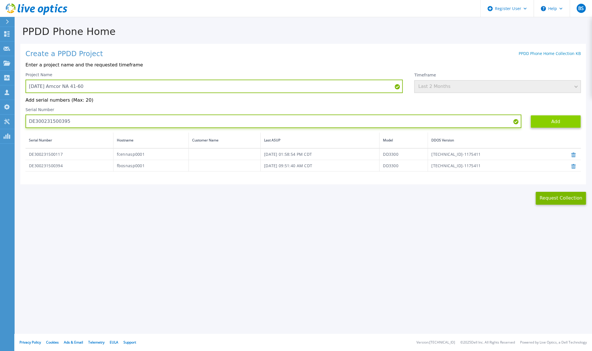
type input "DE300231500395"
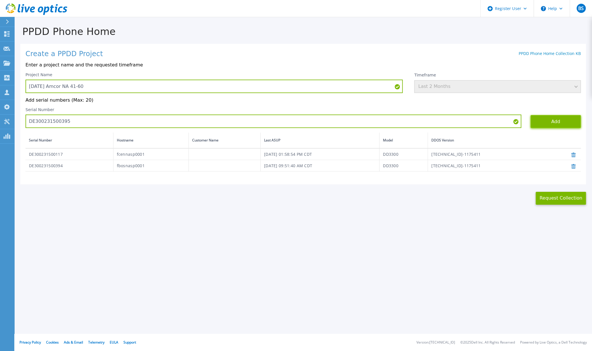
click at [543, 122] on button "Add" at bounding box center [556, 121] width 50 height 13
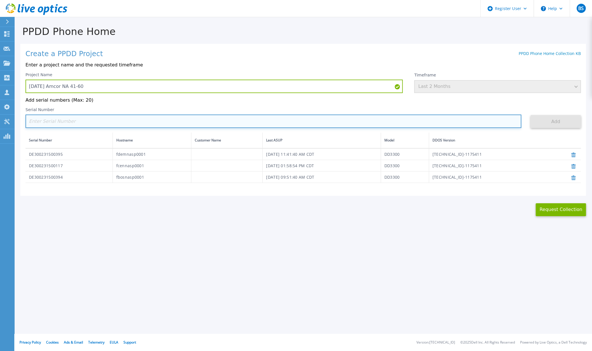
click at [87, 123] on input at bounding box center [273, 121] width 496 height 13
paste input "DE300231500119"
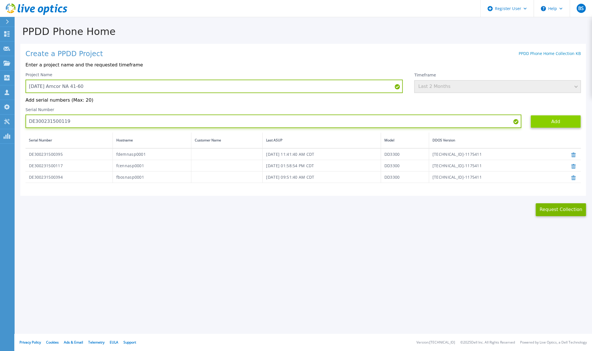
type input "DE300231500119"
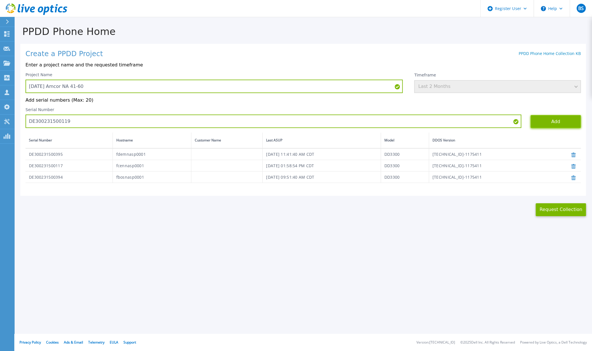
click at [541, 125] on button "Add" at bounding box center [556, 121] width 50 height 13
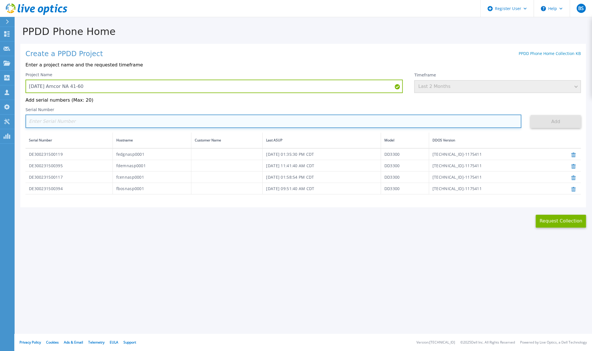
click at [138, 125] on input at bounding box center [273, 121] width 496 height 13
paste input "DE300231500393"
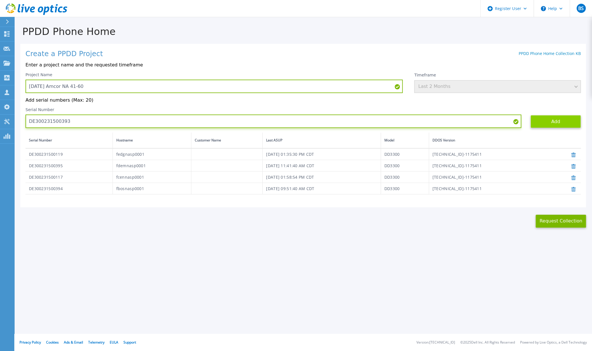
type input "DE300231500393"
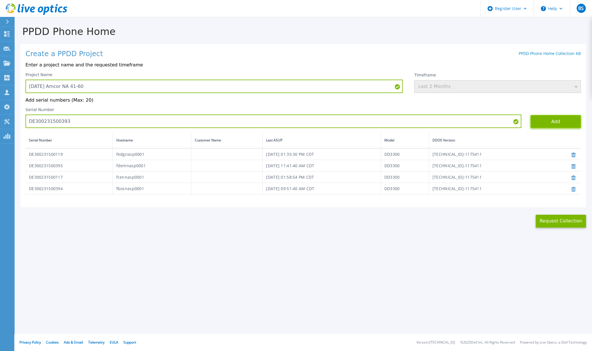
click at [558, 122] on button "Add" at bounding box center [556, 121] width 50 height 13
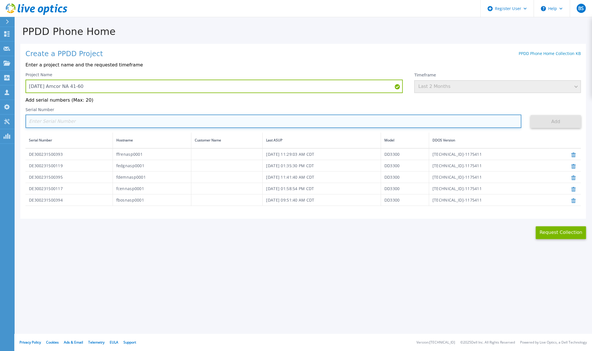
click at [96, 125] on input at bounding box center [273, 121] width 496 height 13
paste input "DE300231600817"
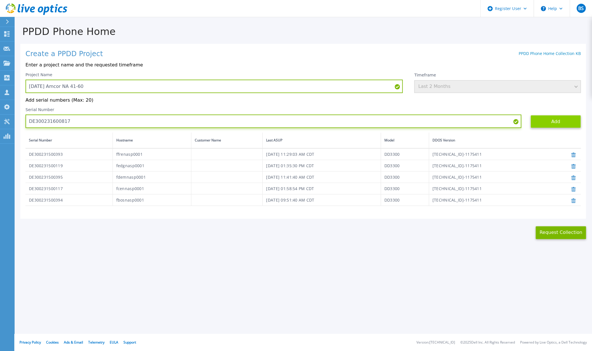
type input "DE300231600817"
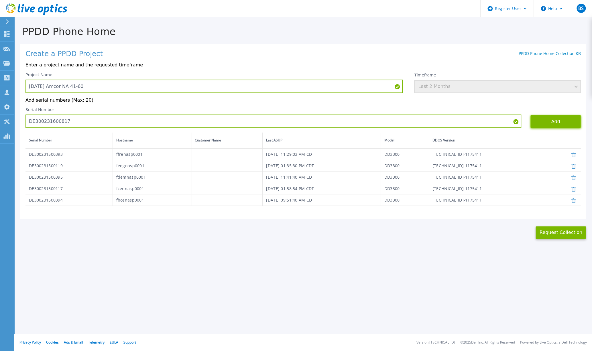
click at [550, 122] on button "Add" at bounding box center [556, 121] width 50 height 13
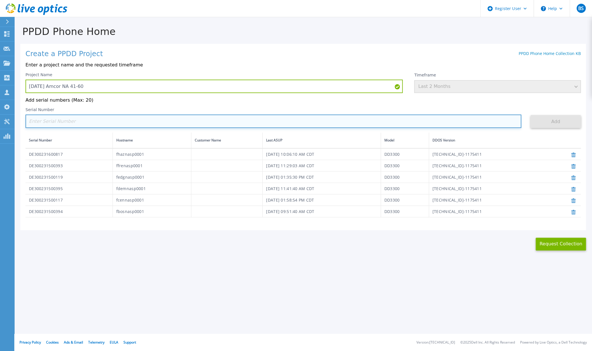
click at [58, 124] on input at bounding box center [273, 121] width 496 height 13
paste input "DE300231500118"
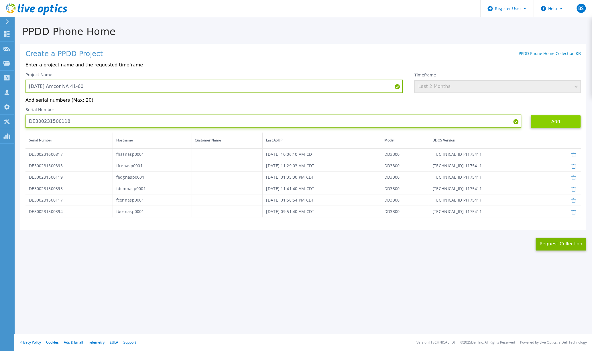
type input "DE300231500118"
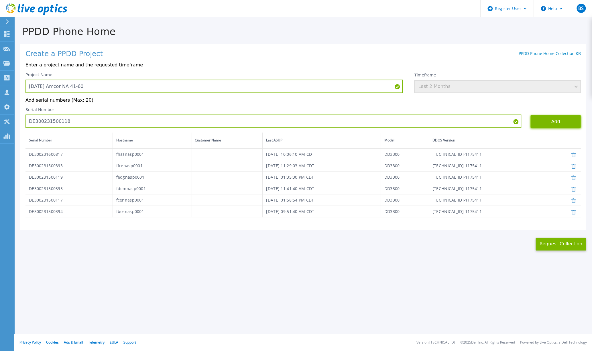
click at [568, 122] on button "Add" at bounding box center [556, 121] width 50 height 13
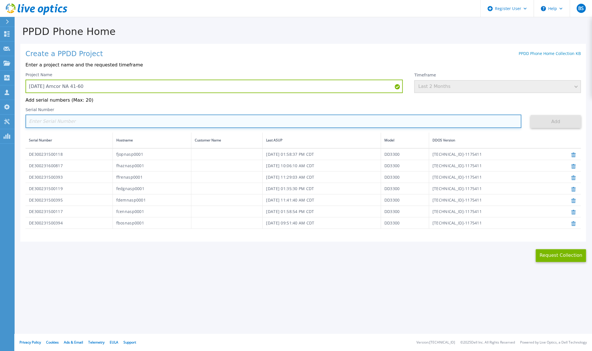
click at [95, 124] on input at bounding box center [273, 121] width 496 height 13
paste input "DE300231500397"
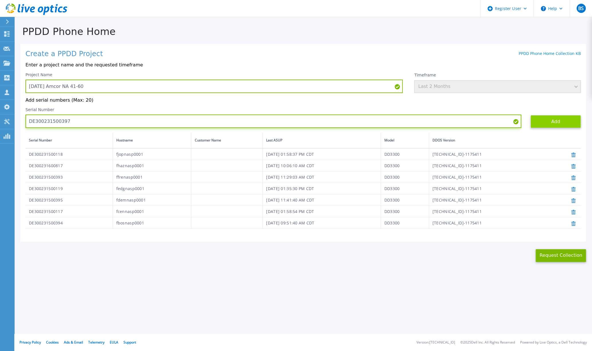
type input "DE300231500397"
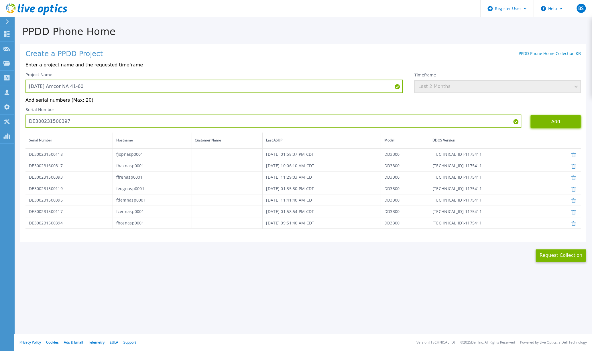
click at [557, 121] on button "Add" at bounding box center [556, 121] width 50 height 13
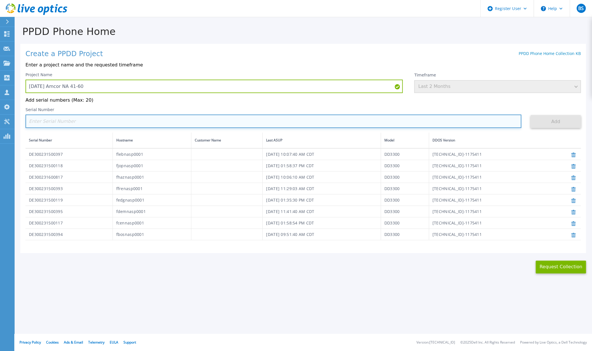
click at [70, 122] on input at bounding box center [273, 121] width 496 height 13
paste input "DE300231500400"
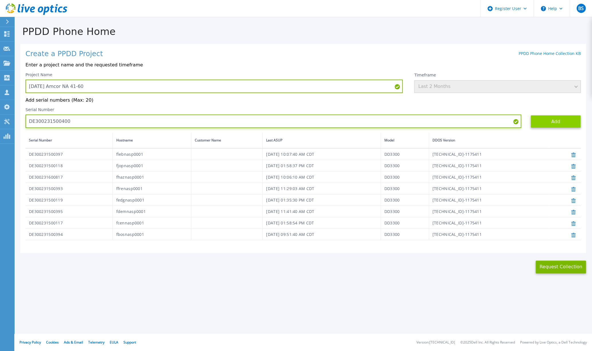
type input "DE300231500400"
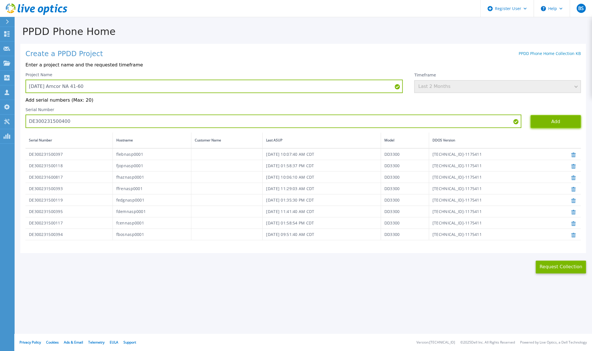
click at [542, 122] on button "Add" at bounding box center [556, 121] width 50 height 13
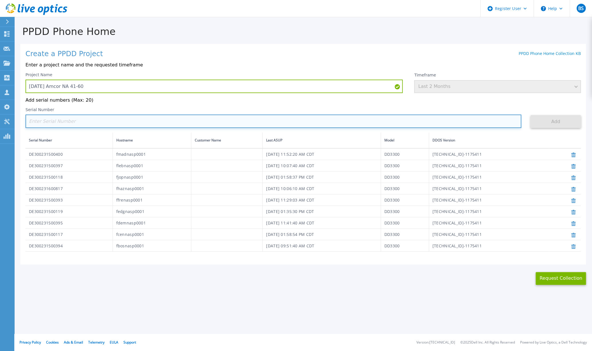
click at [95, 119] on input at bounding box center [273, 121] width 496 height 13
paste input "DE300231600815"
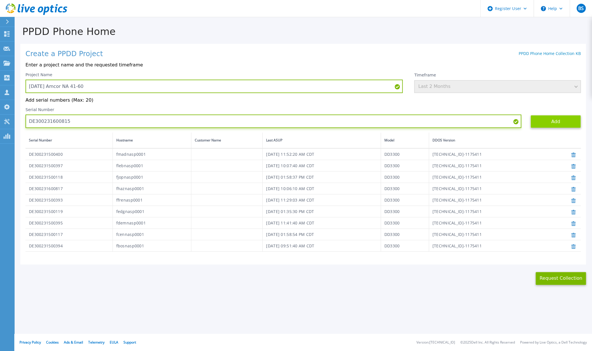
type input "DE300231600815"
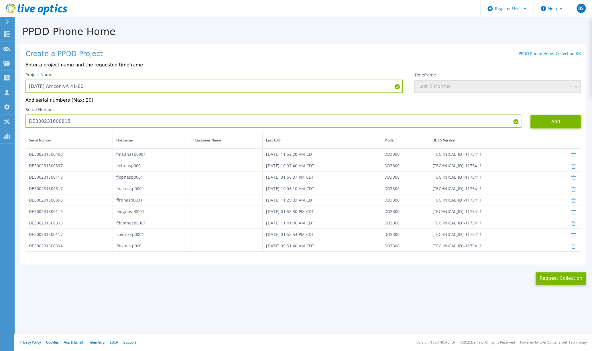
click at [553, 121] on button "Add" at bounding box center [556, 121] width 50 height 13
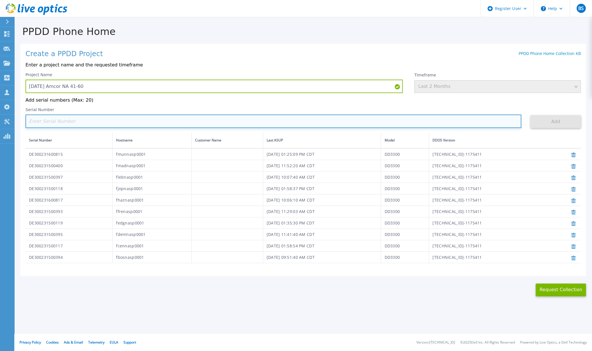
click at [96, 121] on input at bounding box center [273, 121] width 496 height 13
paste input "DE300231600801"
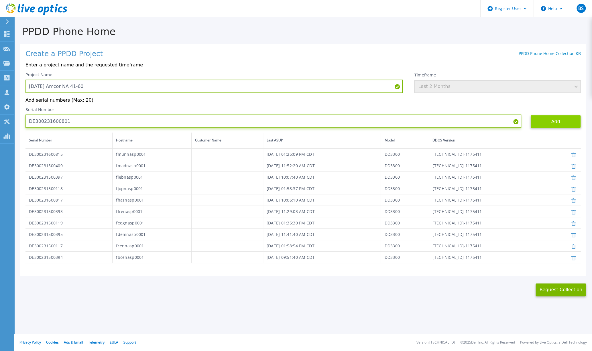
type input "DE300231600801"
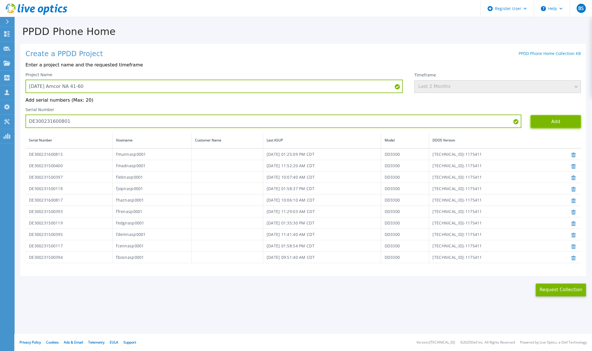
click at [546, 123] on button "Add" at bounding box center [556, 121] width 50 height 13
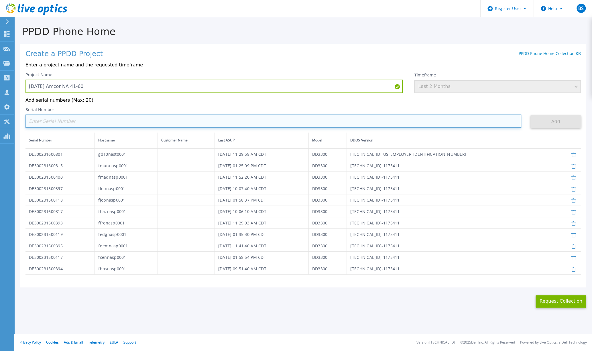
click at [69, 124] on input at bounding box center [273, 121] width 496 height 13
paste input "DE300231600800"
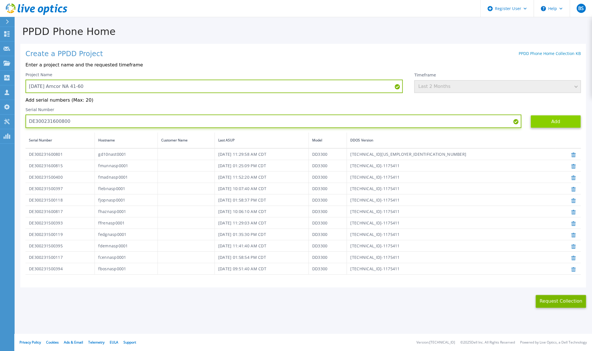
type input "DE300231600800"
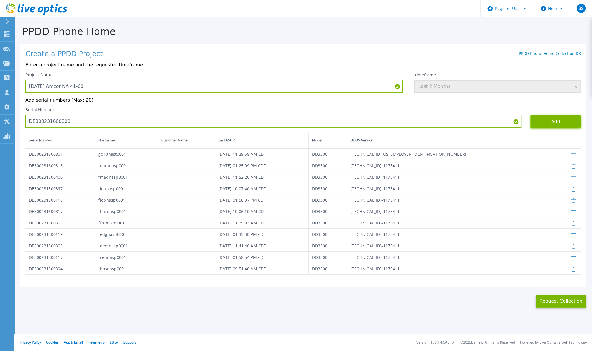
click at [551, 122] on button "Add" at bounding box center [556, 121] width 50 height 13
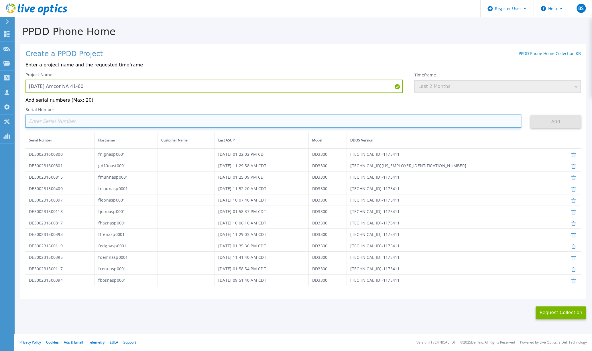
click at [110, 122] on input at bounding box center [273, 121] width 496 height 13
paste input "DE300231500398"
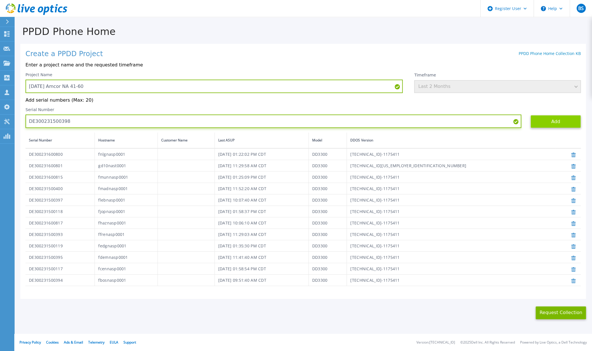
type input "DE300231500398"
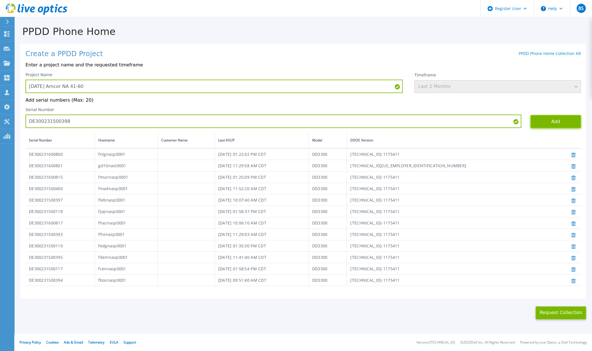
click at [551, 125] on button "Add" at bounding box center [556, 121] width 50 height 13
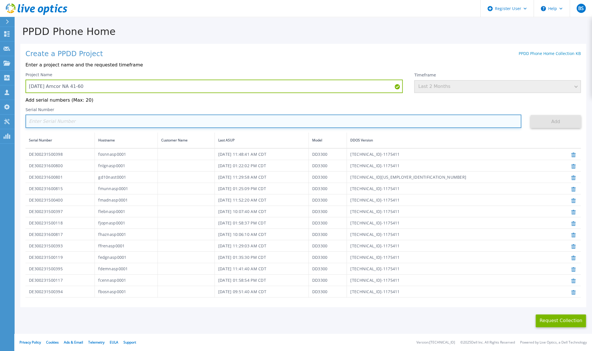
click at [75, 122] on input at bounding box center [273, 121] width 496 height 13
paste input "DE300231600808"
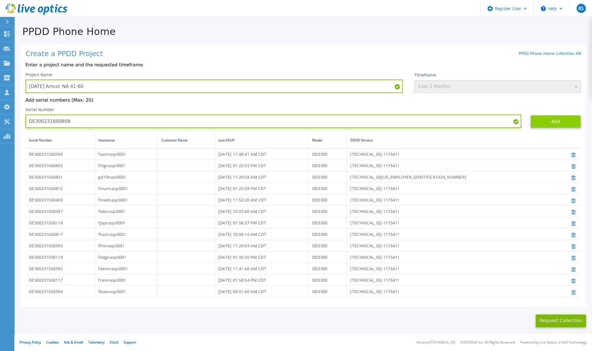
type input "DE300231600808"
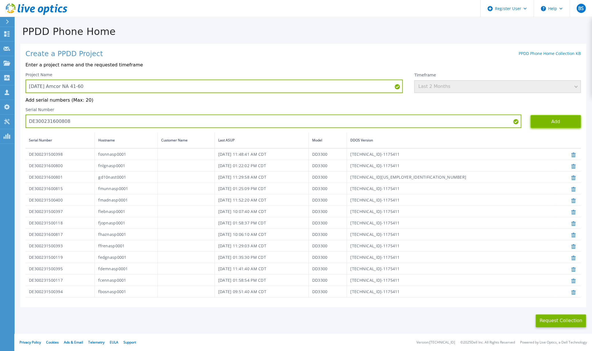
click at [549, 119] on button "Add" at bounding box center [556, 121] width 50 height 13
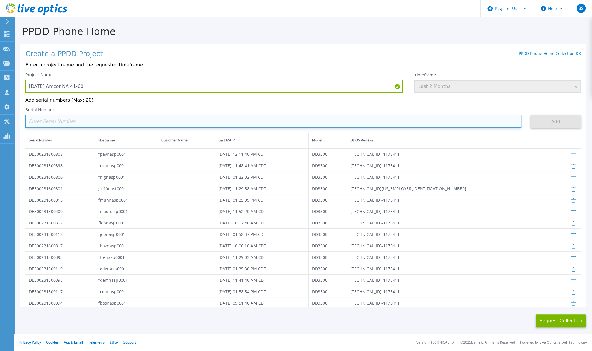
click at [128, 121] on input at bounding box center [273, 121] width 496 height 13
paste
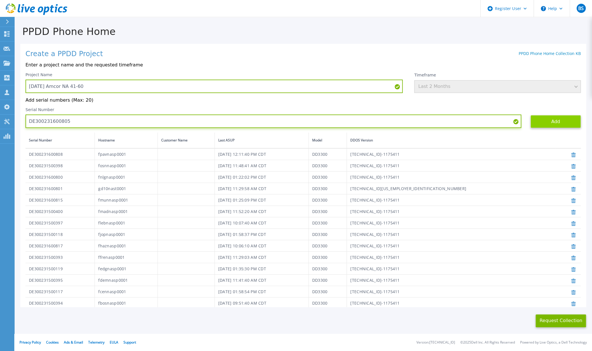
type input "DE300231600805"
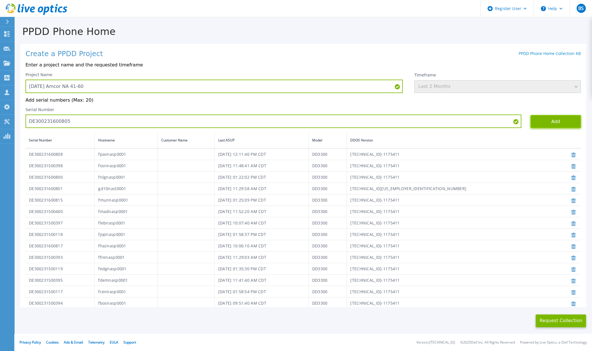
click at [563, 124] on button "Add" at bounding box center [556, 121] width 50 height 13
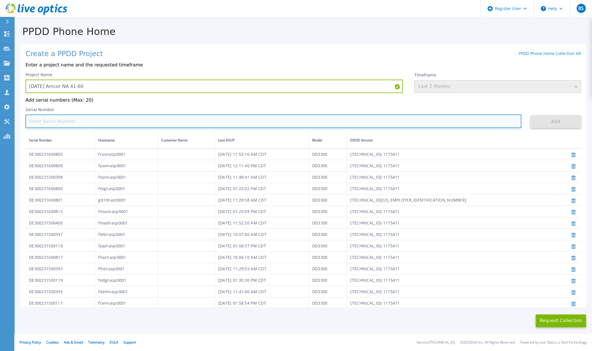
click at [82, 120] on input at bounding box center [273, 121] width 496 height 13
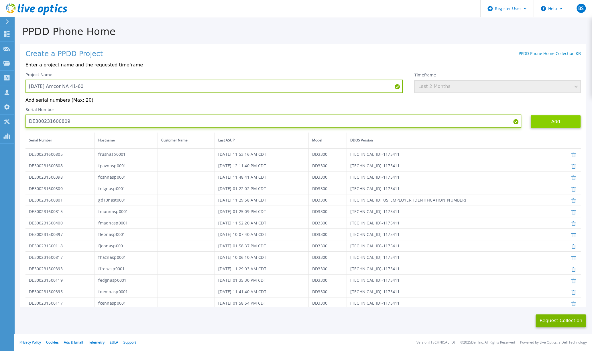
type input "DE300231600809"
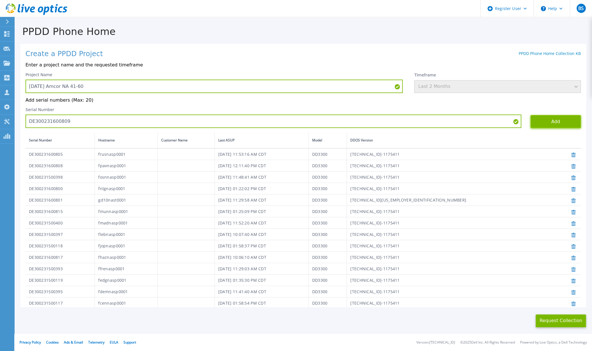
click at [531, 121] on button "Add" at bounding box center [556, 121] width 50 height 13
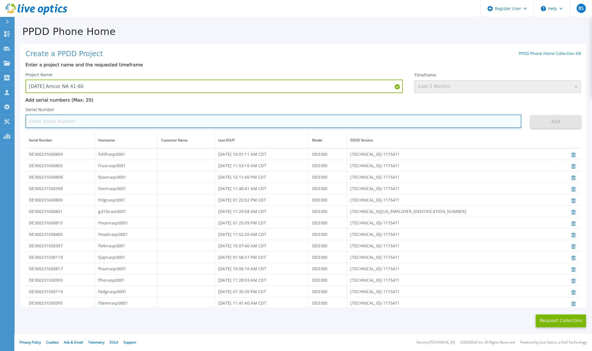
click at [80, 125] on input at bounding box center [273, 121] width 496 height 13
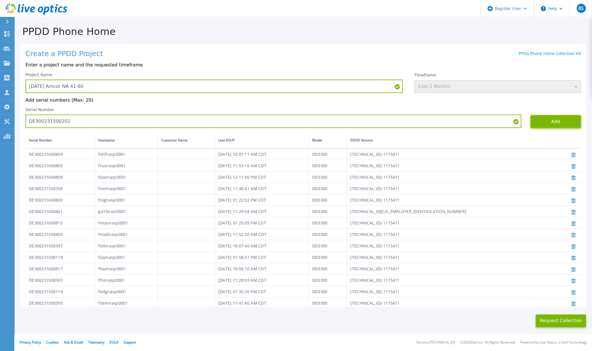
click at [539, 123] on button "Add" at bounding box center [556, 121] width 50 height 13
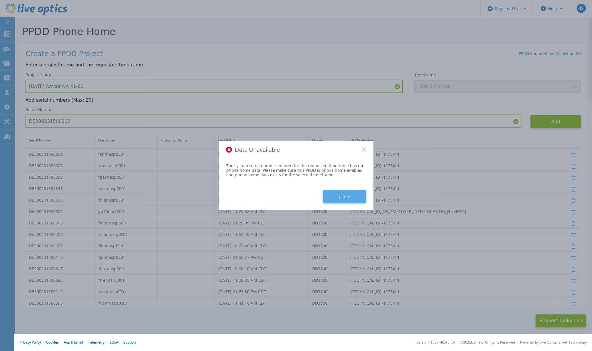
click at [332, 191] on button "Close" at bounding box center [344, 196] width 43 height 13
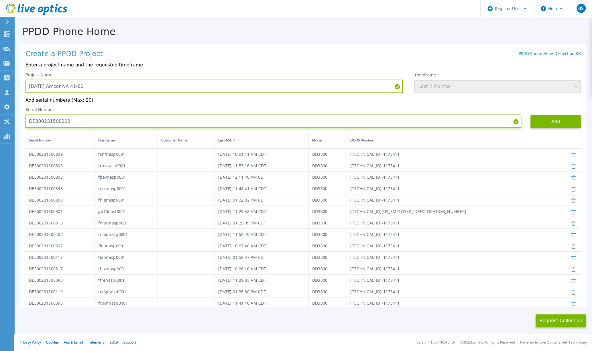
click at [51, 121] on input "DE300231500202" at bounding box center [273, 121] width 496 height 13
type input "DE300231500116"
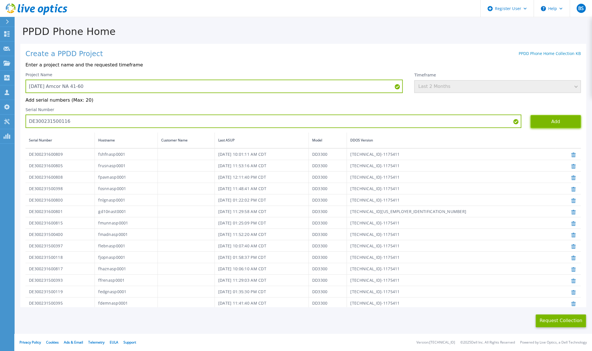
click at [551, 121] on button "Add" at bounding box center [556, 121] width 50 height 13
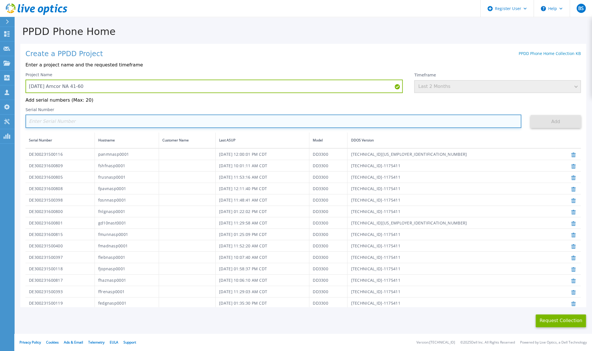
click at [120, 118] on input at bounding box center [273, 121] width 496 height 13
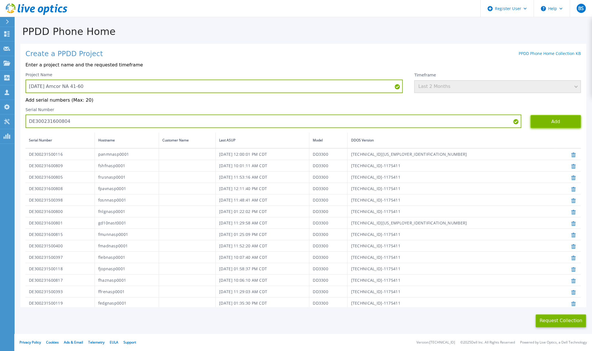
click at [532, 119] on button "Add" at bounding box center [556, 121] width 50 height 13
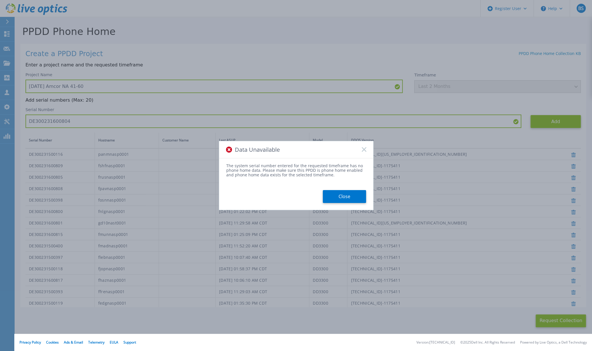
drag, startPoint x: 341, startPoint y: 193, endPoint x: 321, endPoint y: 190, distance: 19.7
click at [341, 193] on button "Close" at bounding box center [344, 196] width 43 height 13
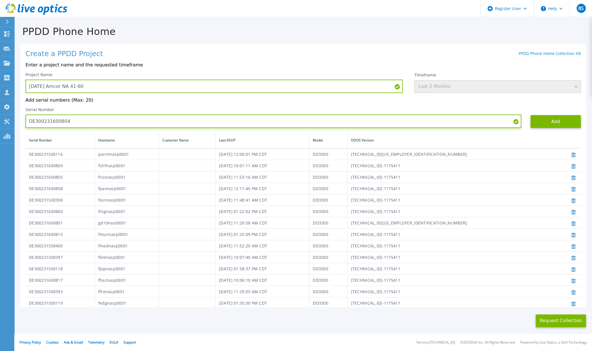
click at [43, 121] on input "DE300231600804" at bounding box center [273, 121] width 496 height 13
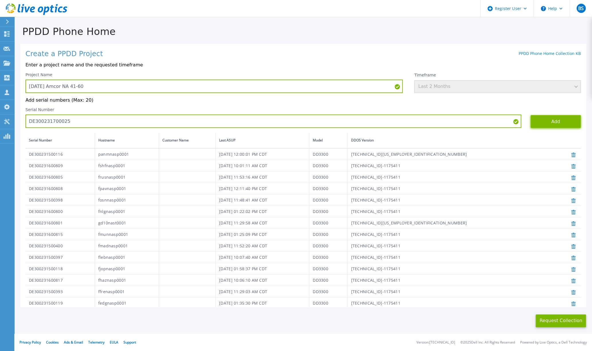
click at [534, 121] on button "Add" at bounding box center [556, 121] width 50 height 13
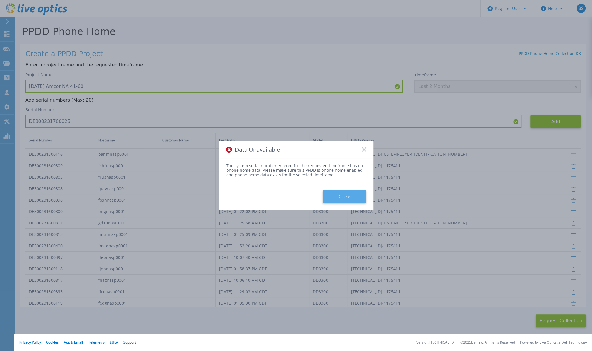
click at [342, 196] on button "Close" at bounding box center [344, 196] width 43 height 13
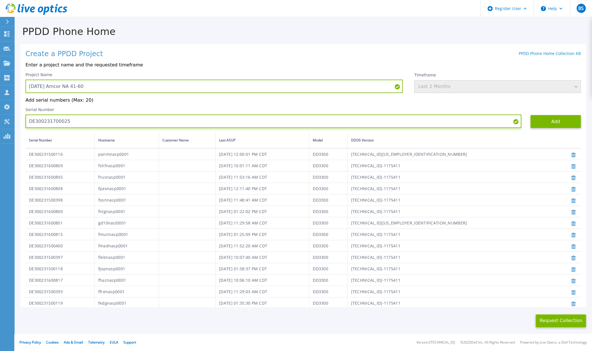
click at [48, 119] on input "DE300231700025" at bounding box center [273, 121] width 496 height 13
type input "DE300231600813"
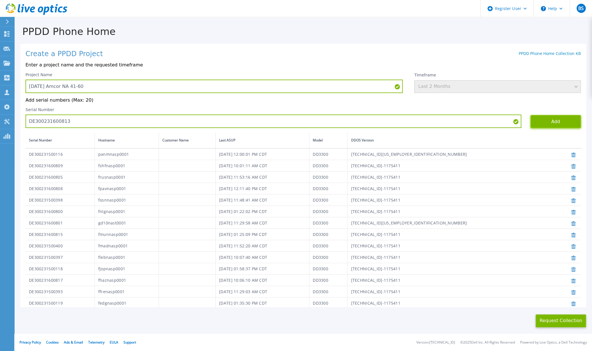
click at [538, 119] on button "Add" at bounding box center [556, 121] width 50 height 13
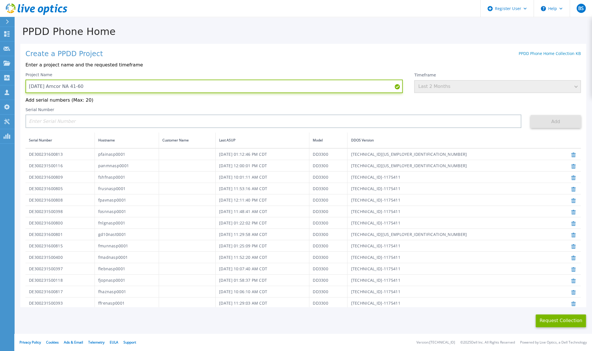
click at [114, 83] on input "[DATE] Amcor NA 41-60" at bounding box center [213, 86] width 377 height 13
type input "[DATE] Amcor NA 41-58"
click at [546, 318] on button "Request Collection" at bounding box center [561, 321] width 50 height 13
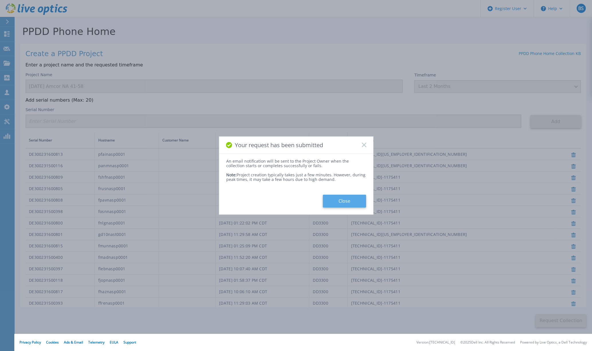
click at [334, 200] on button "Close" at bounding box center [344, 201] width 43 height 13
